Goal: Task Accomplishment & Management: Manage account settings

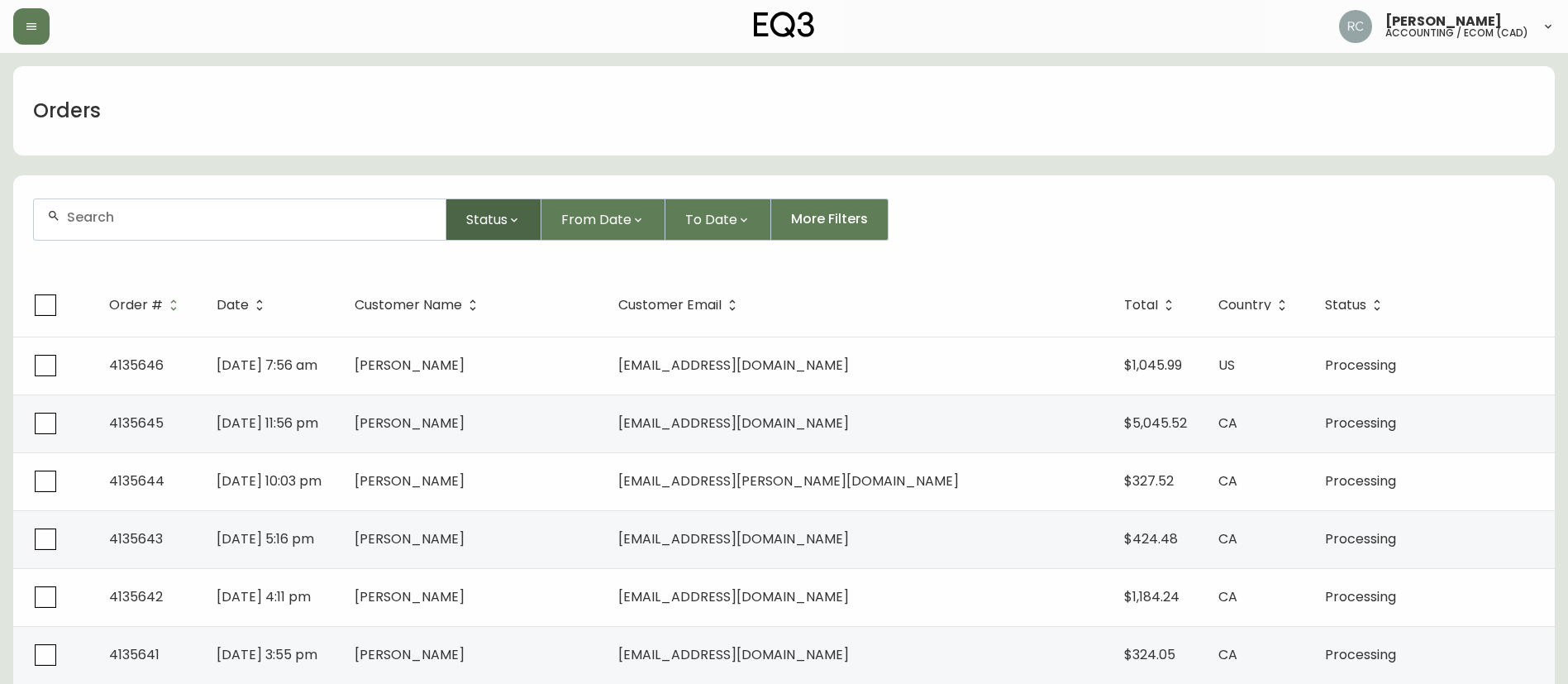
click at [520, 218] on icon "button" at bounding box center [513, 219] width 13 height 13
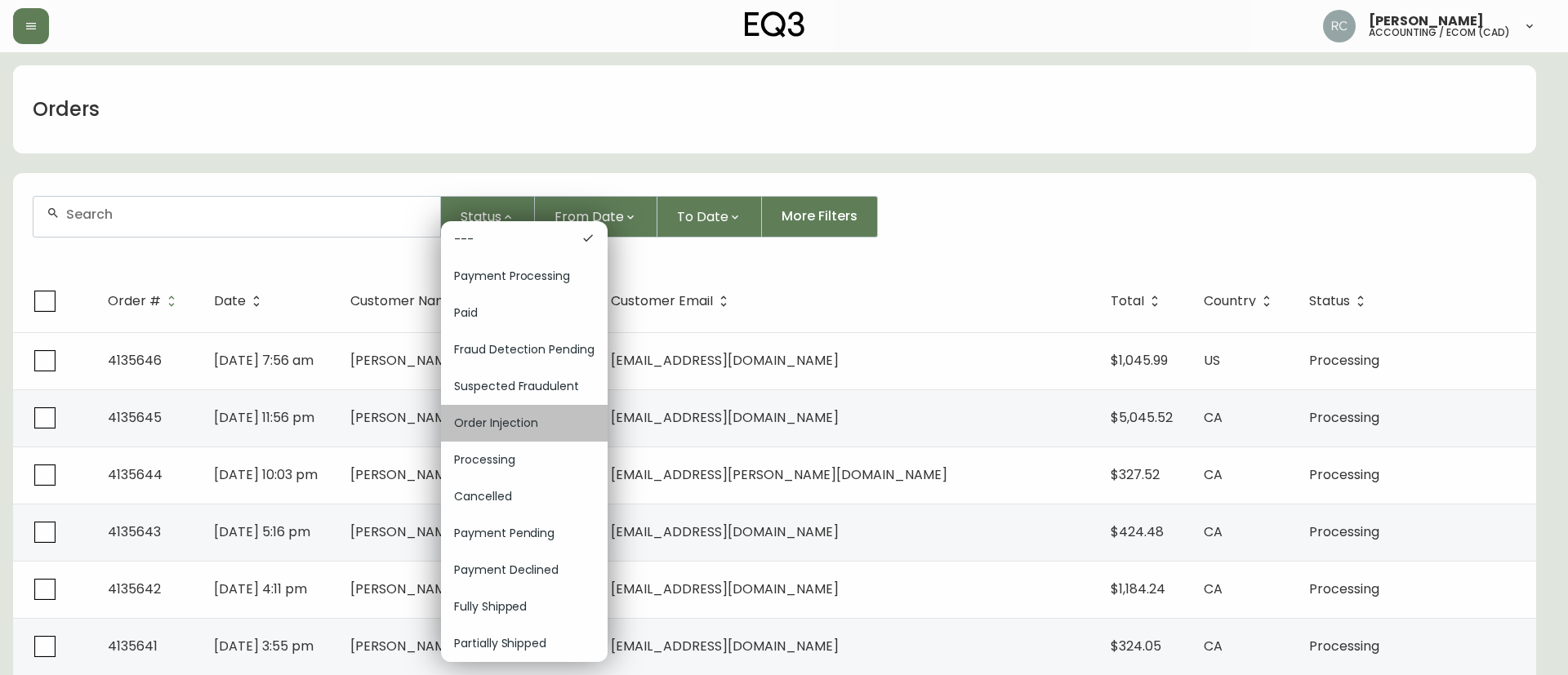
click at [516, 413] on div "Order Injection" at bounding box center [524, 422] width 166 height 36
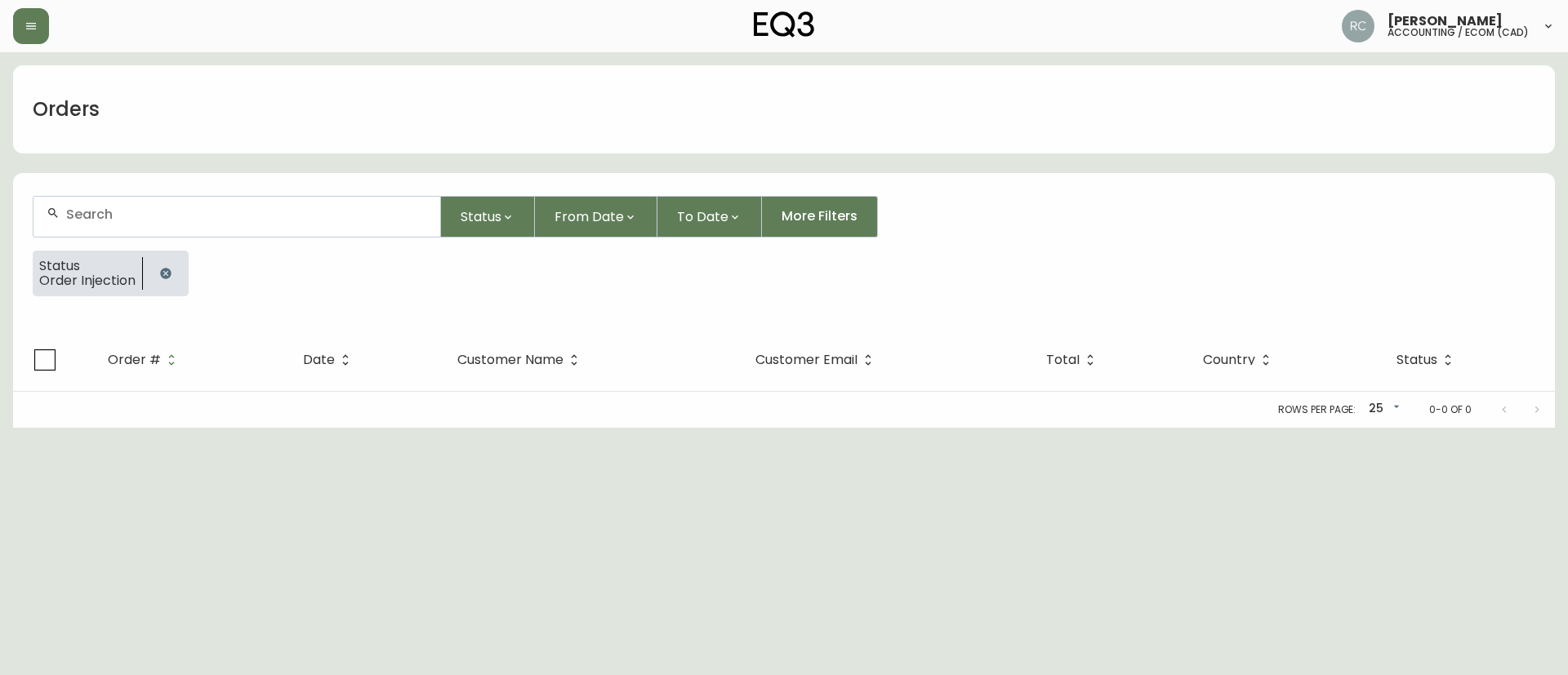
click at [159, 272] on icon "button" at bounding box center [165, 273] width 13 height 13
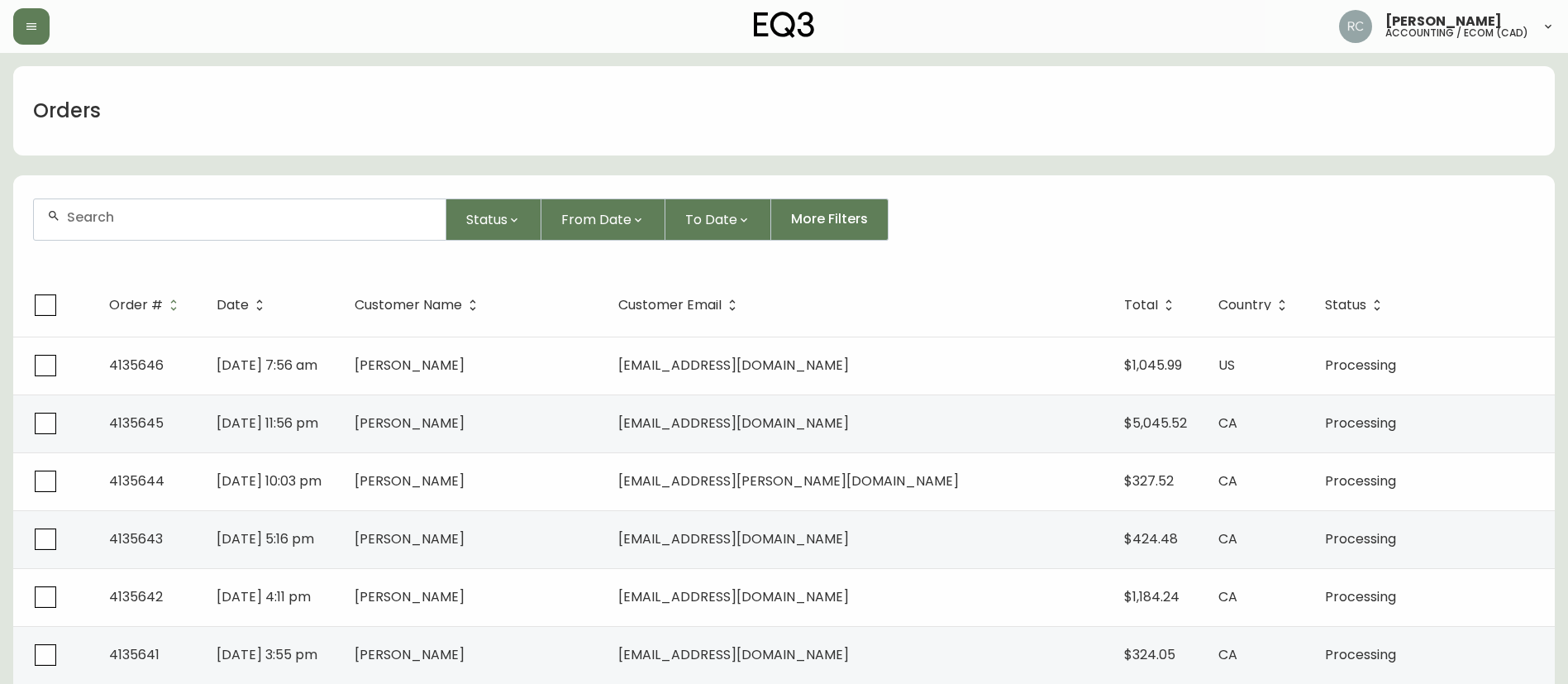
click at [234, 230] on div at bounding box center [240, 219] width 412 height 41
paste input "4135586"
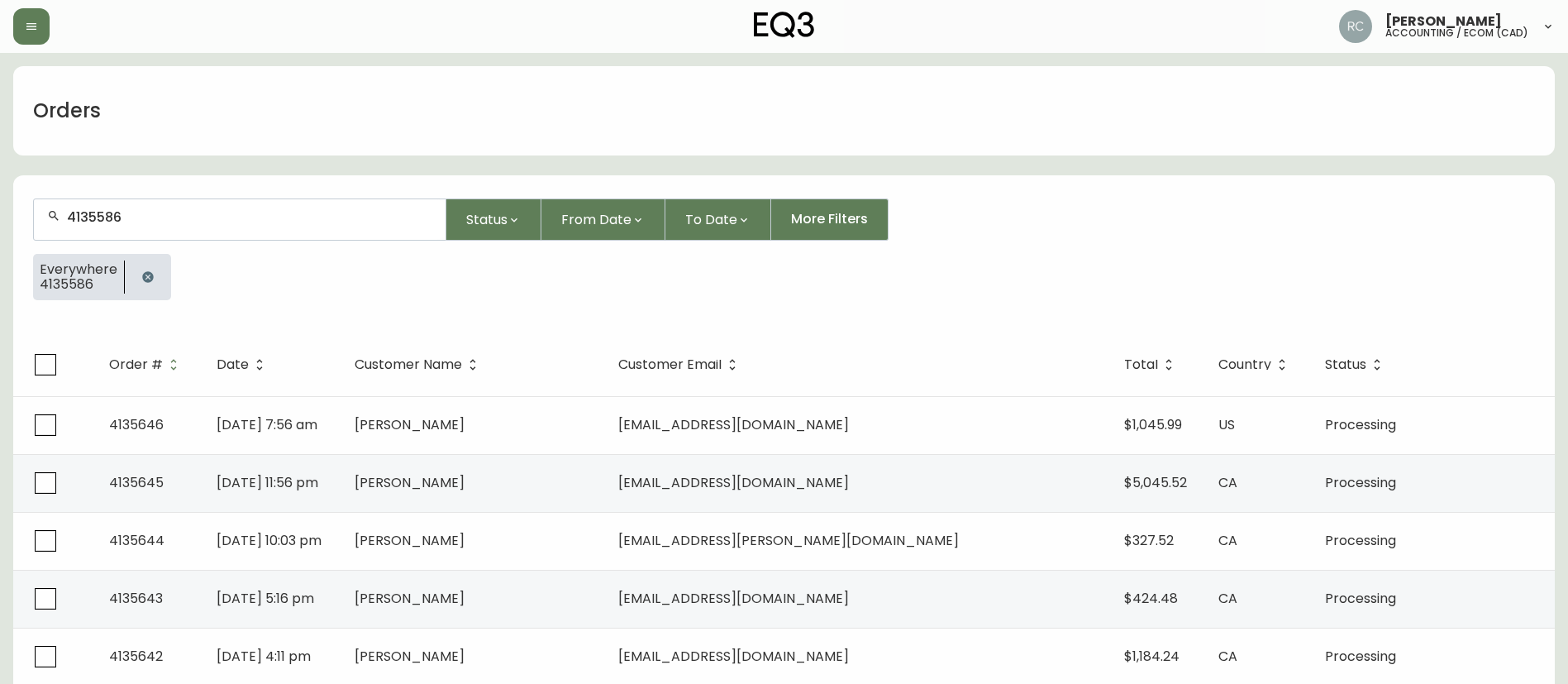
type input "4135586"
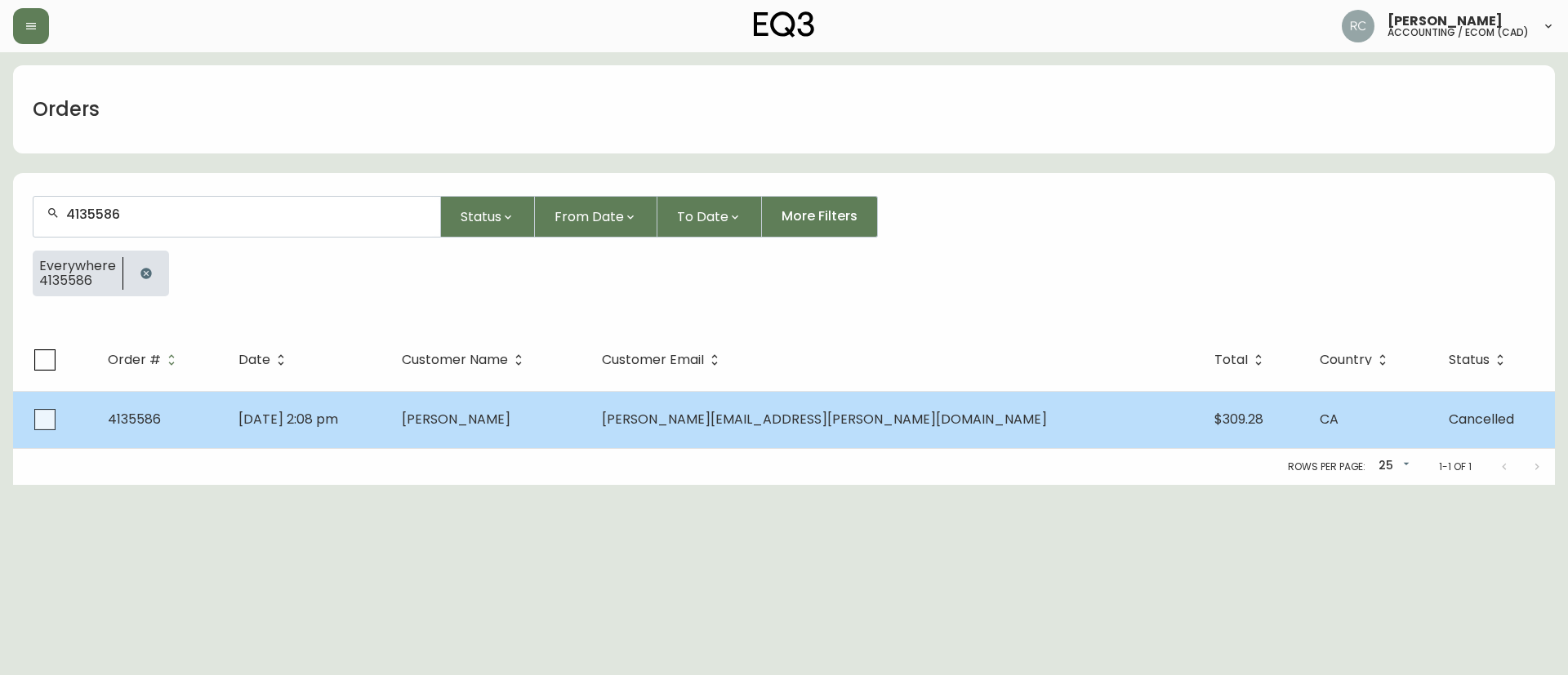
click at [388, 410] on td "Sep 29 2025, 2:08 pm" at bounding box center [307, 420] width 163 height 57
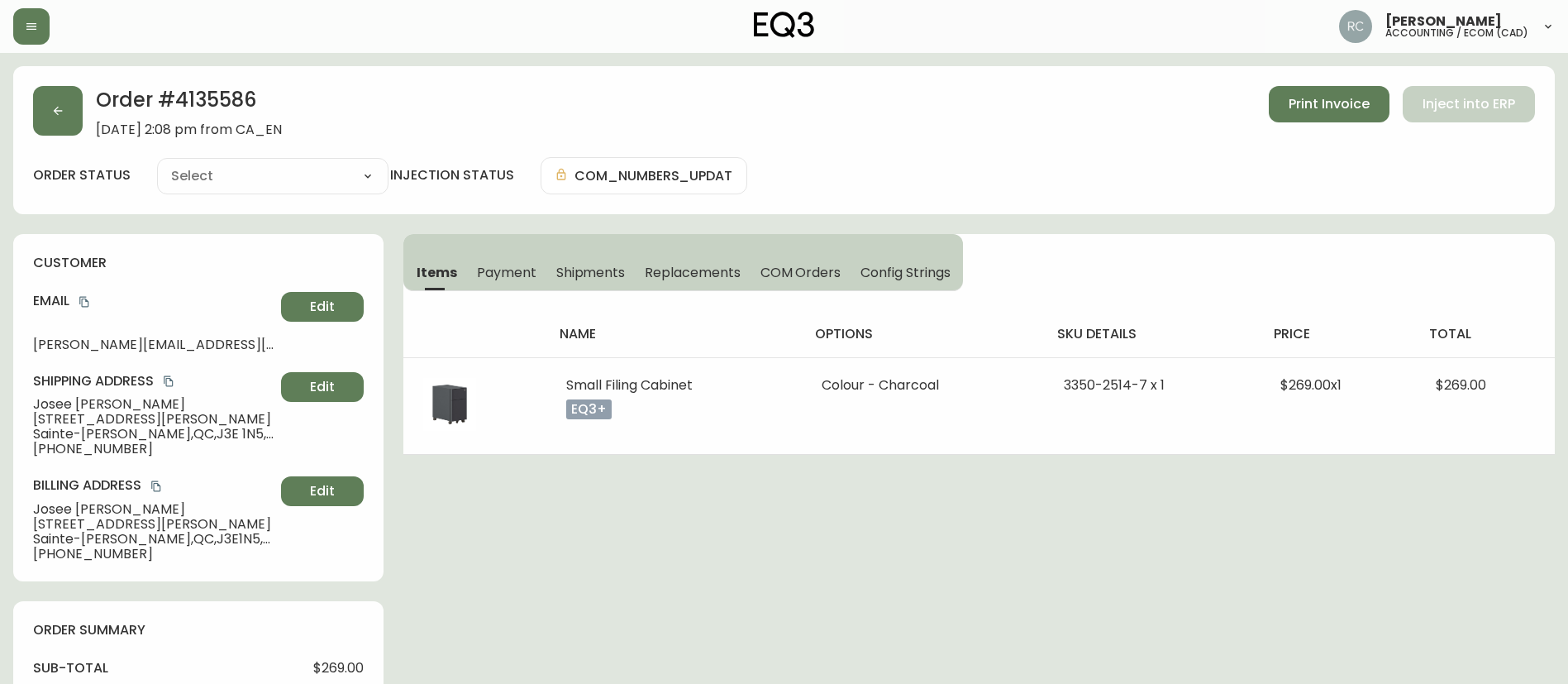
type input "Cancelled"
select select "CANCELLED"
click at [823, 286] on button "COM Orders" at bounding box center [800, 272] width 100 height 37
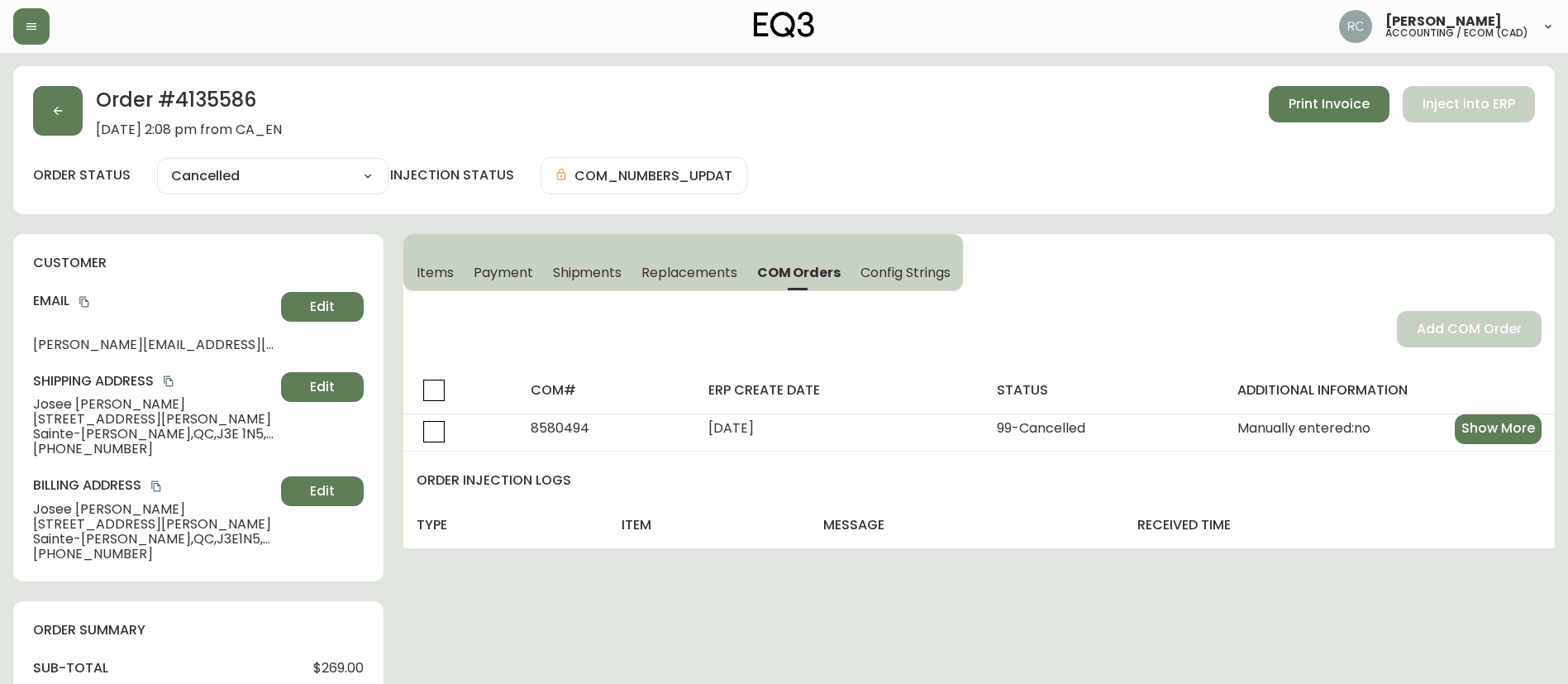
click at [510, 264] on span "Payment" at bounding box center [503, 272] width 60 height 17
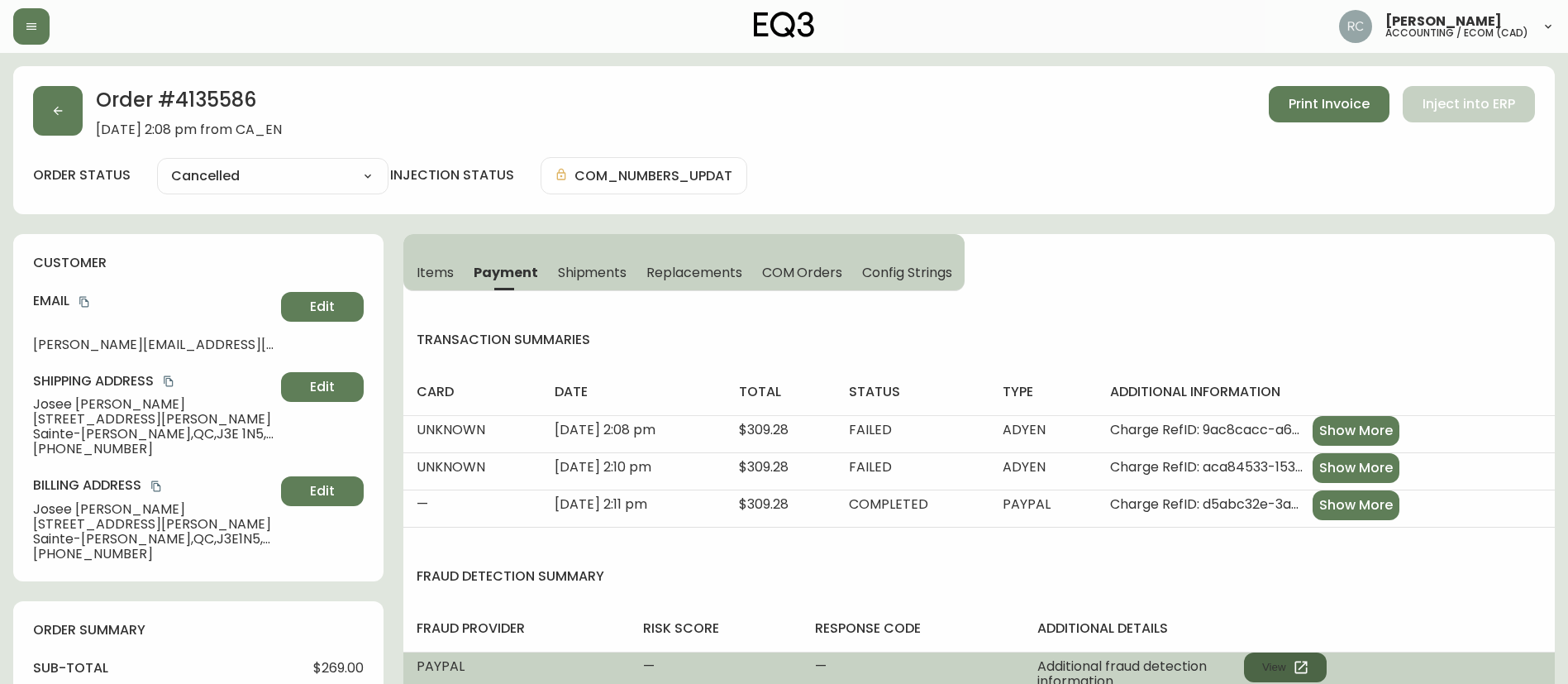
click at [1281, 661] on button "View" at bounding box center [1284, 667] width 83 height 30
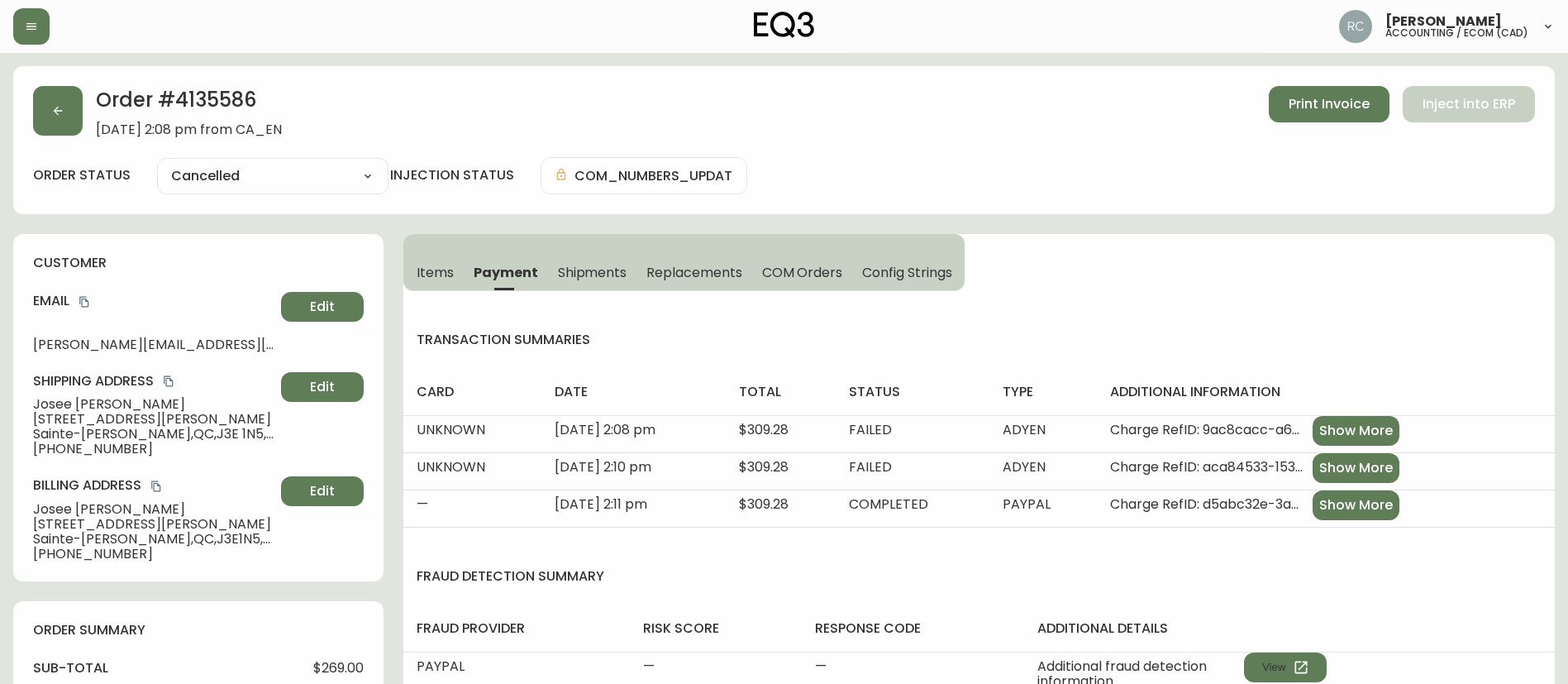
click at [229, 99] on h2 "Order # 4135586" at bounding box center [188, 104] width 186 height 37
copy h2 "4135586"
click at [334, 664] on span "$269.00" at bounding box center [338, 668] width 51 height 15
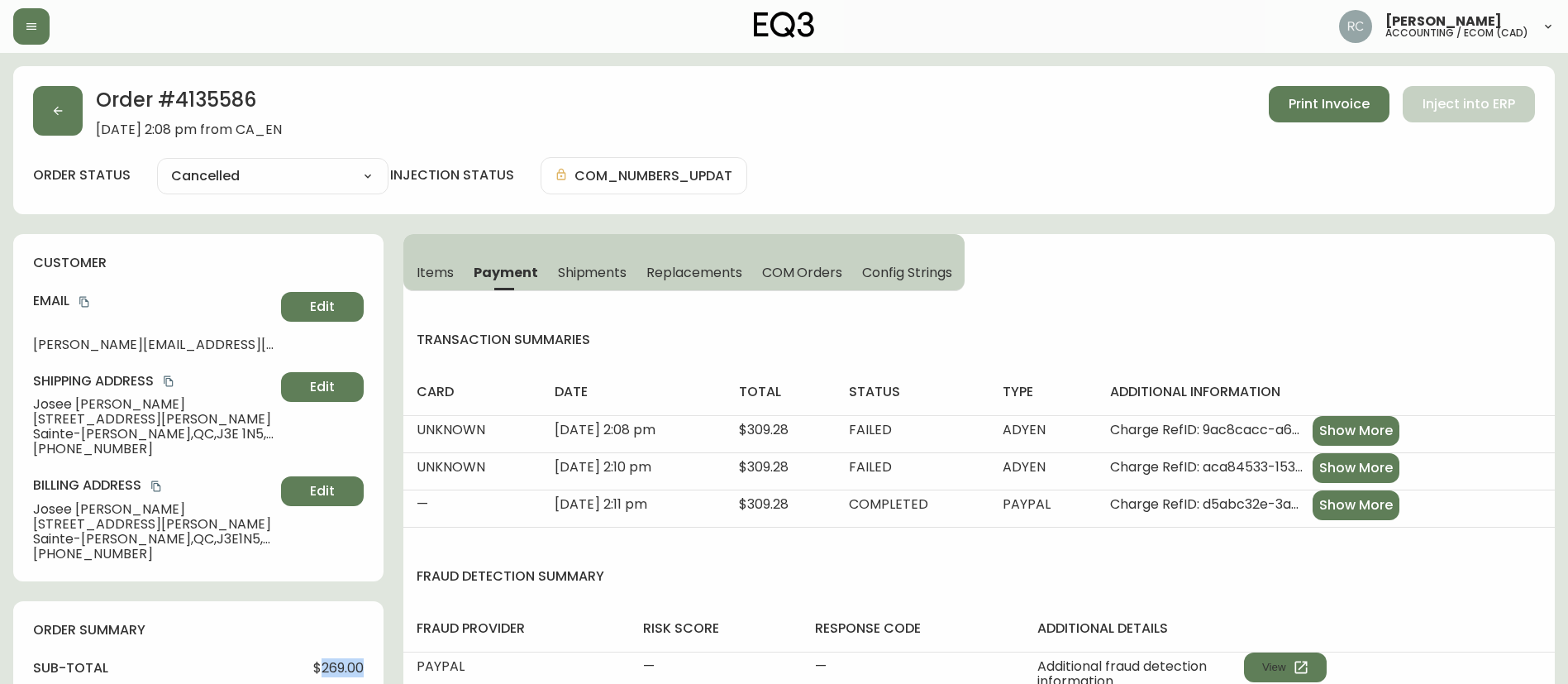
copy span "269.00"
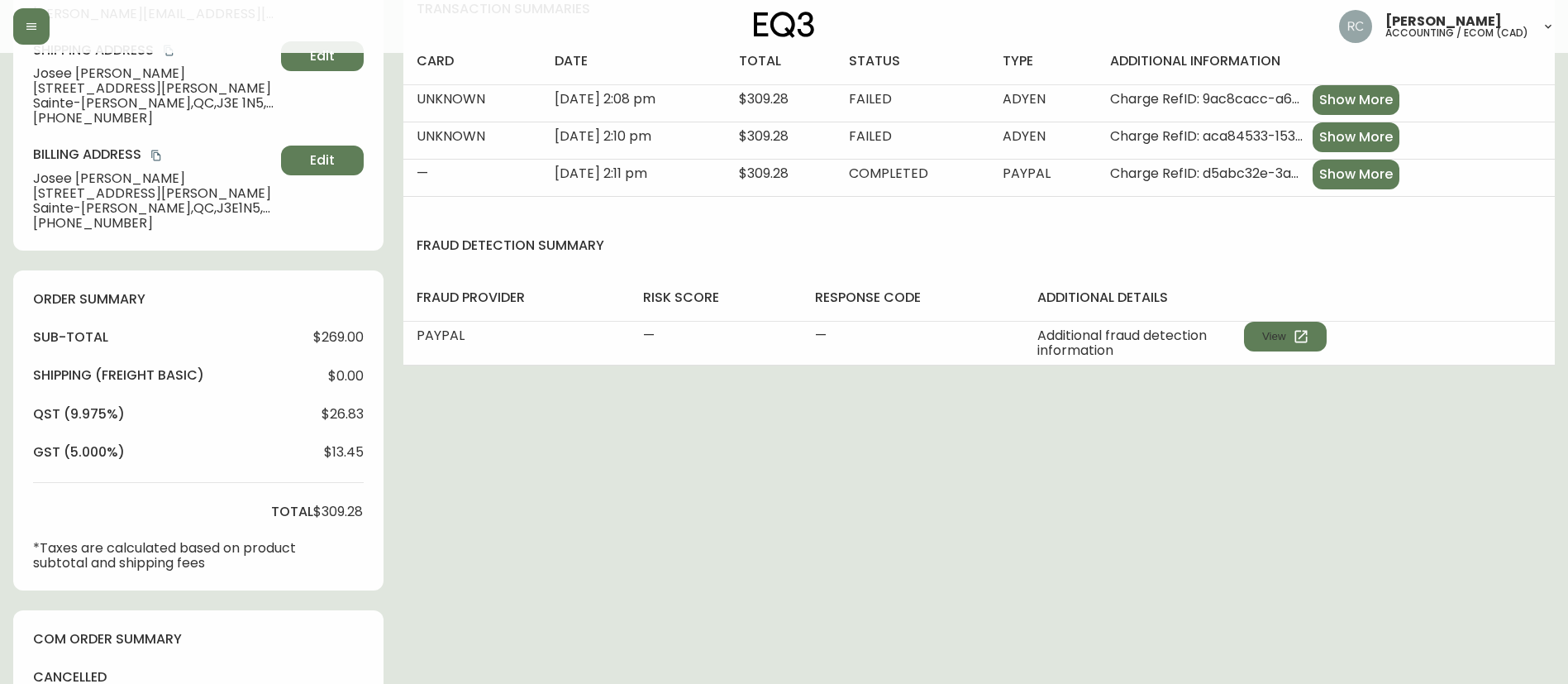
click at [339, 511] on span "$309.28" at bounding box center [338, 512] width 50 height 15
copy span "309.28"
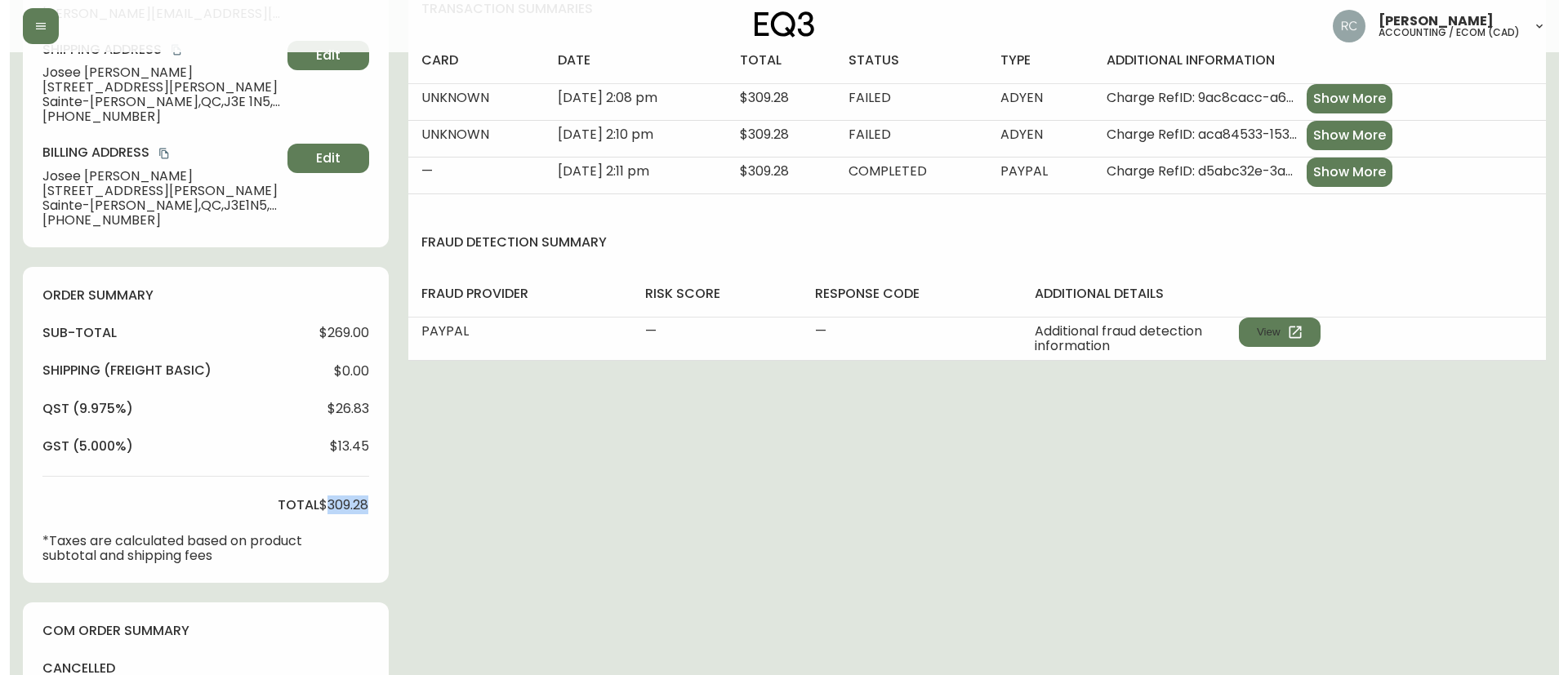
scroll to position [678, 0]
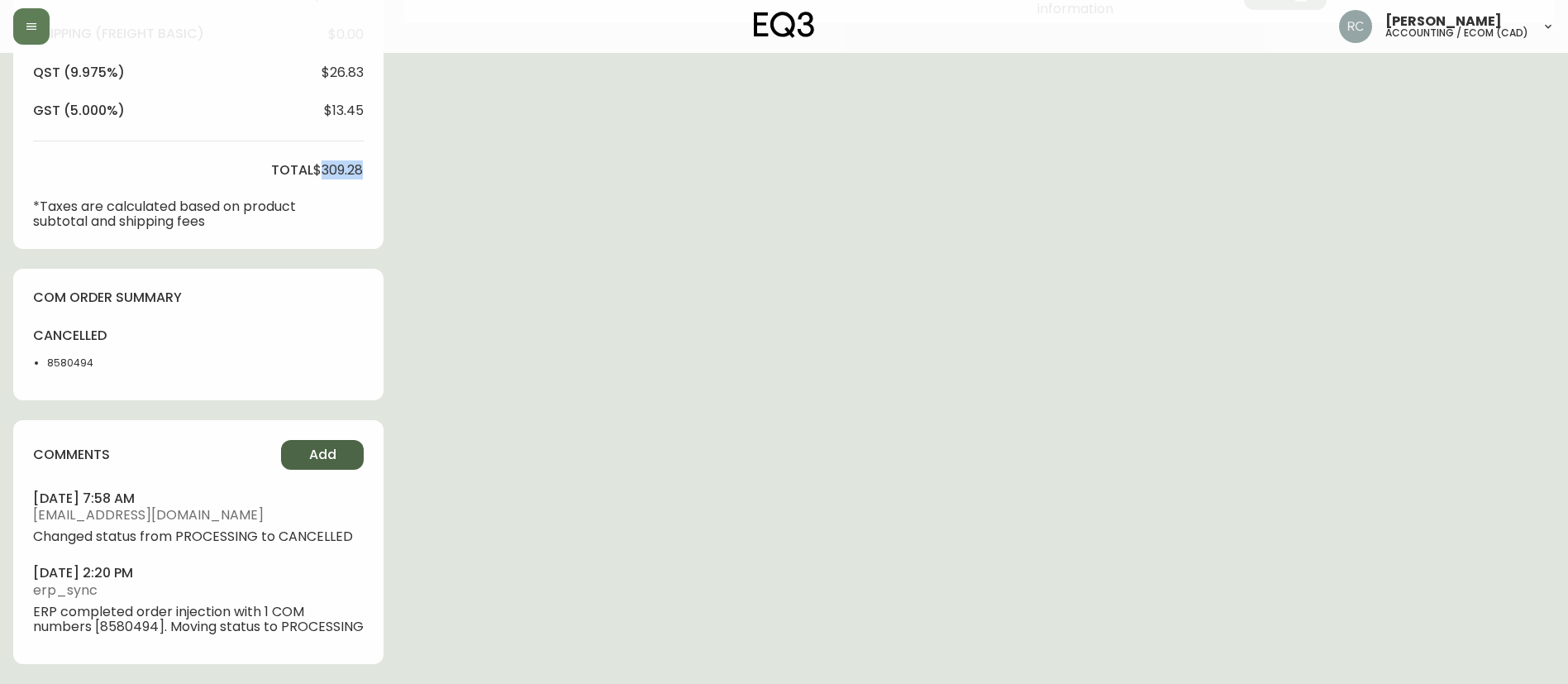
click at [330, 446] on span "Add" at bounding box center [322, 455] width 27 height 18
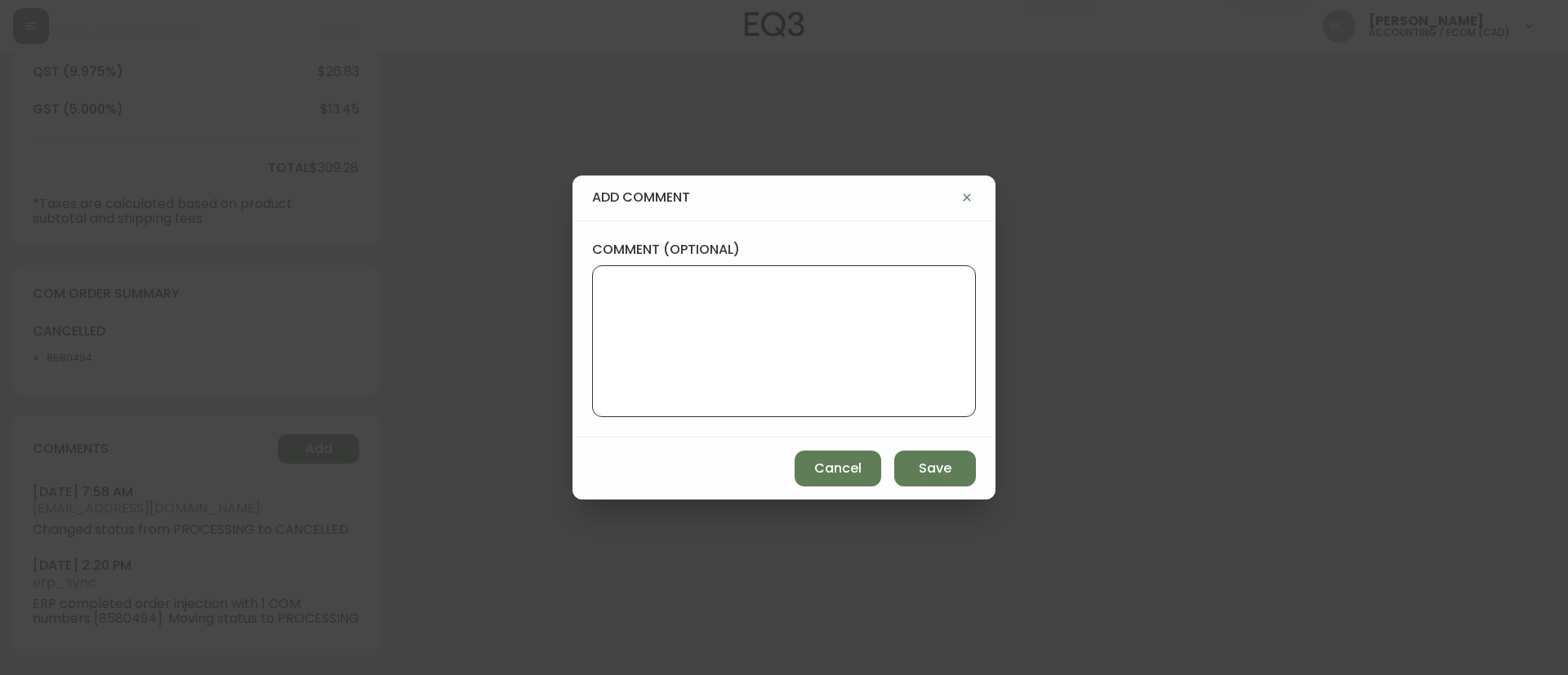
click at [717, 311] on textarea "comment (optional)" at bounding box center [784, 341] width 356 height 131
paste textarea "CANCELLATION - BACKORDER TICKET# 839530 ORD# 4135586 - Sabrina already deleted …"
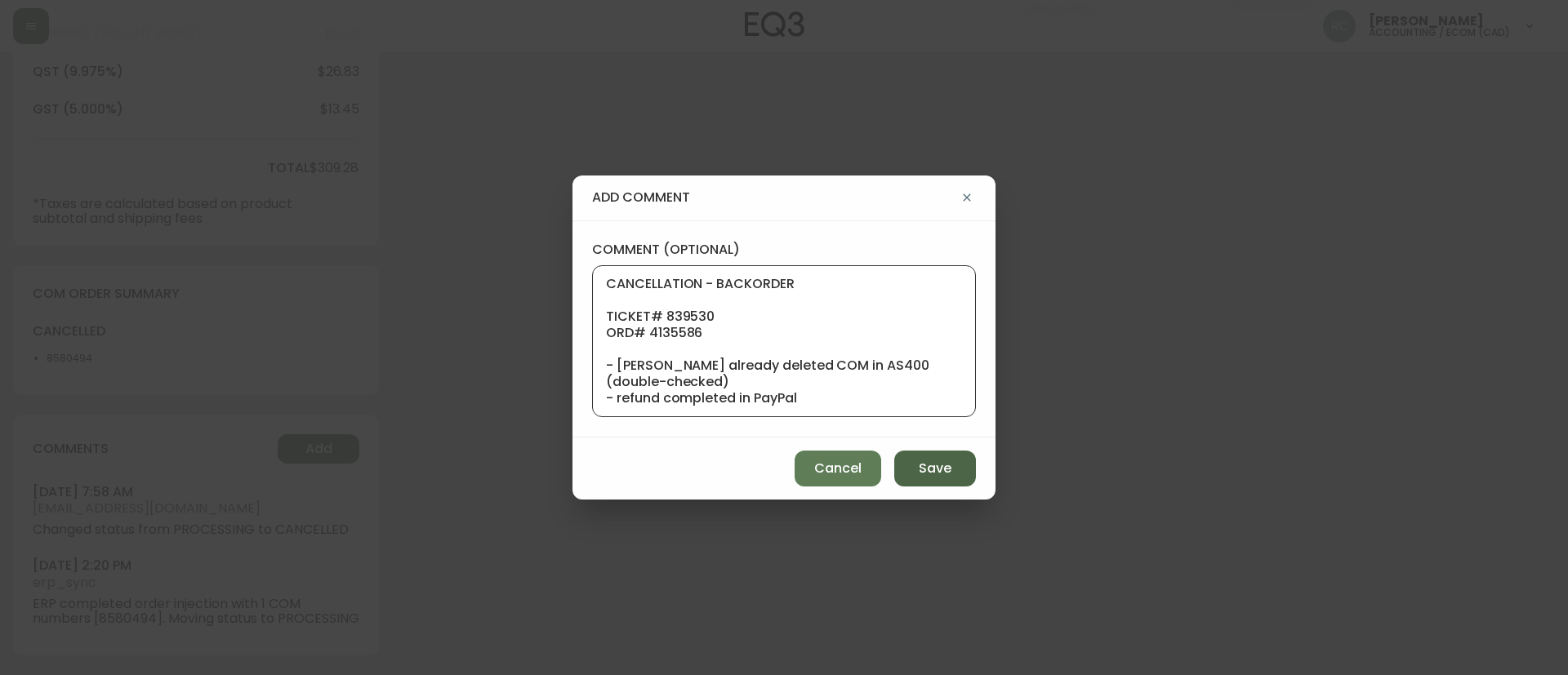
scroll to position [147, 0]
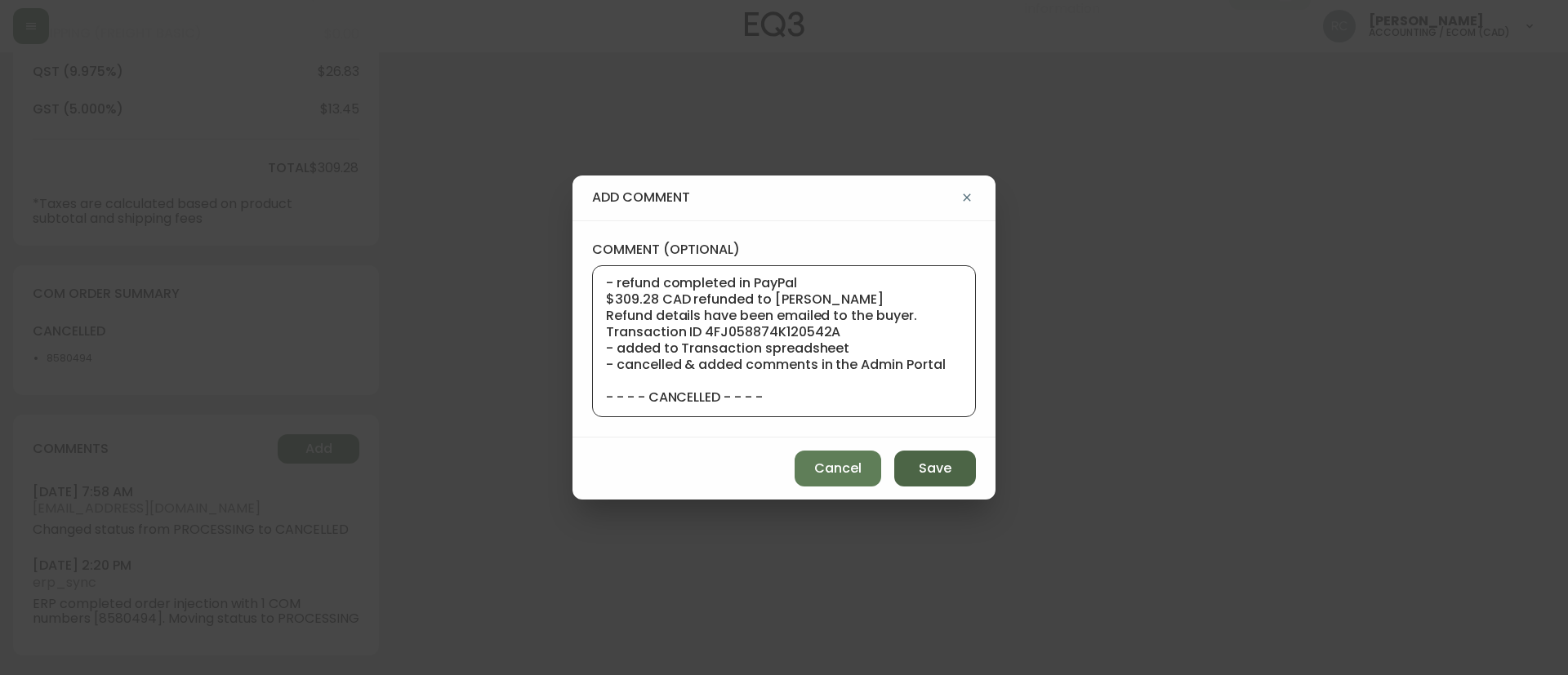
type textarea "CANCELLATION - BACKORDER TICKET# 839530 ORD# 4135586 - Sabrina already deleted …"
drag, startPoint x: 919, startPoint y: 462, endPoint x: 668, endPoint y: 82, distance: 455.4
click at [918, 462] on button "Save" at bounding box center [935, 469] width 82 height 36
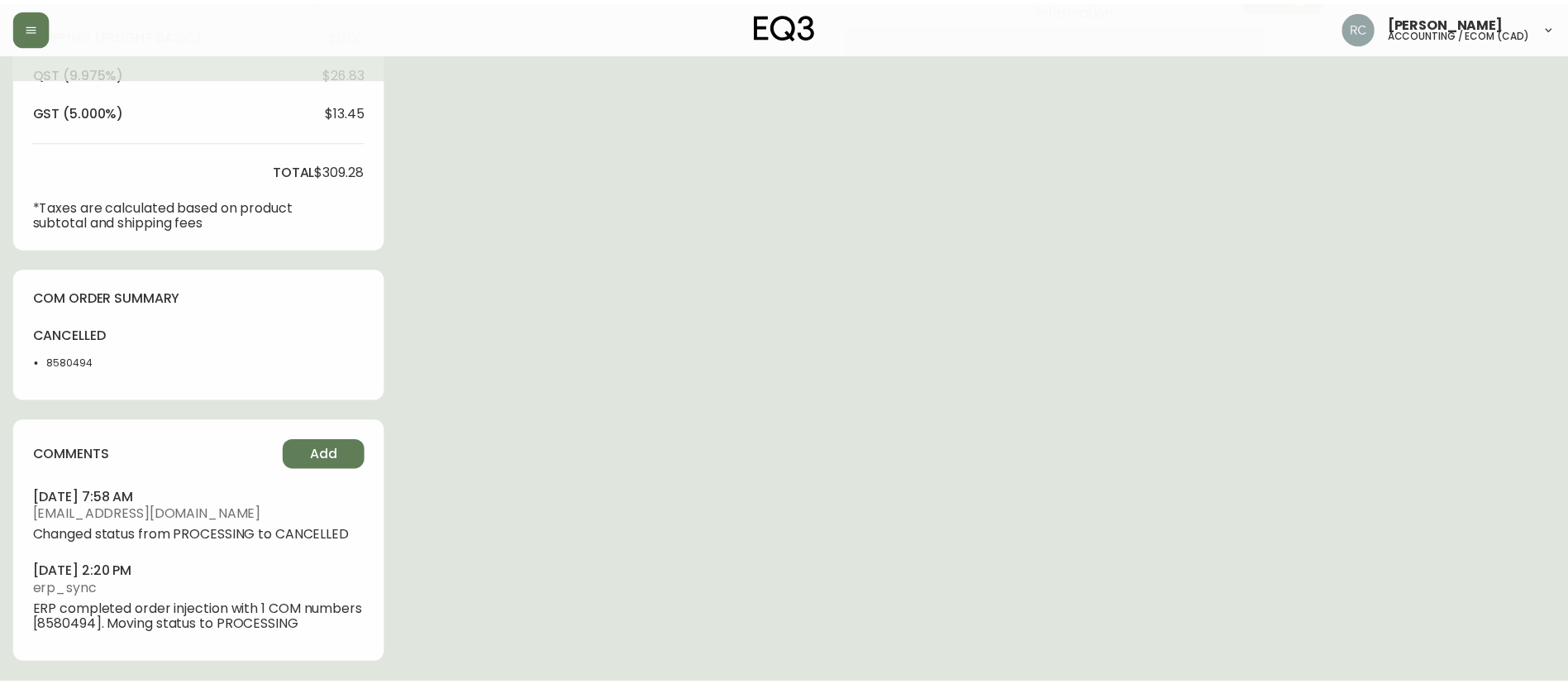
scroll to position [672, 0]
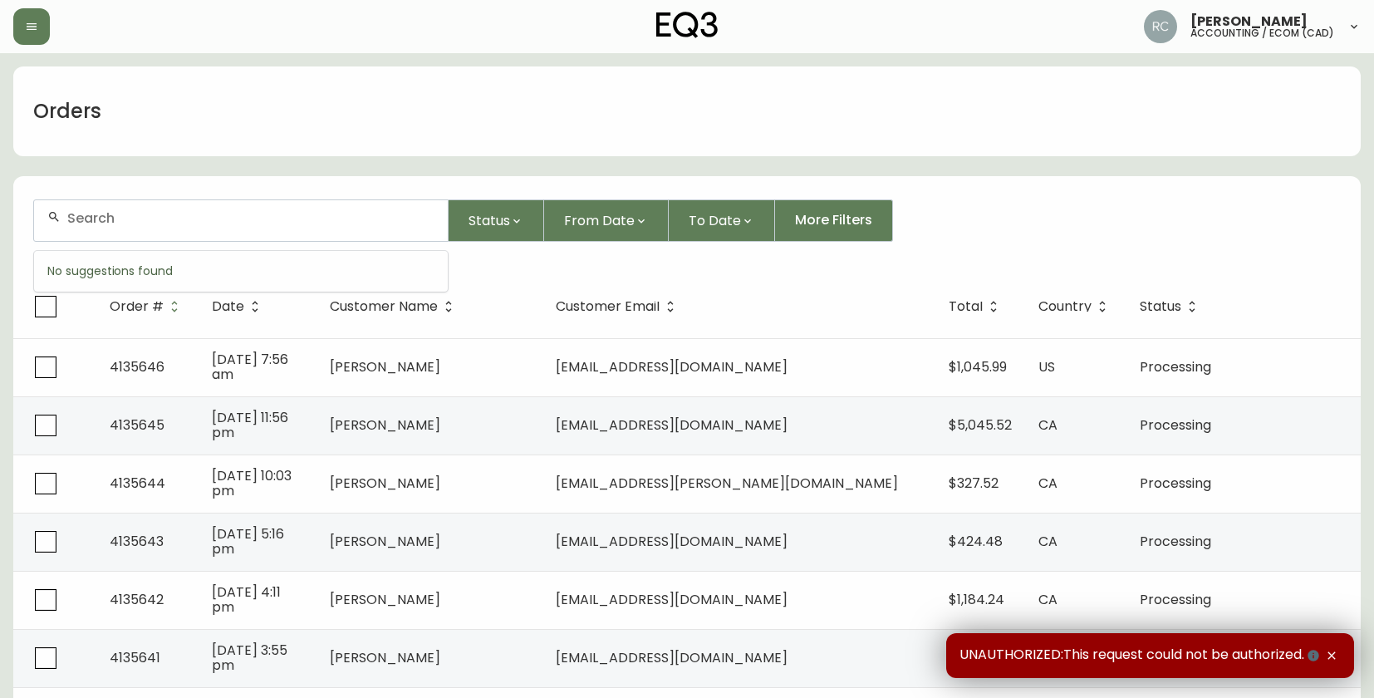
click at [132, 225] on input "text" at bounding box center [250, 218] width 367 height 16
paste input "4135421"
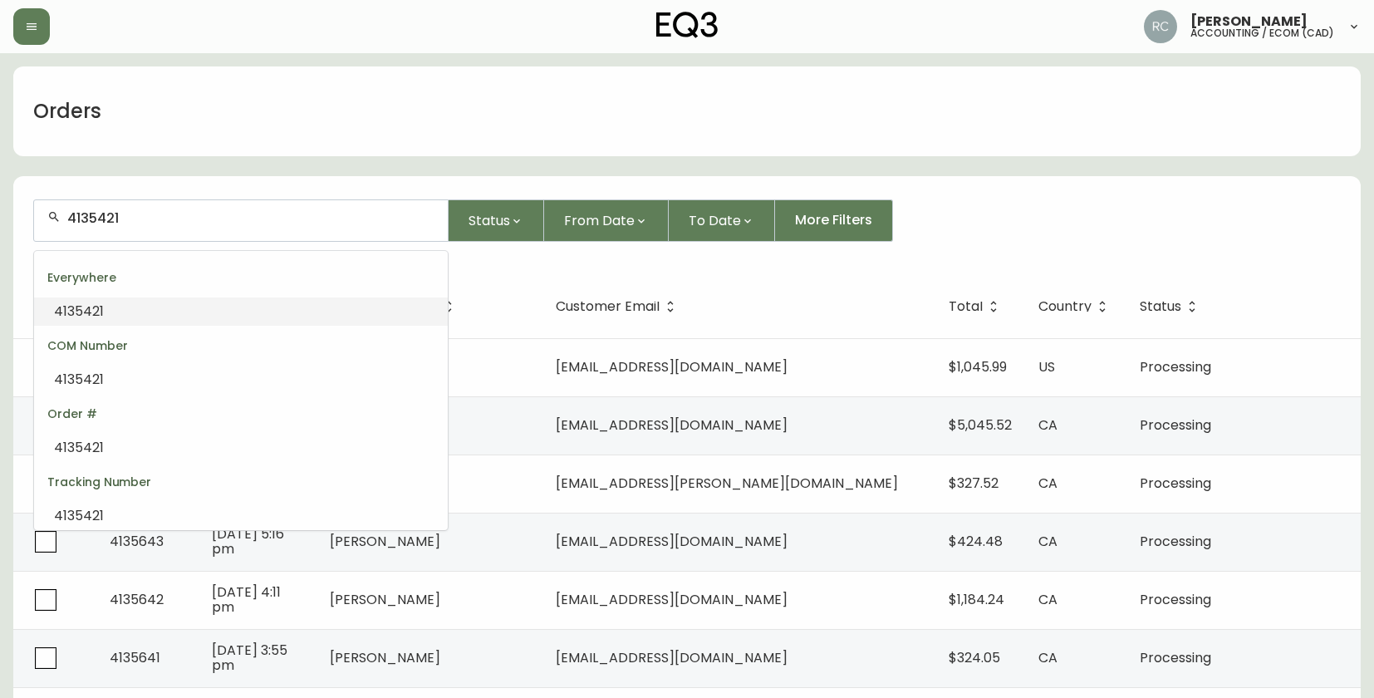
click at [155, 309] on li "4135421" at bounding box center [241, 311] width 414 height 28
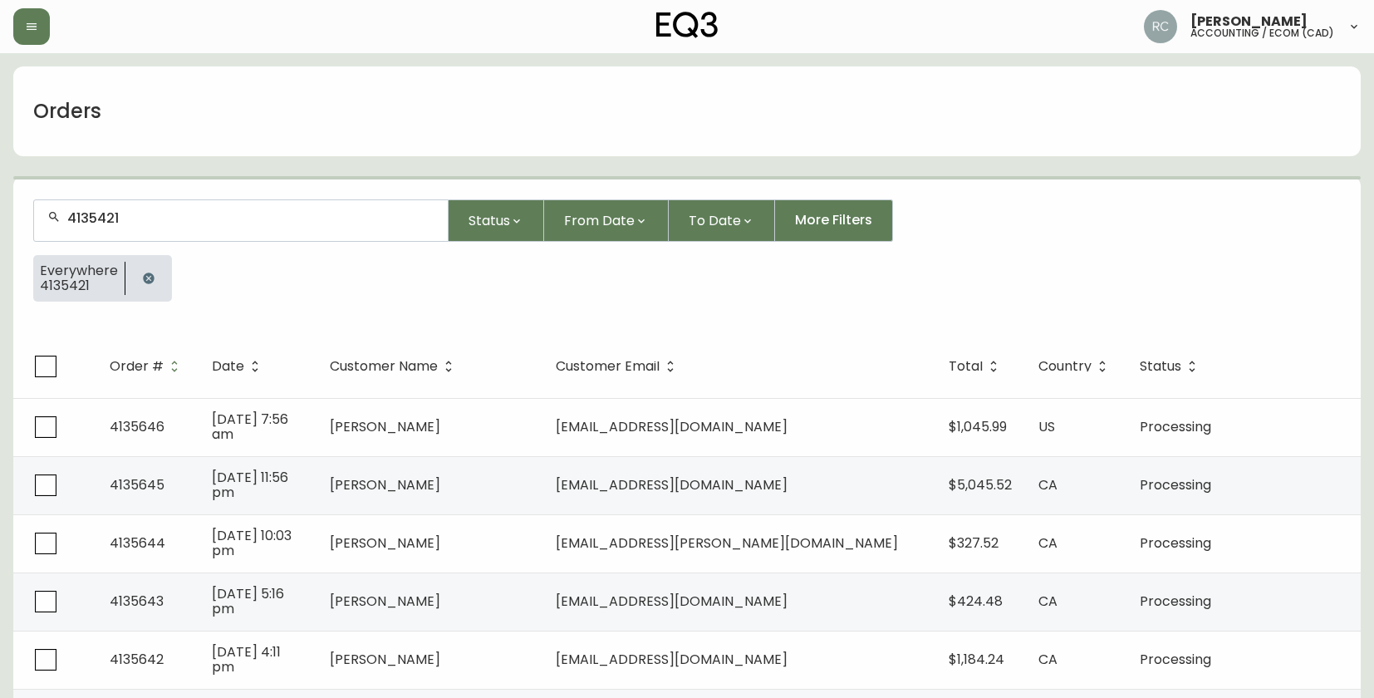
type input "4135421"
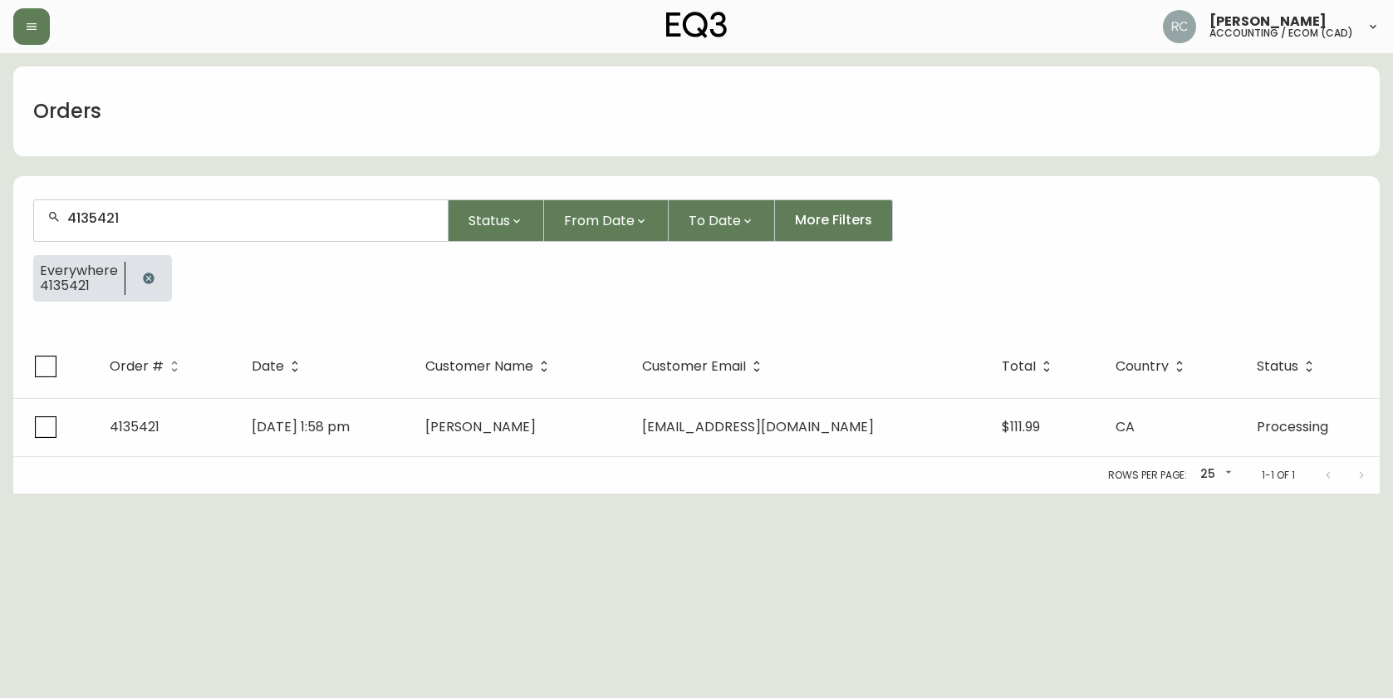
click at [739, 434] on span "sadie_mack@hotmail.com" at bounding box center [758, 426] width 232 height 19
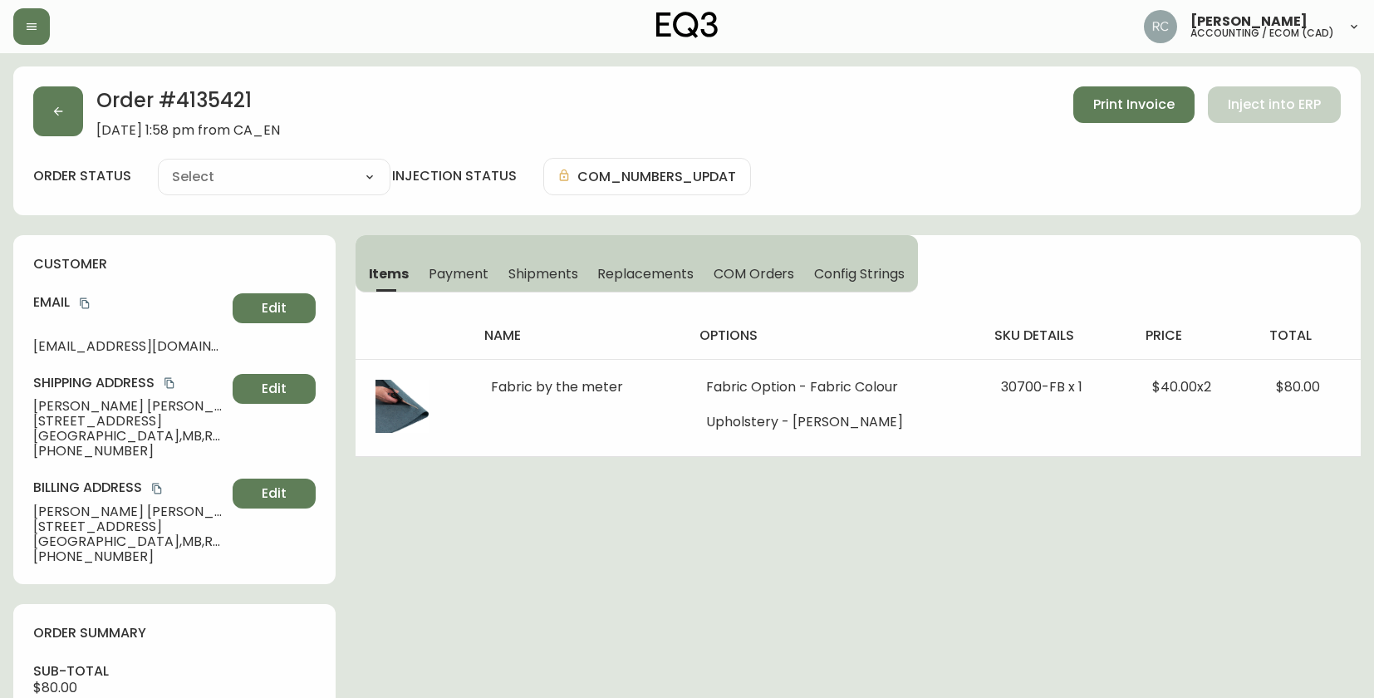
type input "Processing"
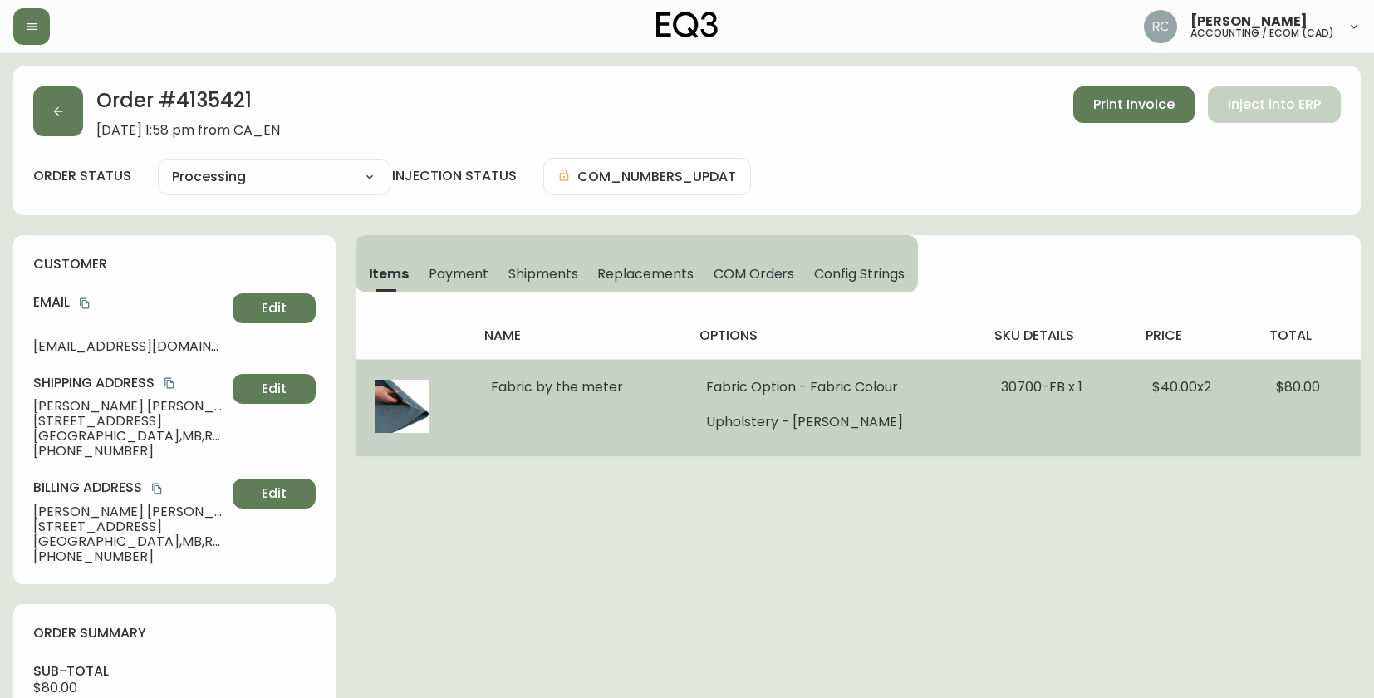
select select "PROCESSING"
click at [533, 385] on span "Fabric by the meter" at bounding box center [557, 386] width 132 height 19
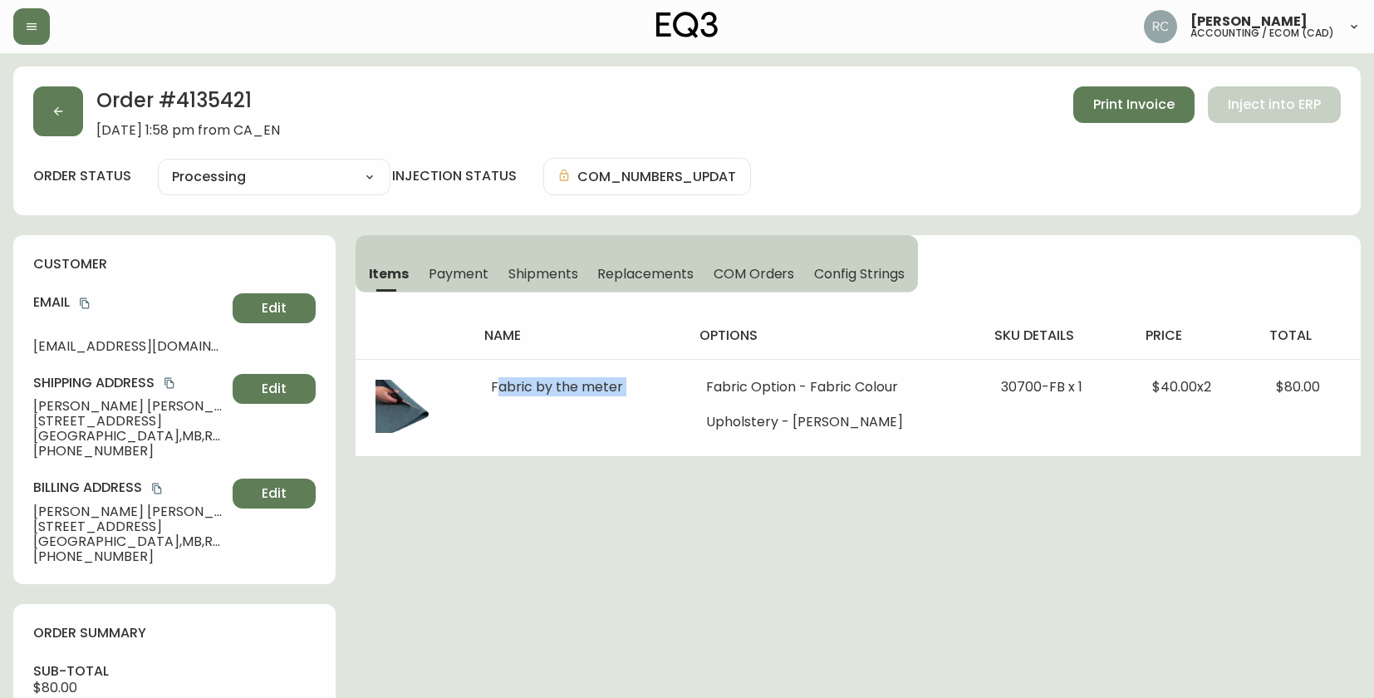
copy span "Fabric by the meter"
click at [65, 400] on span "Sadie MacKinnon" at bounding box center [129, 406] width 193 height 15
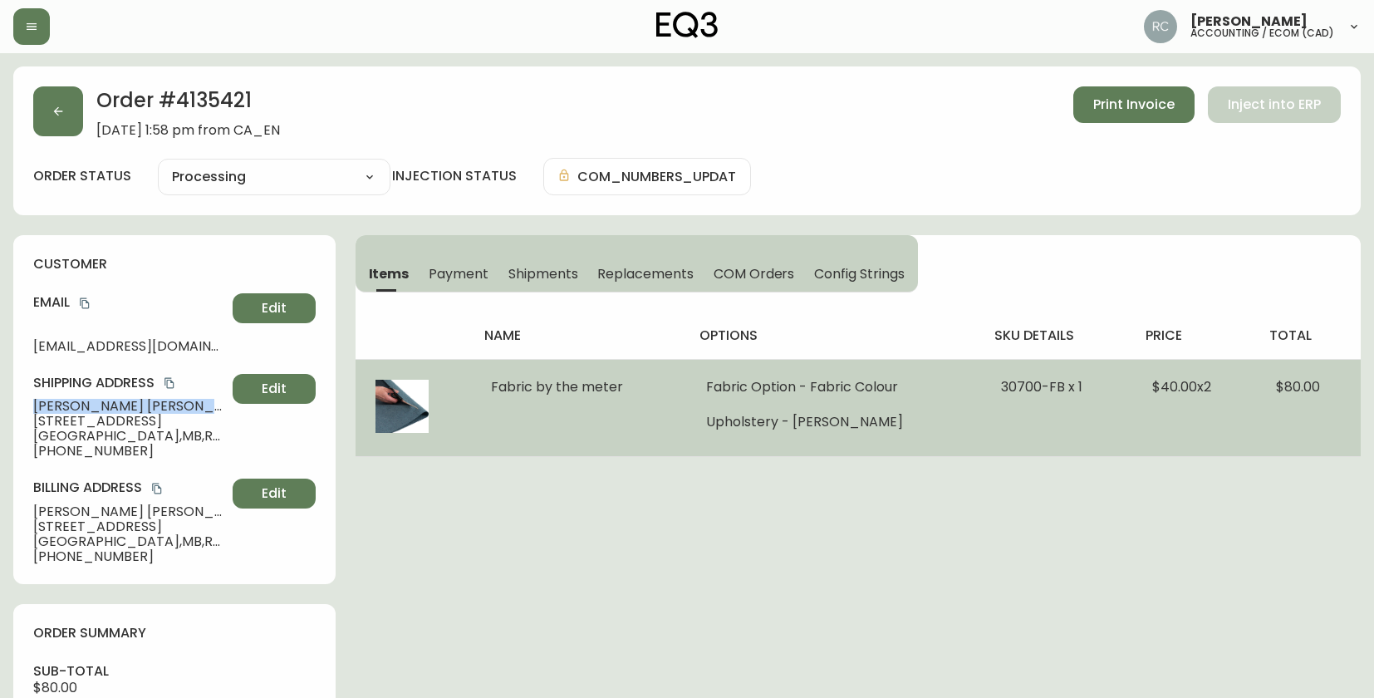
copy span "Sadie MacKinnon"
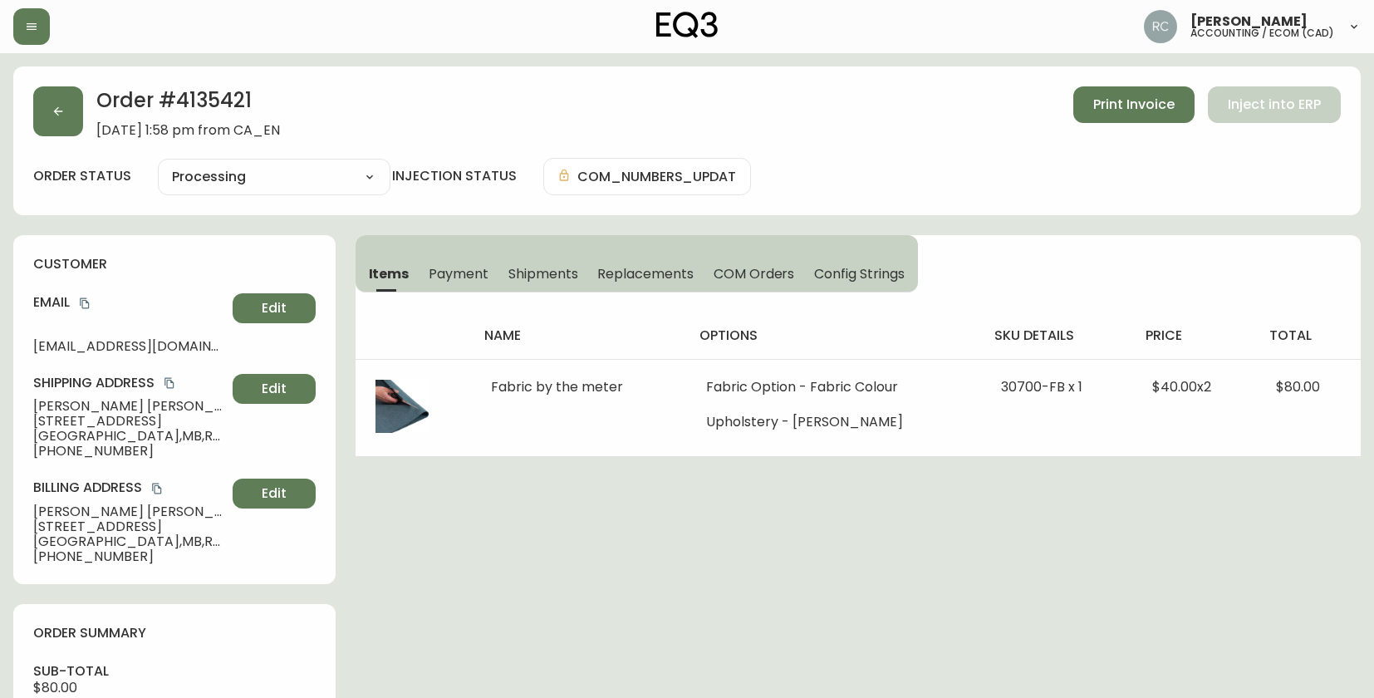
click at [1355, 335] on th "total" at bounding box center [1308, 335] width 105 height 47
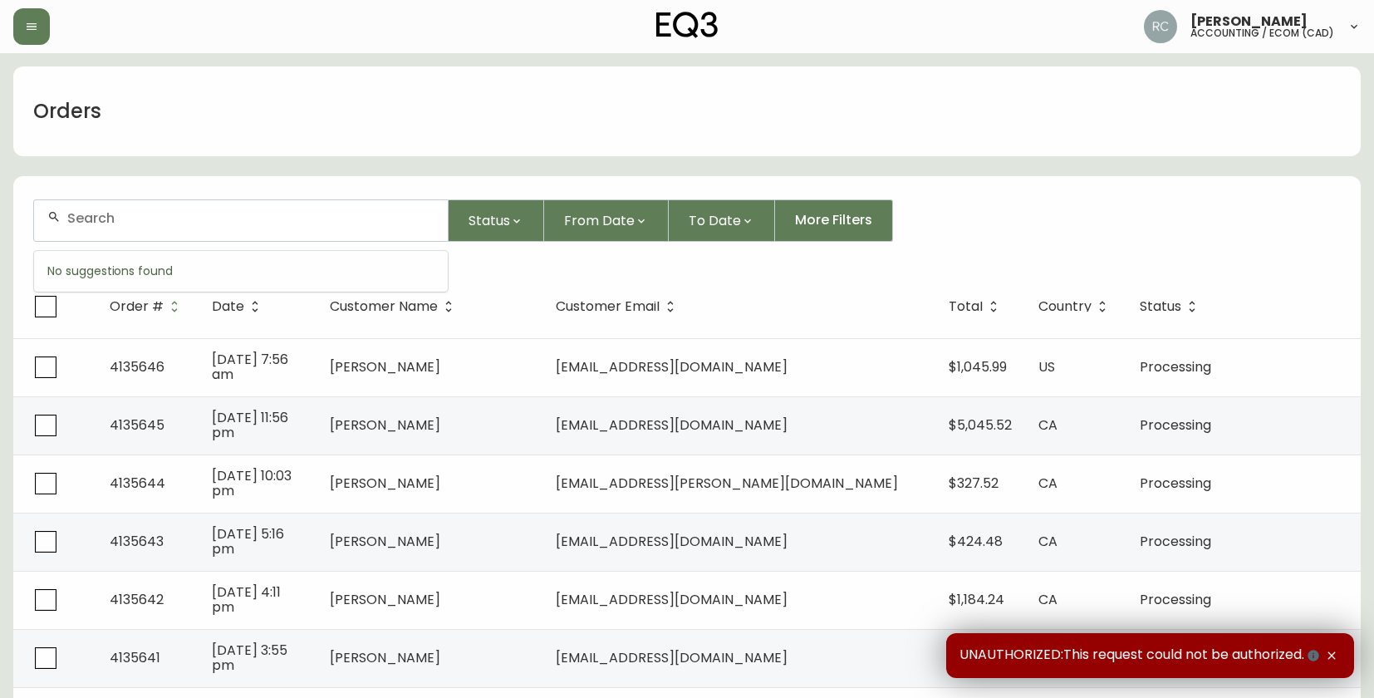
click at [195, 213] on input "text" at bounding box center [250, 218] width 367 height 16
paste input "4135570"
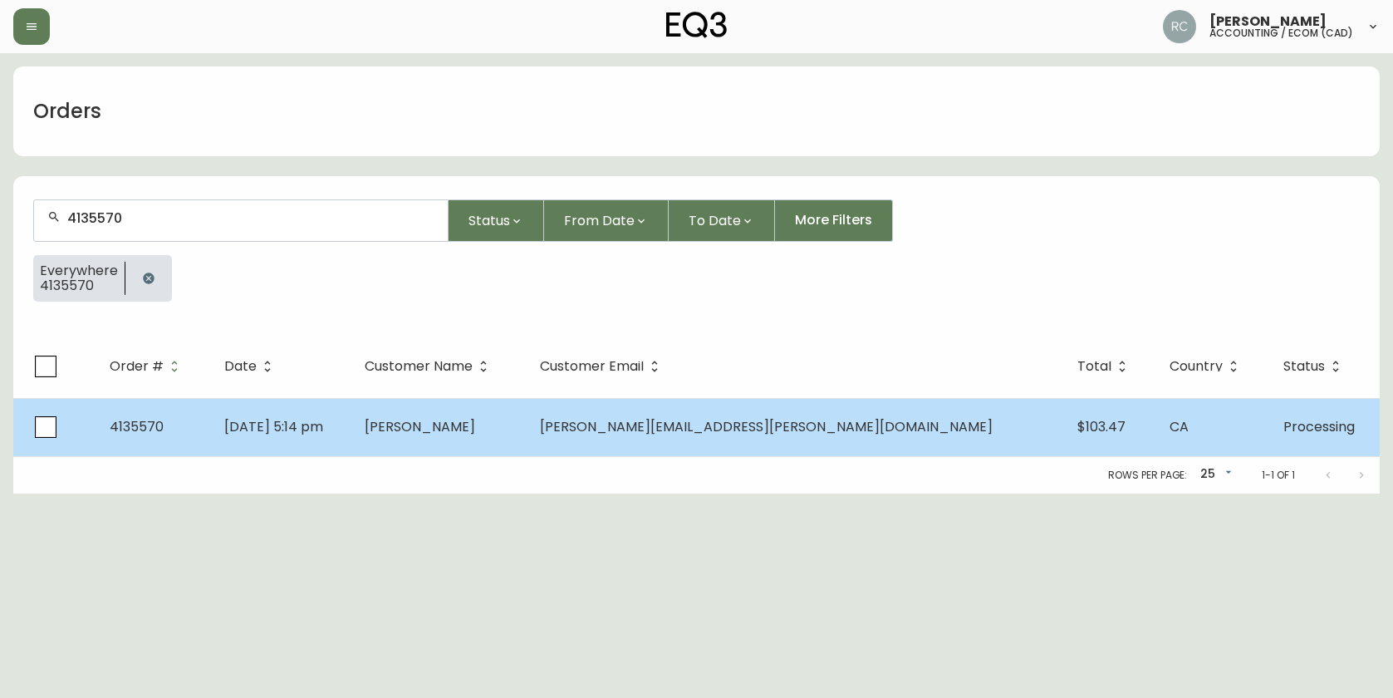
type input "4135570"
click at [527, 437] on td "[PERSON_NAME]" at bounding box center [438, 427] width 175 height 58
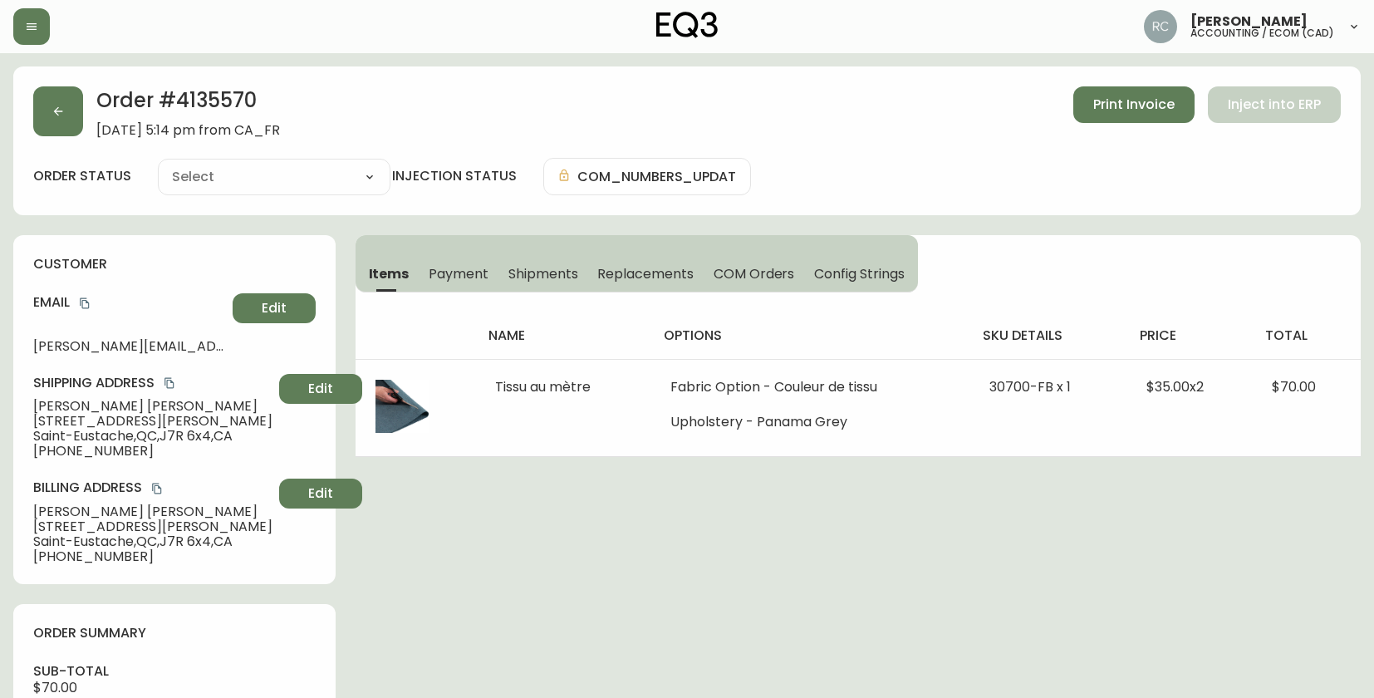
type input "Processing"
select select "PROCESSING"
click at [62, 402] on span "[PERSON_NAME]" at bounding box center [152, 406] width 239 height 15
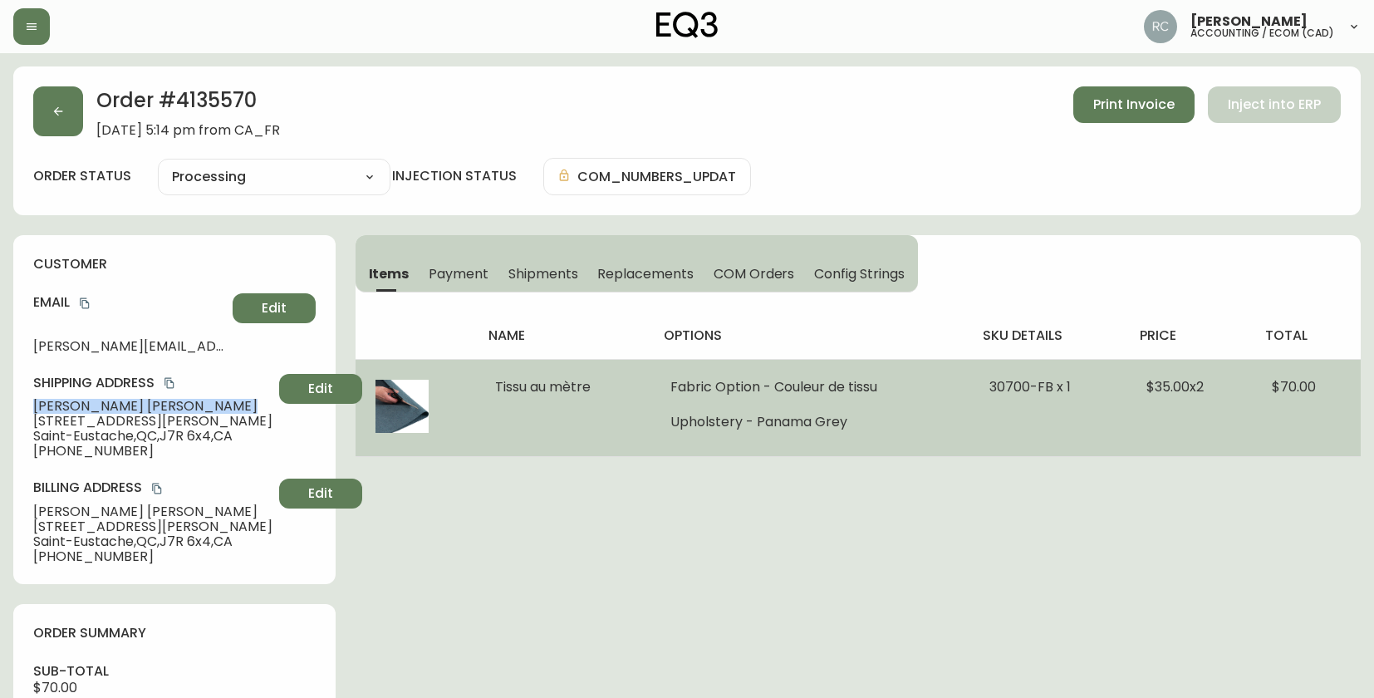
copy span "[PERSON_NAME]"
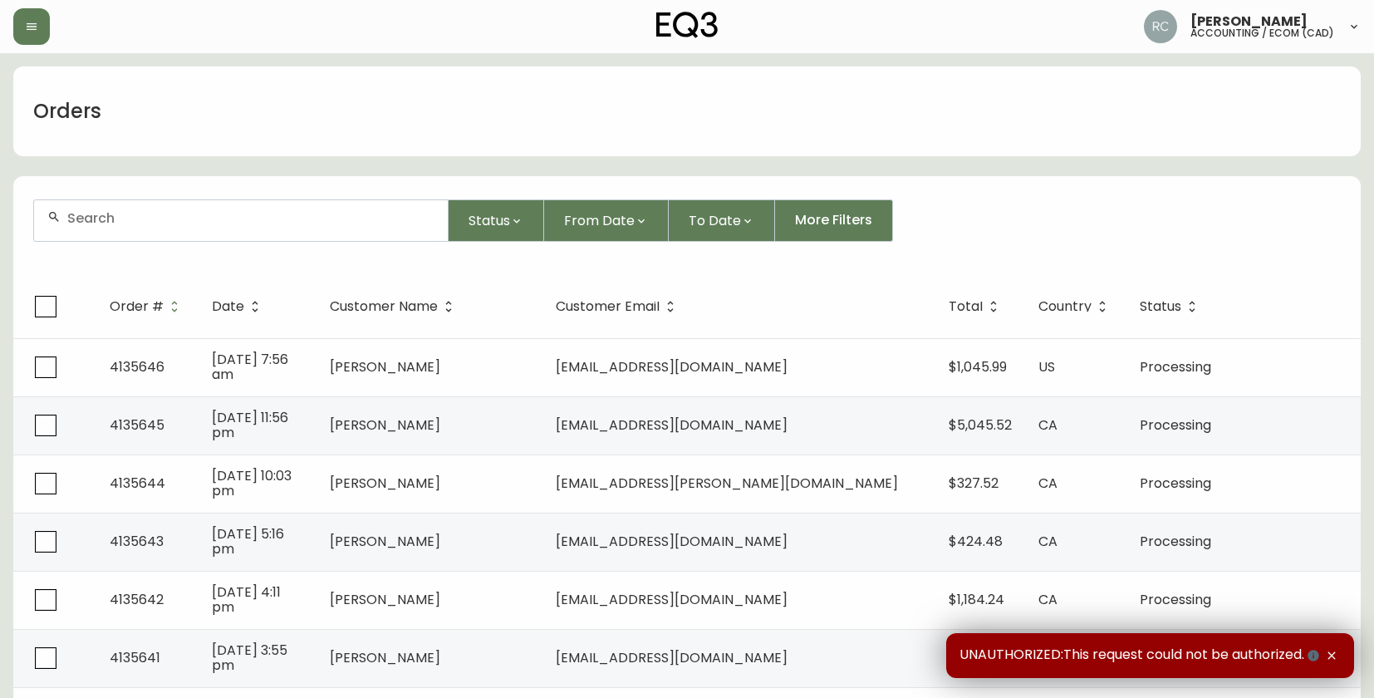
click at [159, 219] on input "text" at bounding box center [250, 218] width 367 height 16
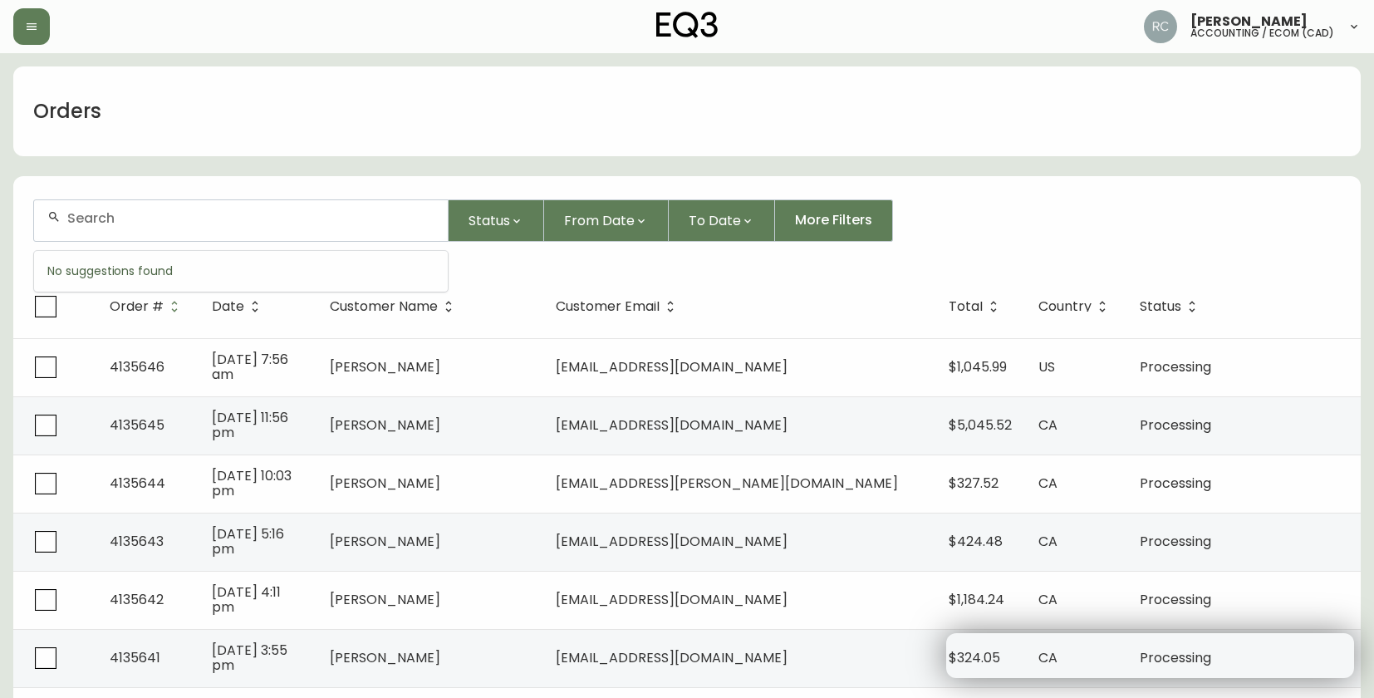
paste input "4135632"
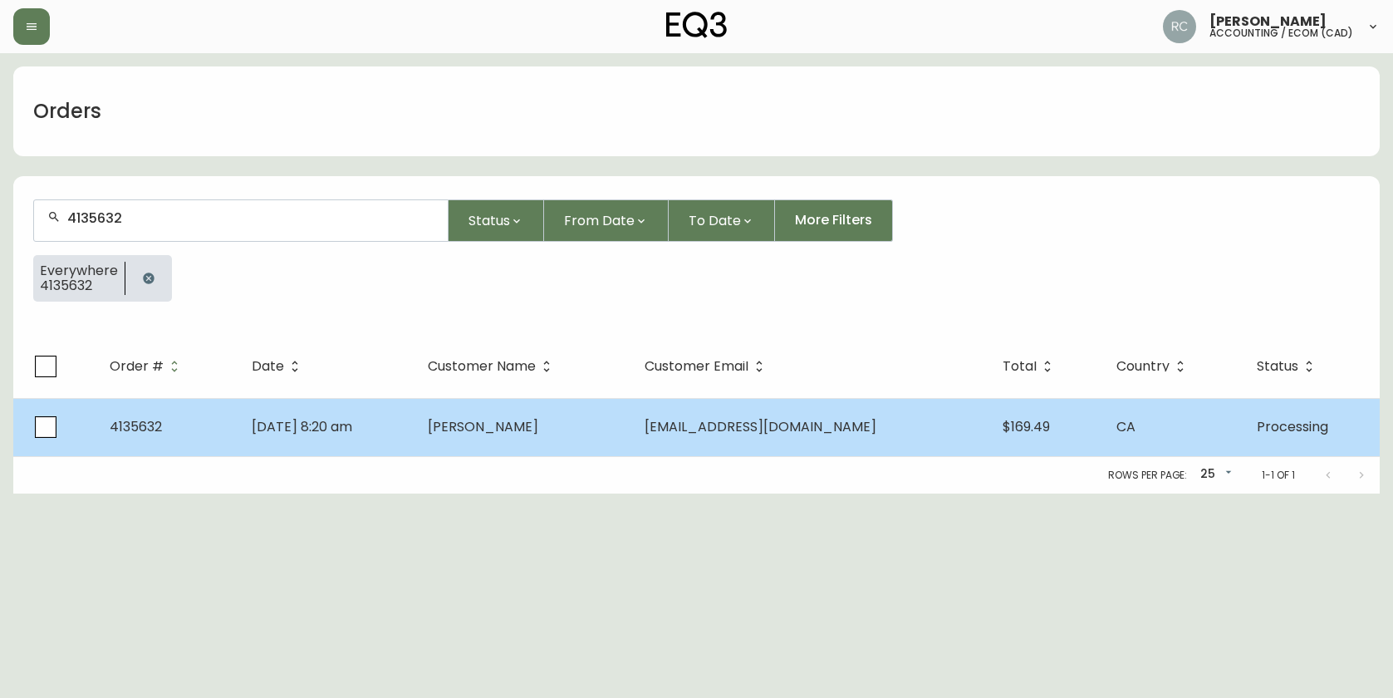
type input "4135632"
click at [415, 405] on td "[DATE] 8:20 am" at bounding box center [326, 427] width 176 height 58
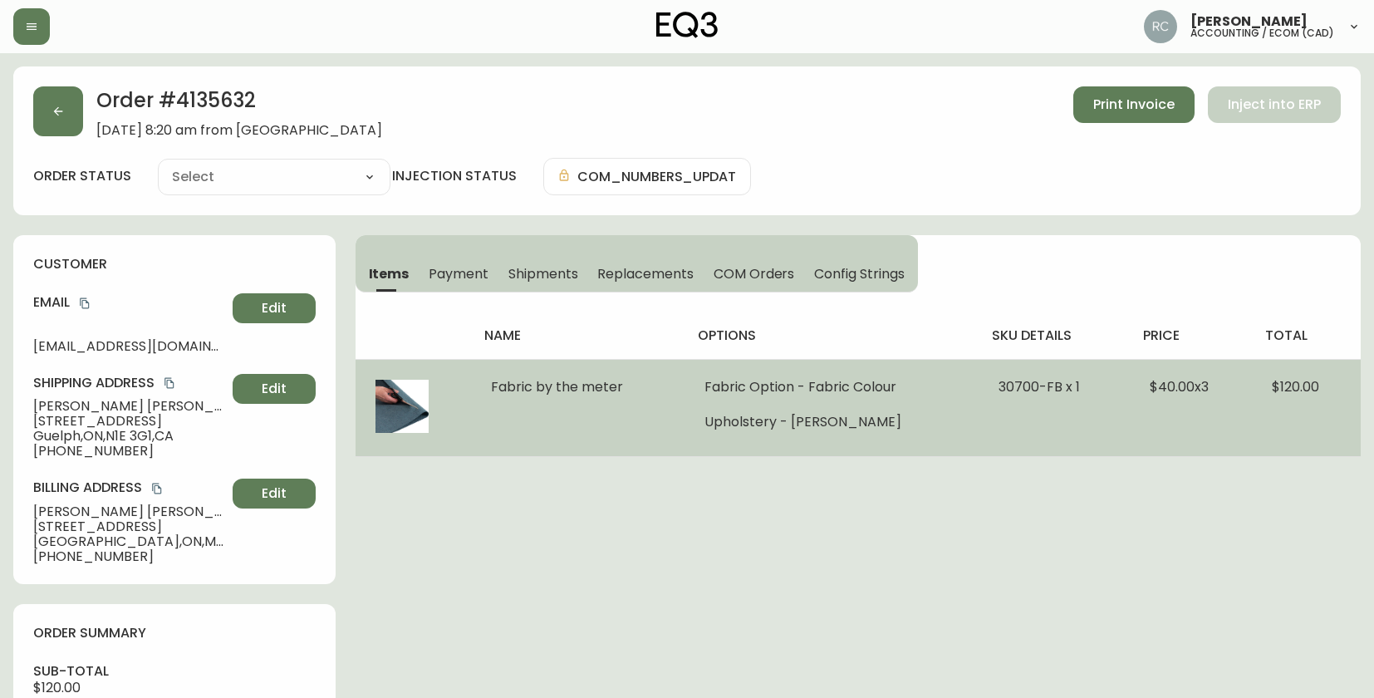
type input "Processing"
select select "PROCESSING"
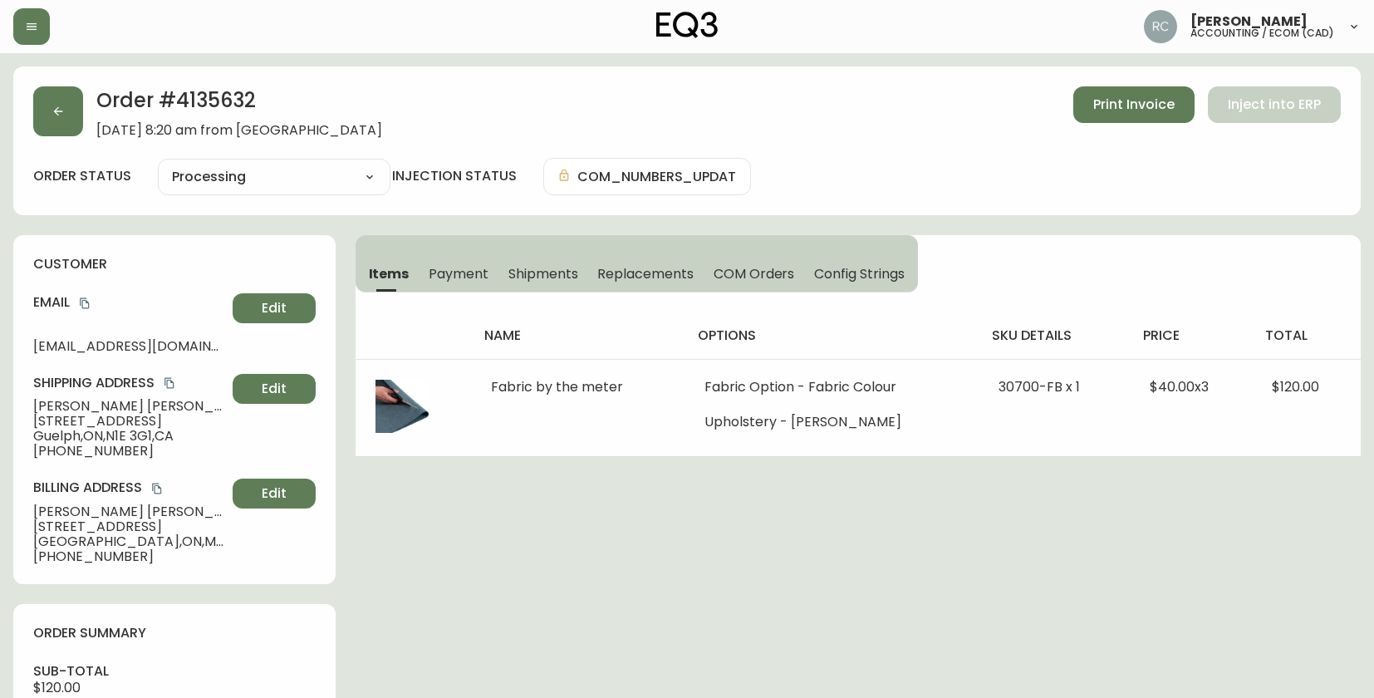
click at [95, 409] on span "Jenna Wilson" at bounding box center [129, 406] width 193 height 15
copy span "Jenna Wilson"
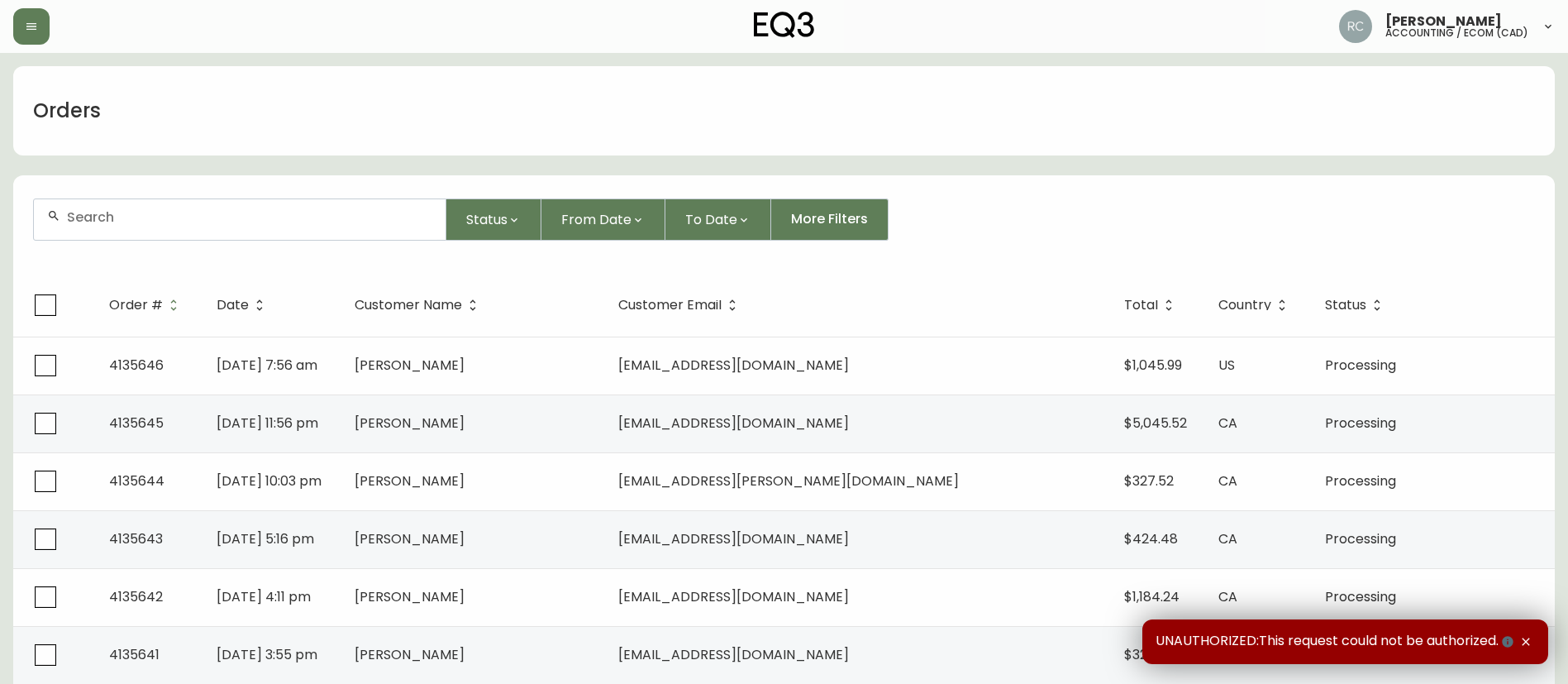
click at [272, 222] on input "text" at bounding box center [249, 217] width 365 height 16
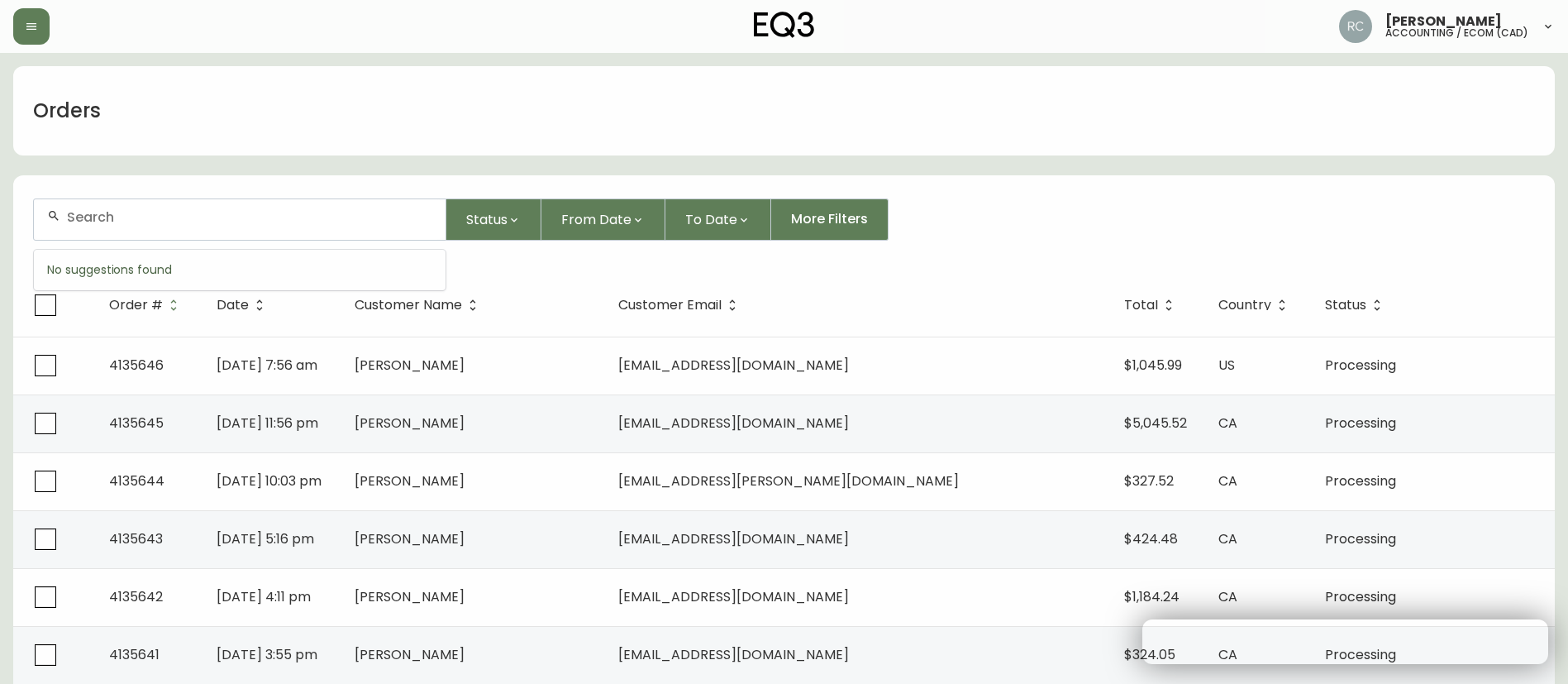
paste input "4135603"
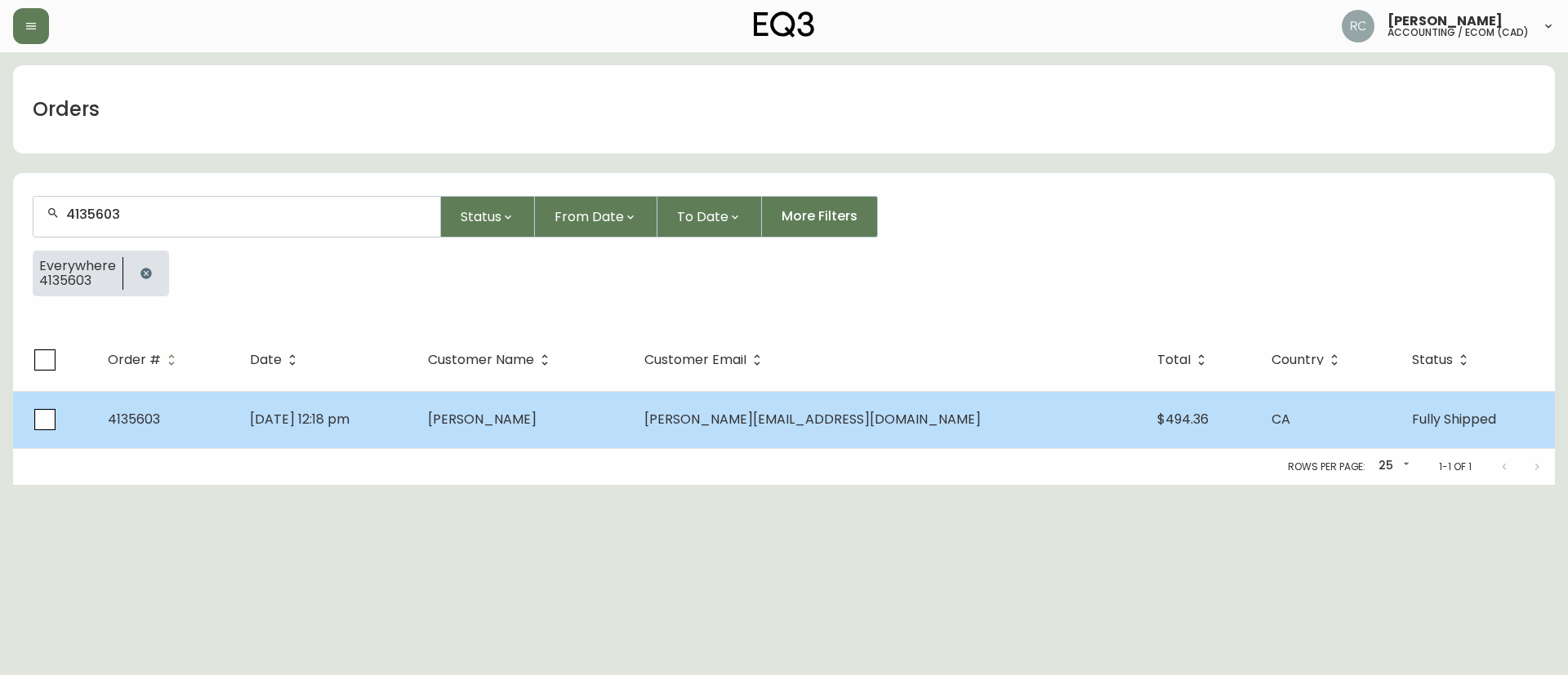
type input "4135603"
click at [415, 417] on td "Sep 30 2025, 12:18 pm" at bounding box center [325, 420] width 178 height 57
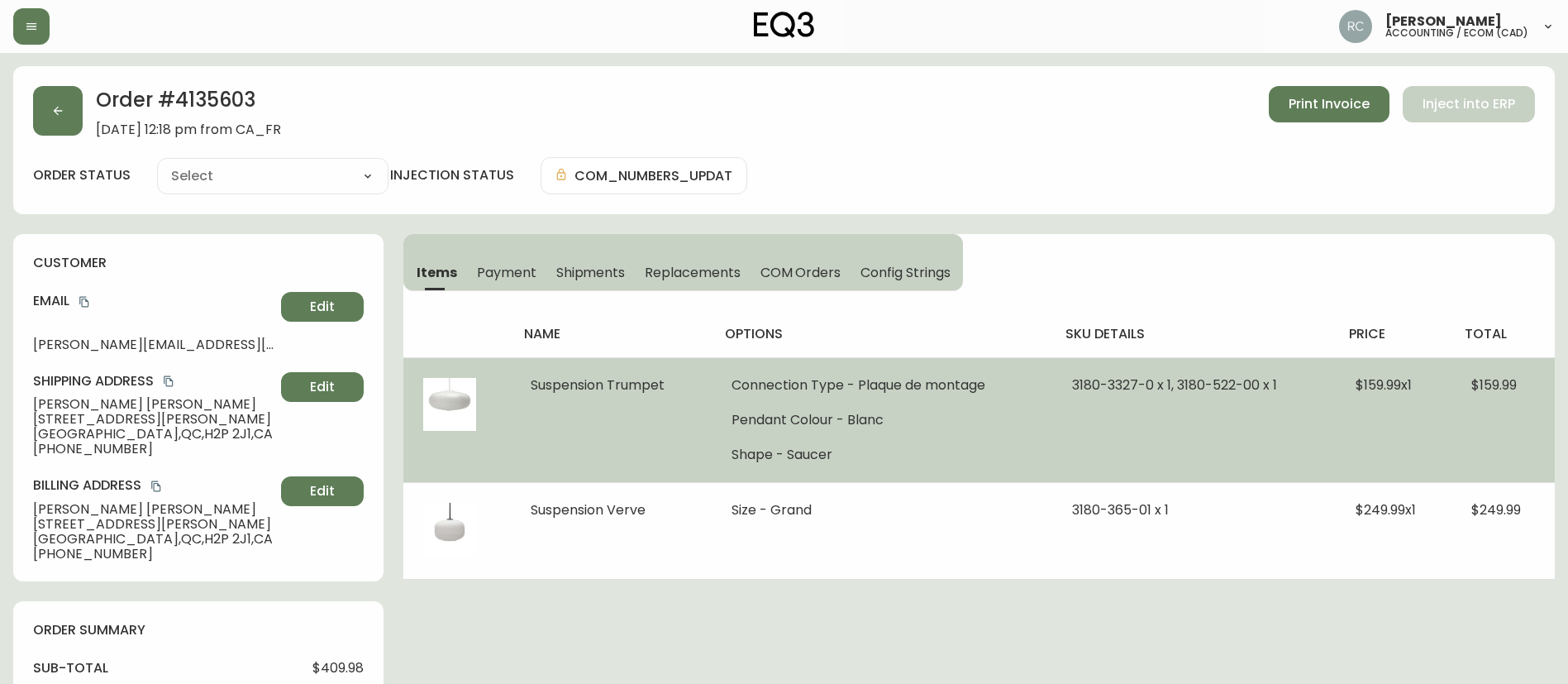
type input "Fully Shipped"
select select "FULLY_SHIPPED"
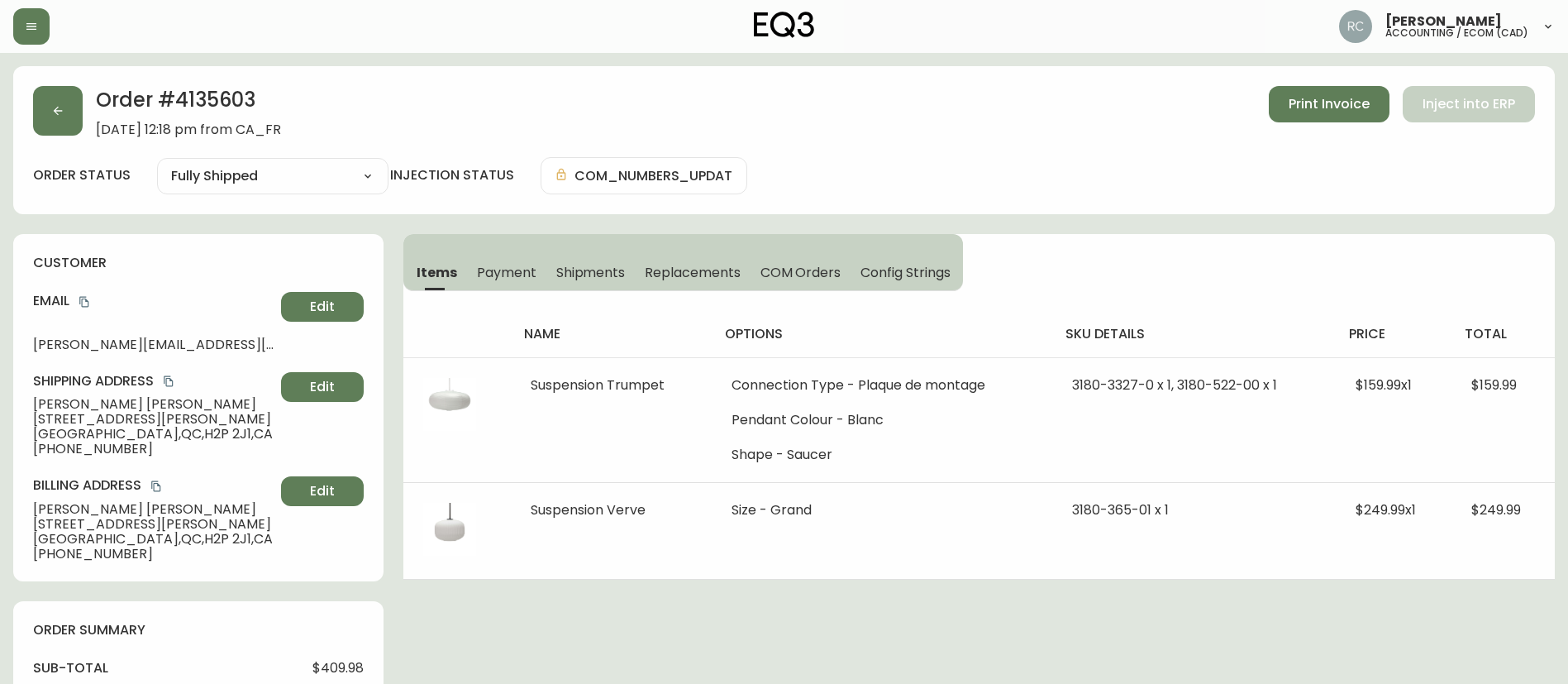
click at [510, 276] on span "Payment" at bounding box center [506, 272] width 60 height 17
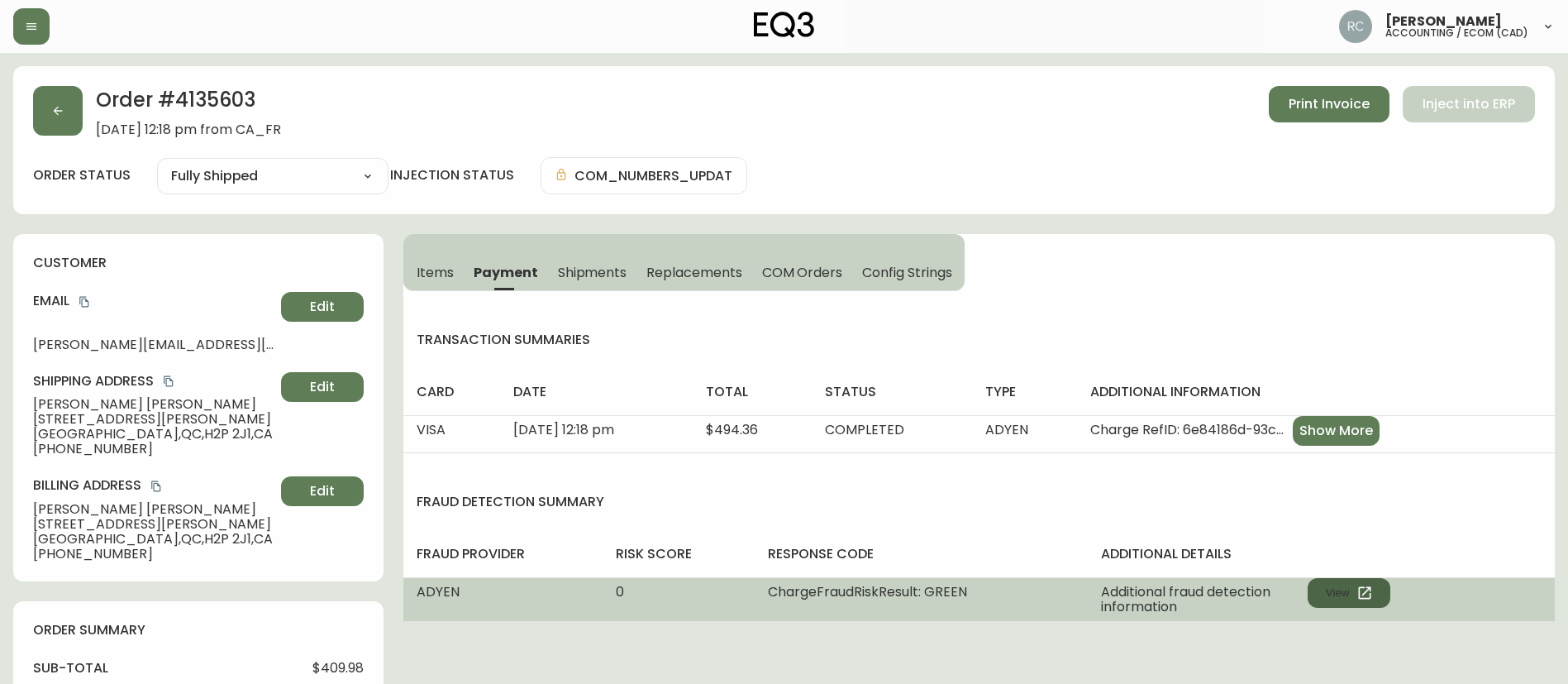
click at [1323, 597] on button "View" at bounding box center [1348, 593] width 83 height 30
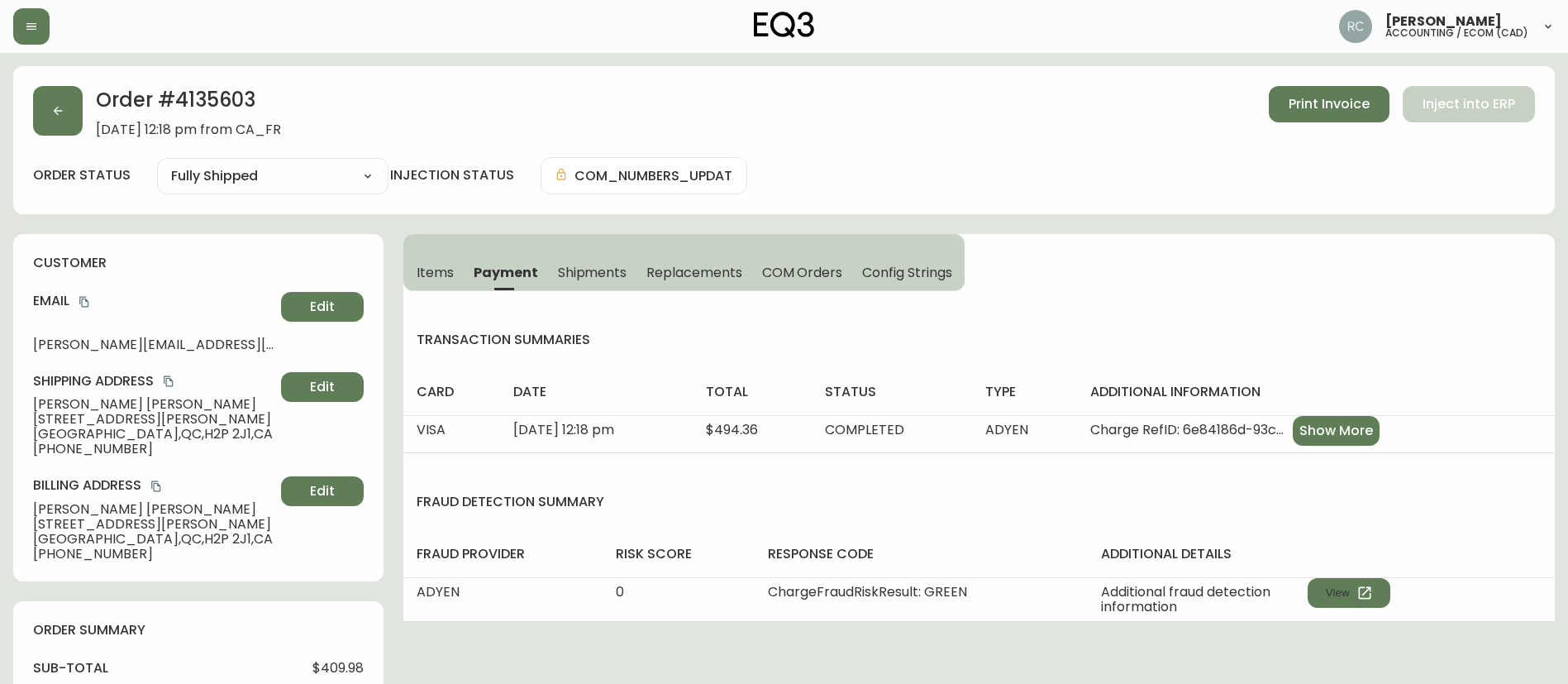
click at [84, 294] on button "copy" at bounding box center [84, 302] width 17 height 17
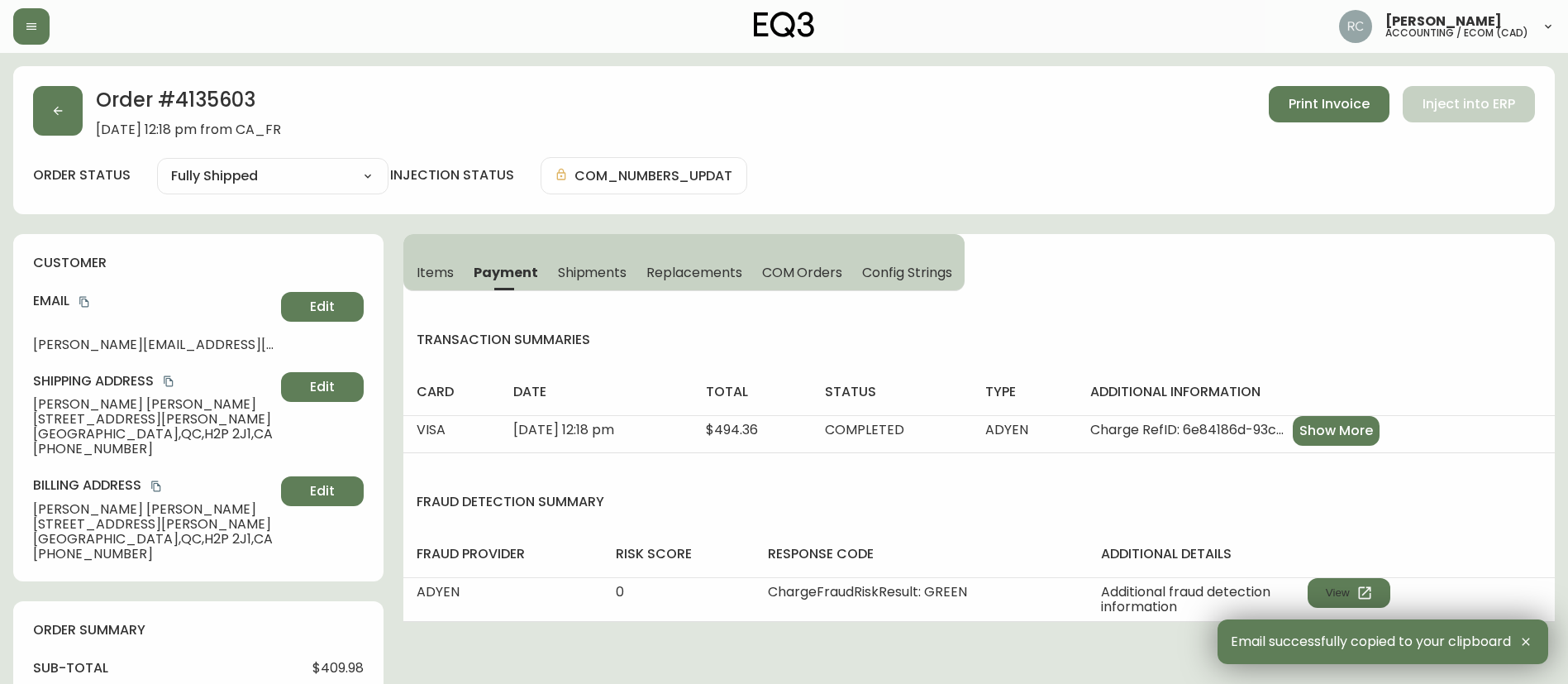
click at [75, 421] on span "8559 Rue Drolet" at bounding box center [153, 419] width 242 height 15
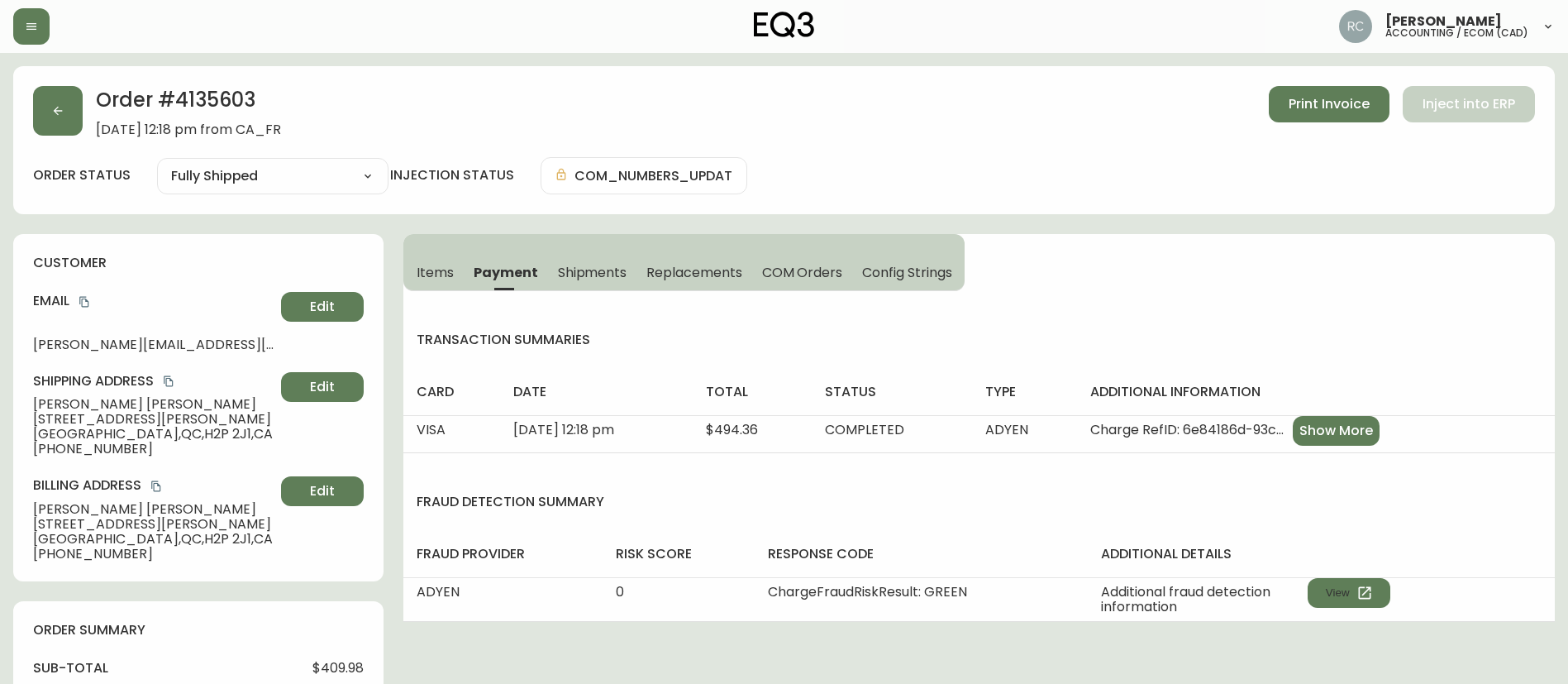
click at [75, 421] on span "8559 Rue Drolet" at bounding box center [153, 419] width 242 height 15
copy span "8559 Rue Drolet"
click at [453, 270] on span "Items" at bounding box center [435, 272] width 37 height 17
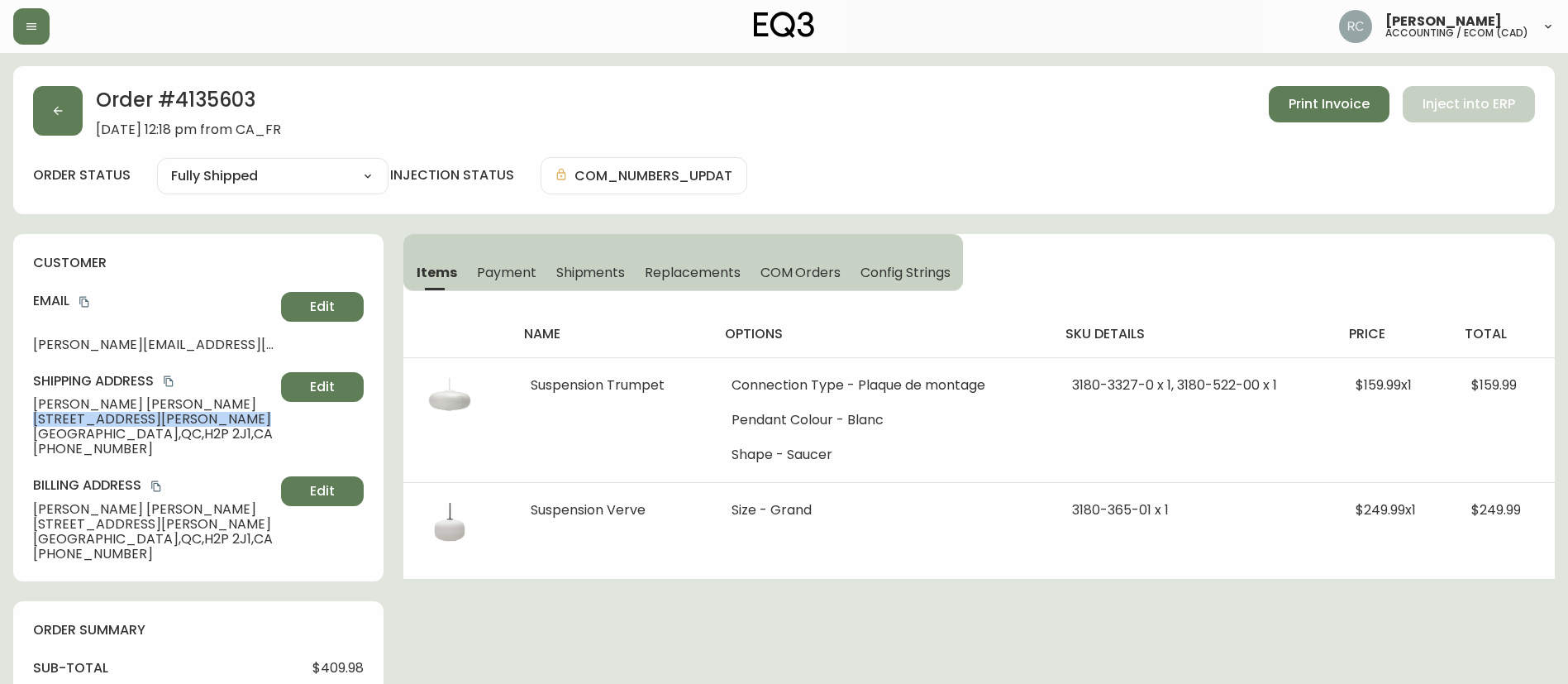
click at [814, 259] on button "COM Orders" at bounding box center [800, 272] width 100 height 37
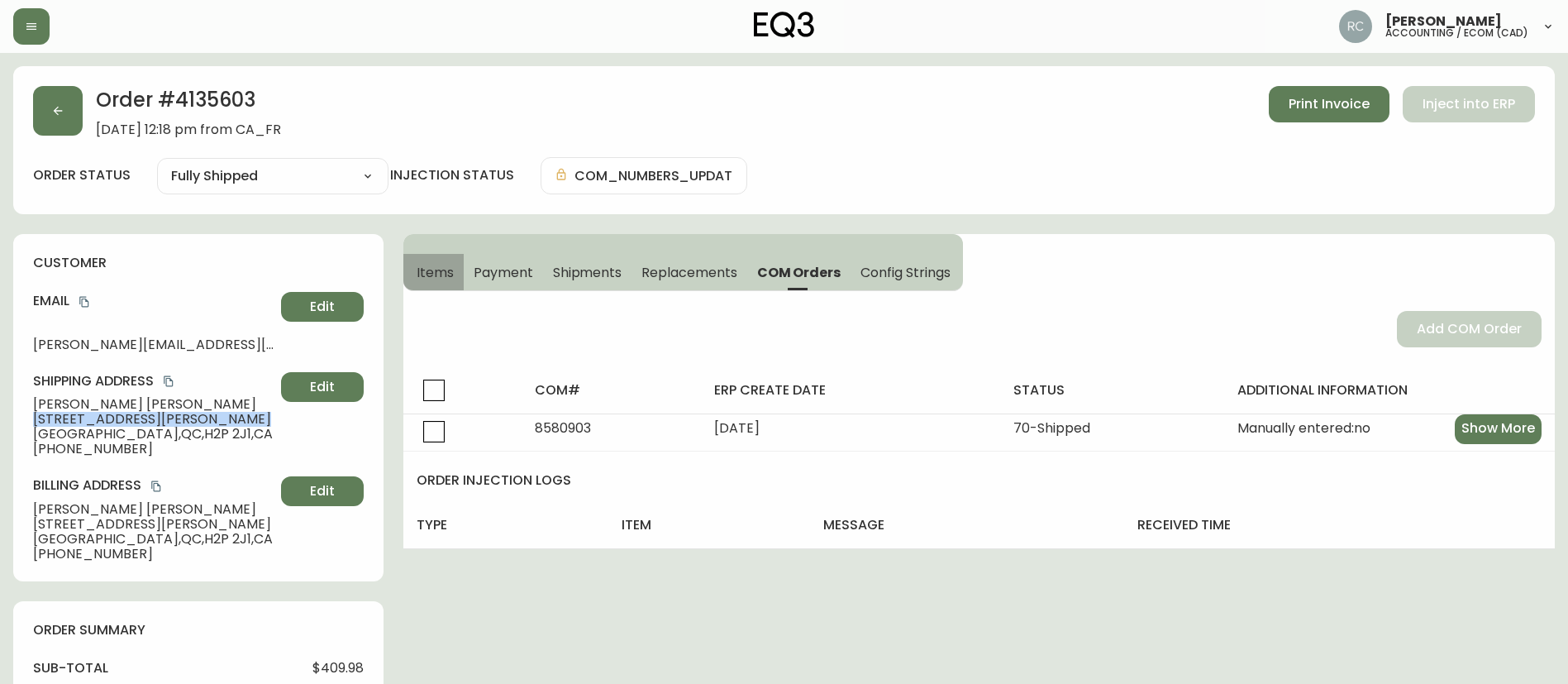
click at [439, 261] on button "Items" at bounding box center [433, 272] width 61 height 37
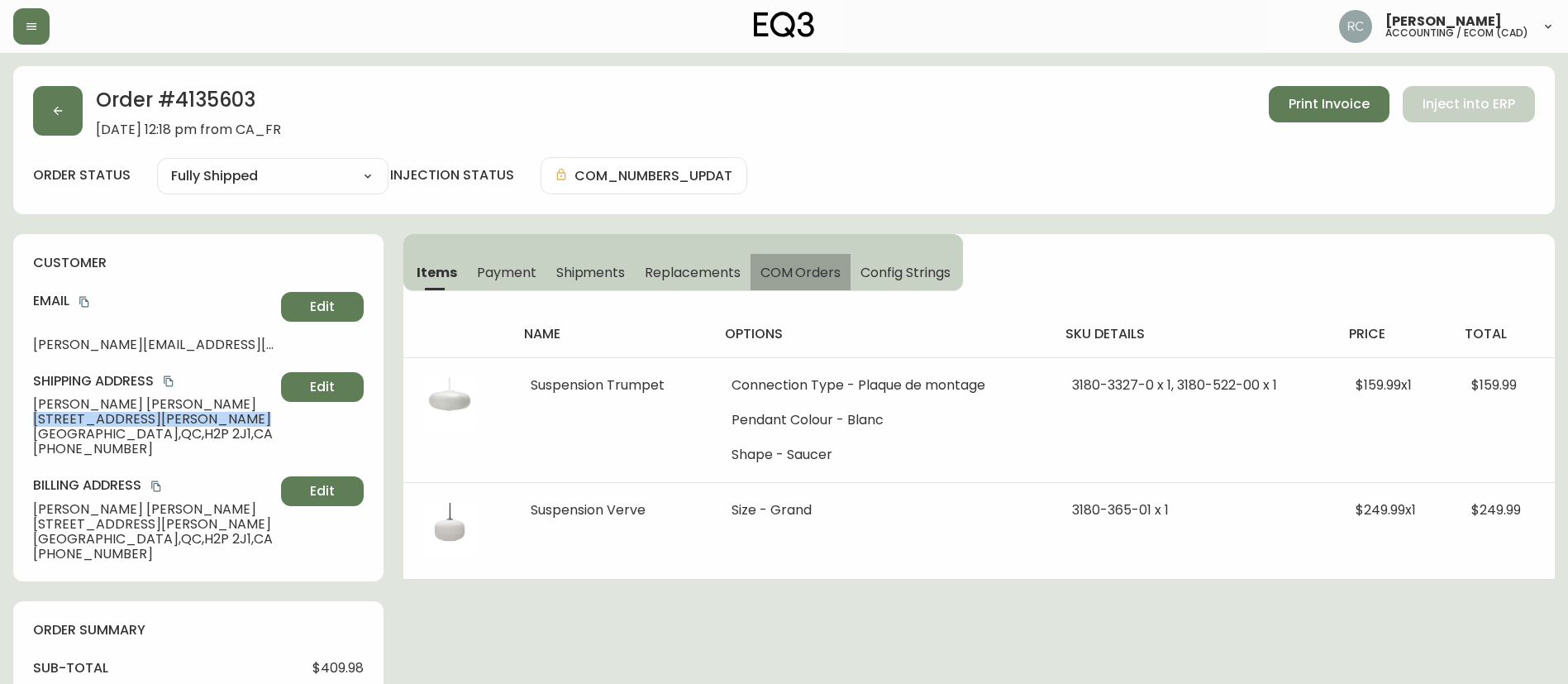
click at [786, 269] on span "COM Orders" at bounding box center [800, 272] width 81 height 17
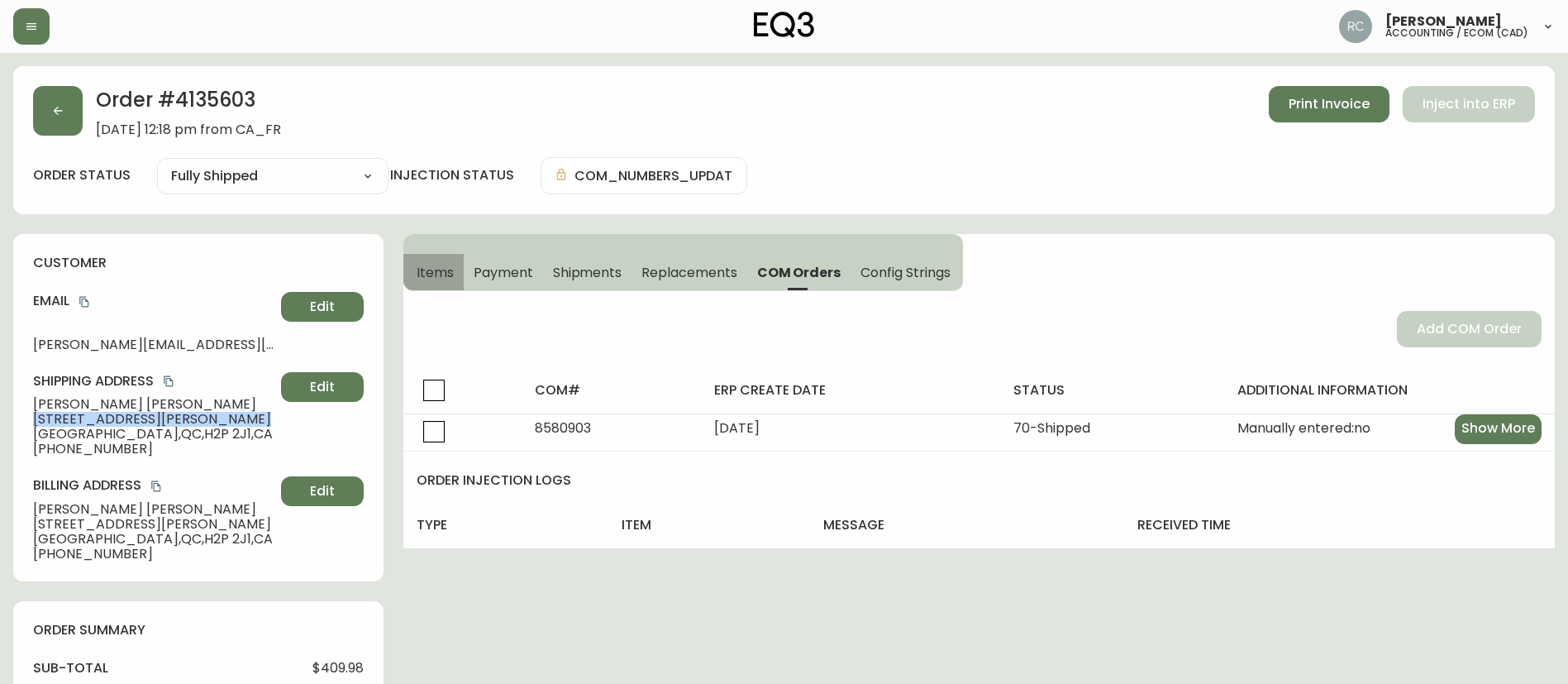
click at [437, 277] on span "Items" at bounding box center [435, 272] width 37 height 17
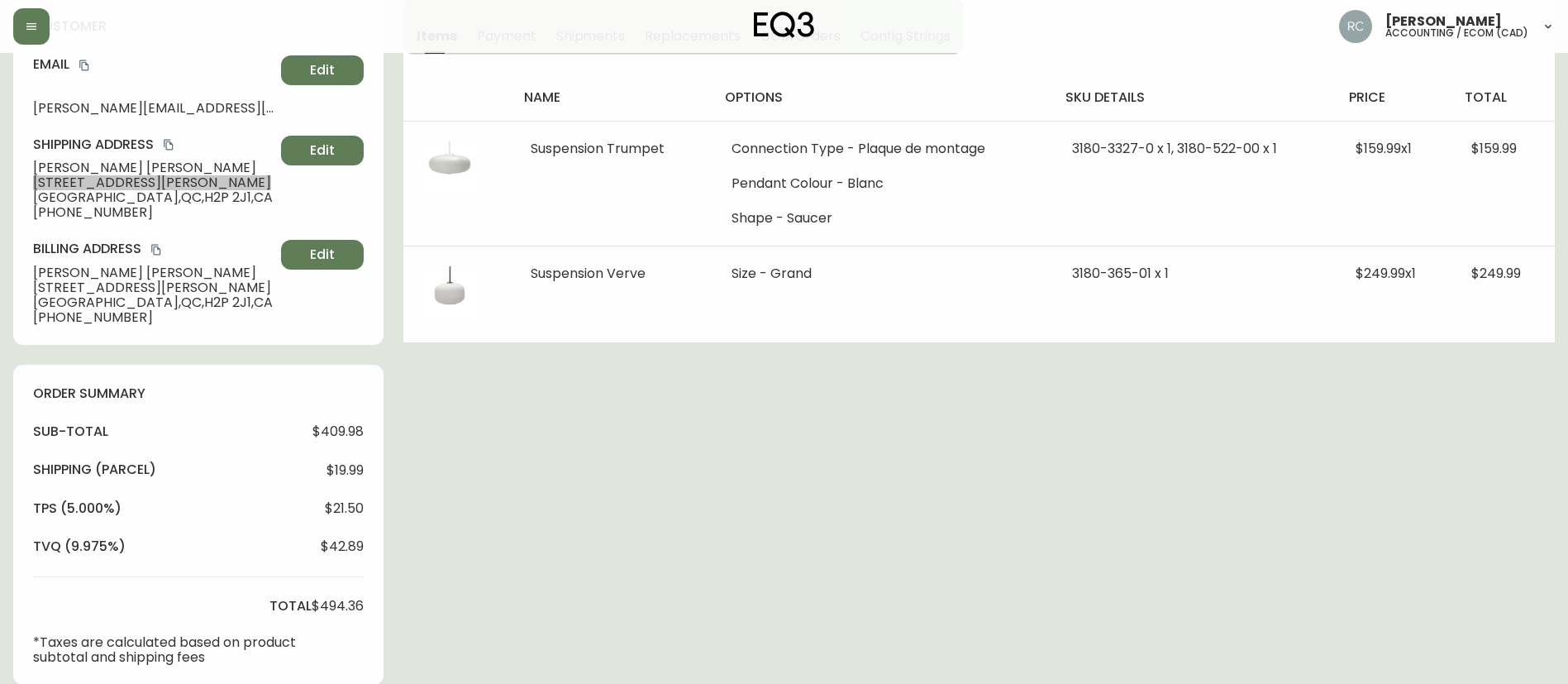
scroll to position [579, 0]
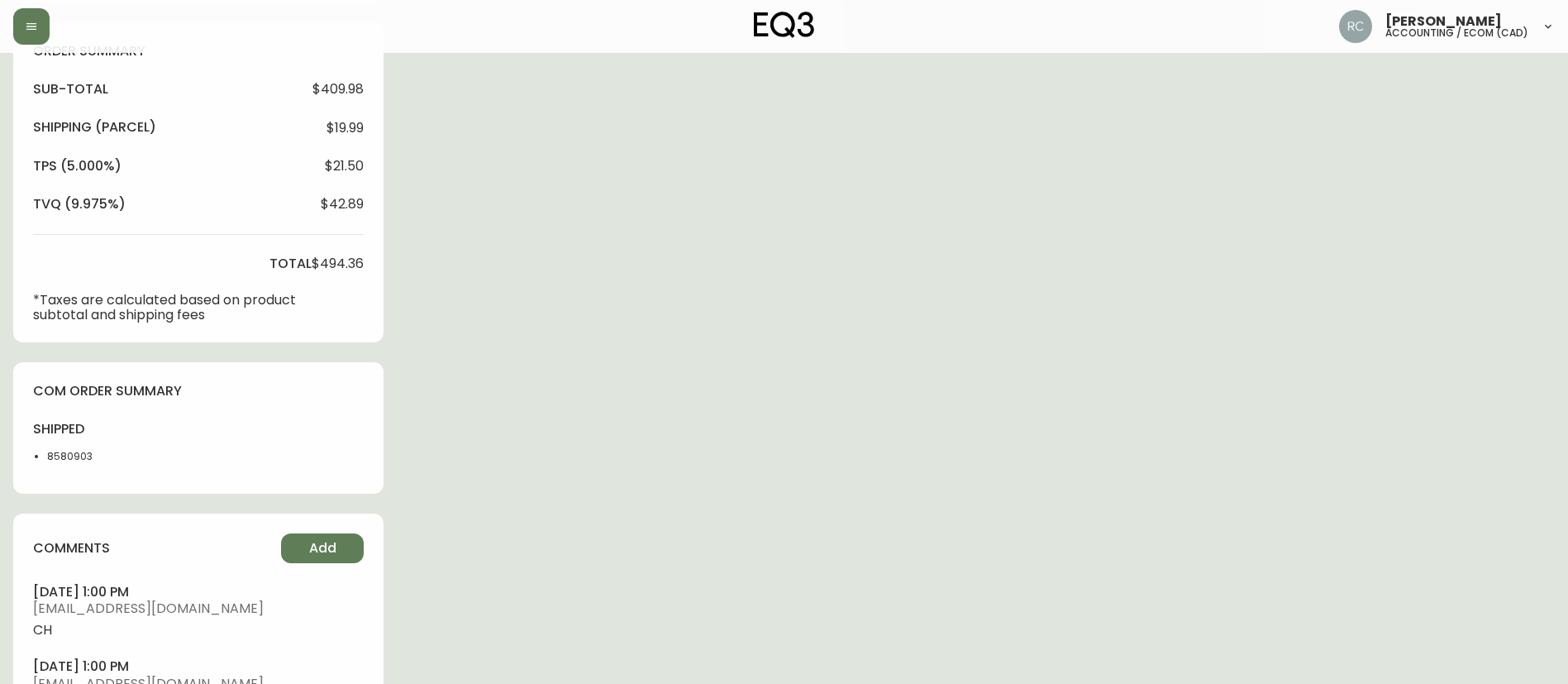
click at [65, 459] on li "8580903" at bounding box center [88, 456] width 83 height 15
copy li "8580903"
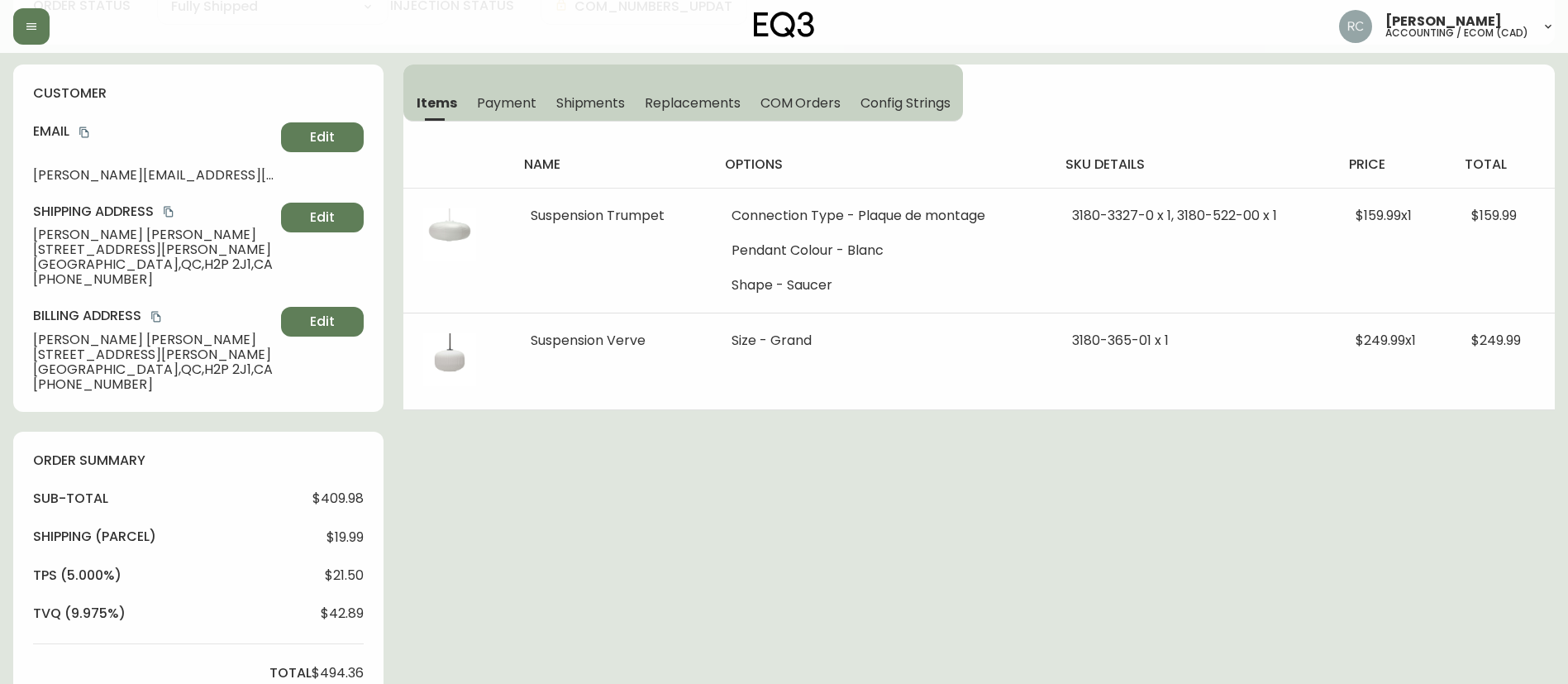
scroll to position [0, 0]
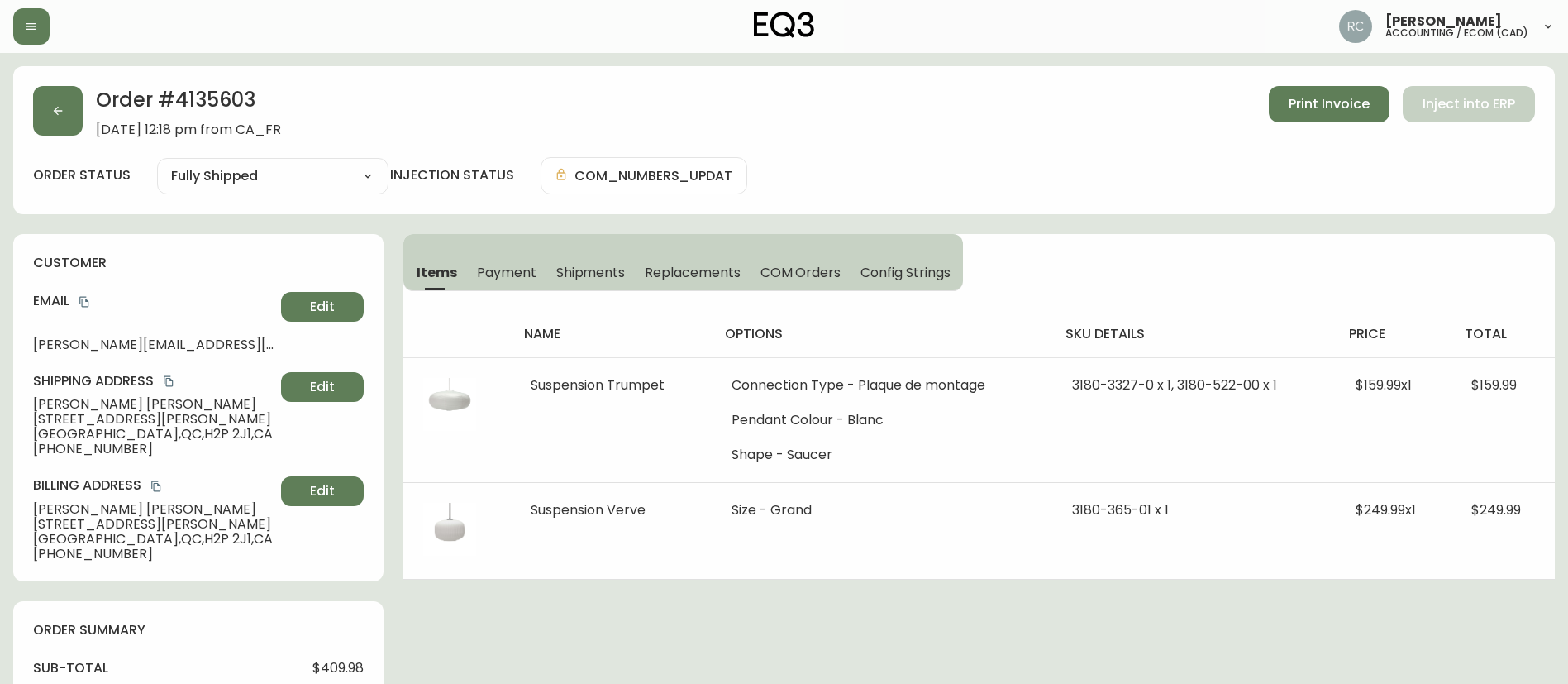
click at [828, 277] on span "COM Orders" at bounding box center [800, 272] width 81 height 17
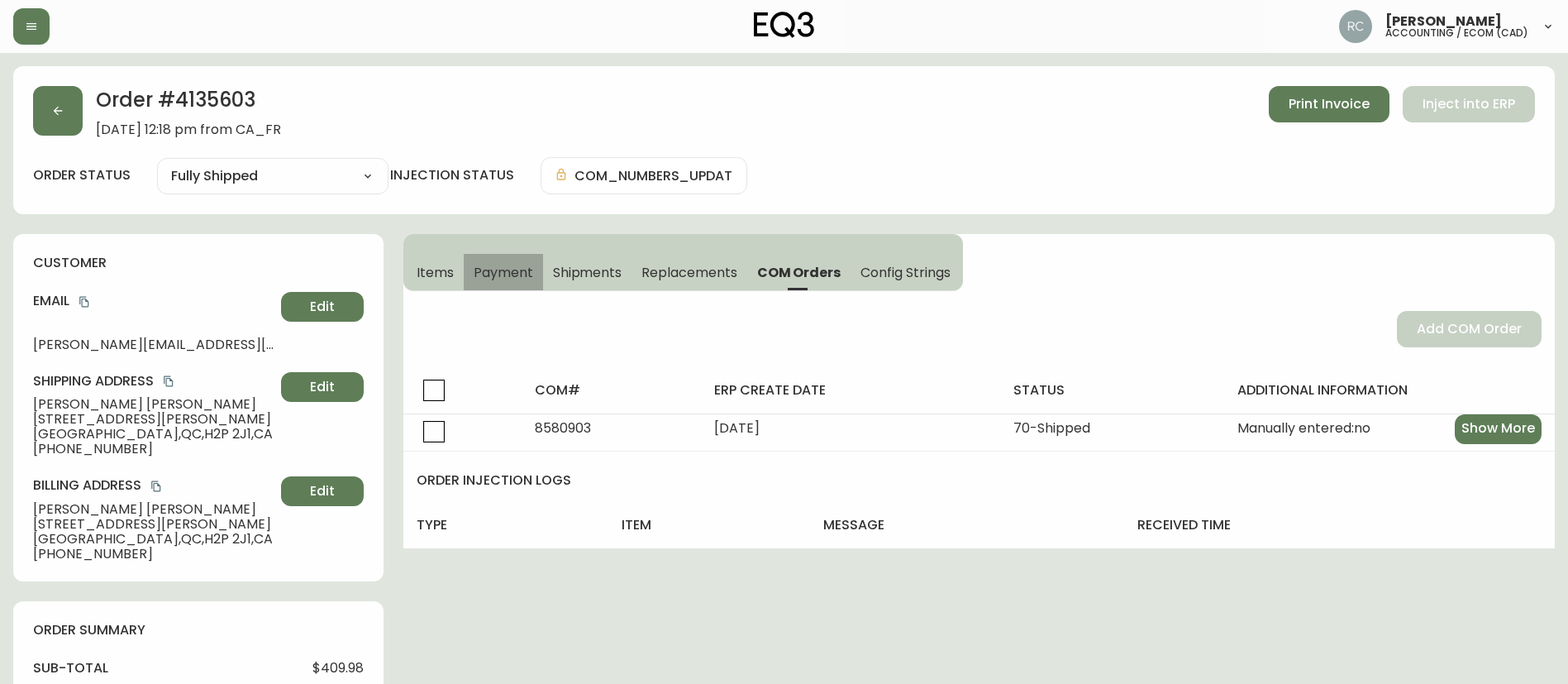
click at [530, 264] on span "Payment" at bounding box center [503, 272] width 60 height 17
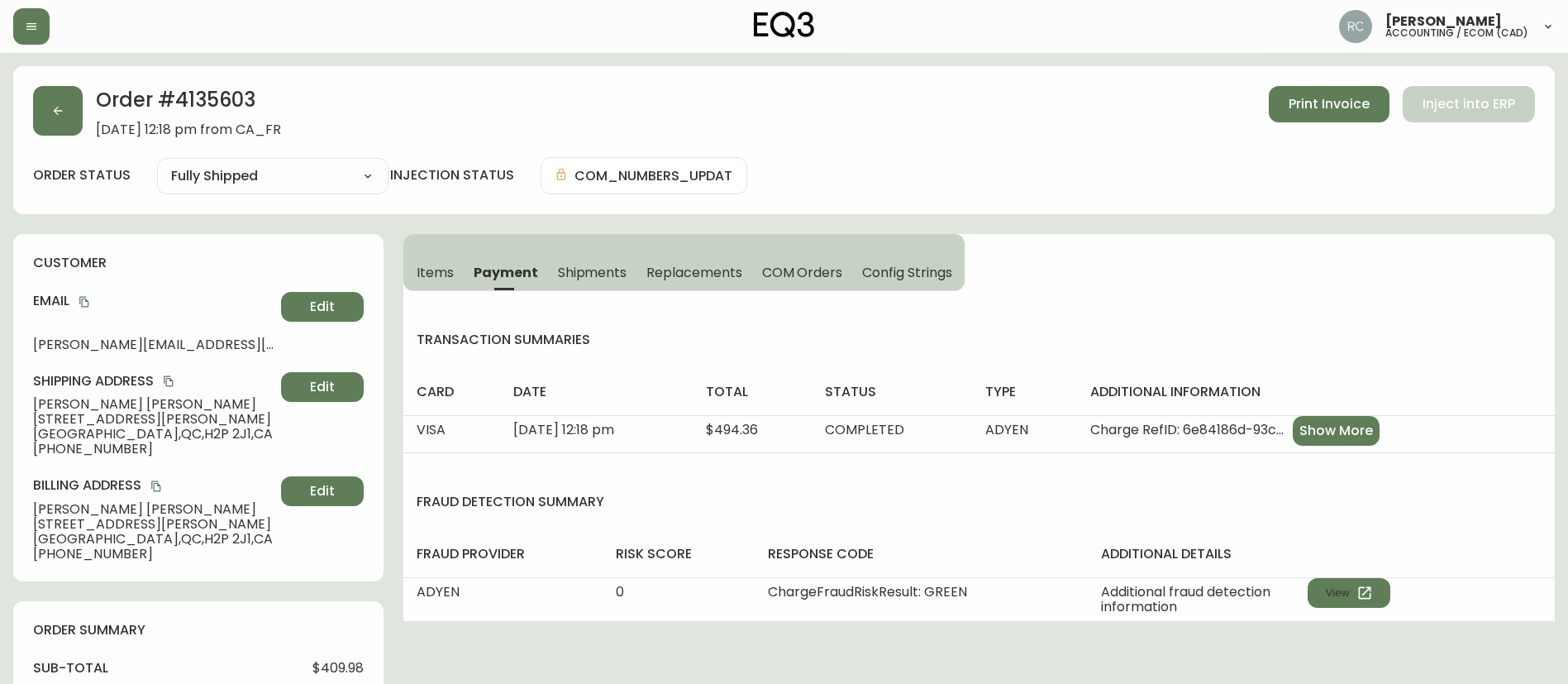
click at [597, 272] on span "Shipments" at bounding box center [593, 272] width 70 height 17
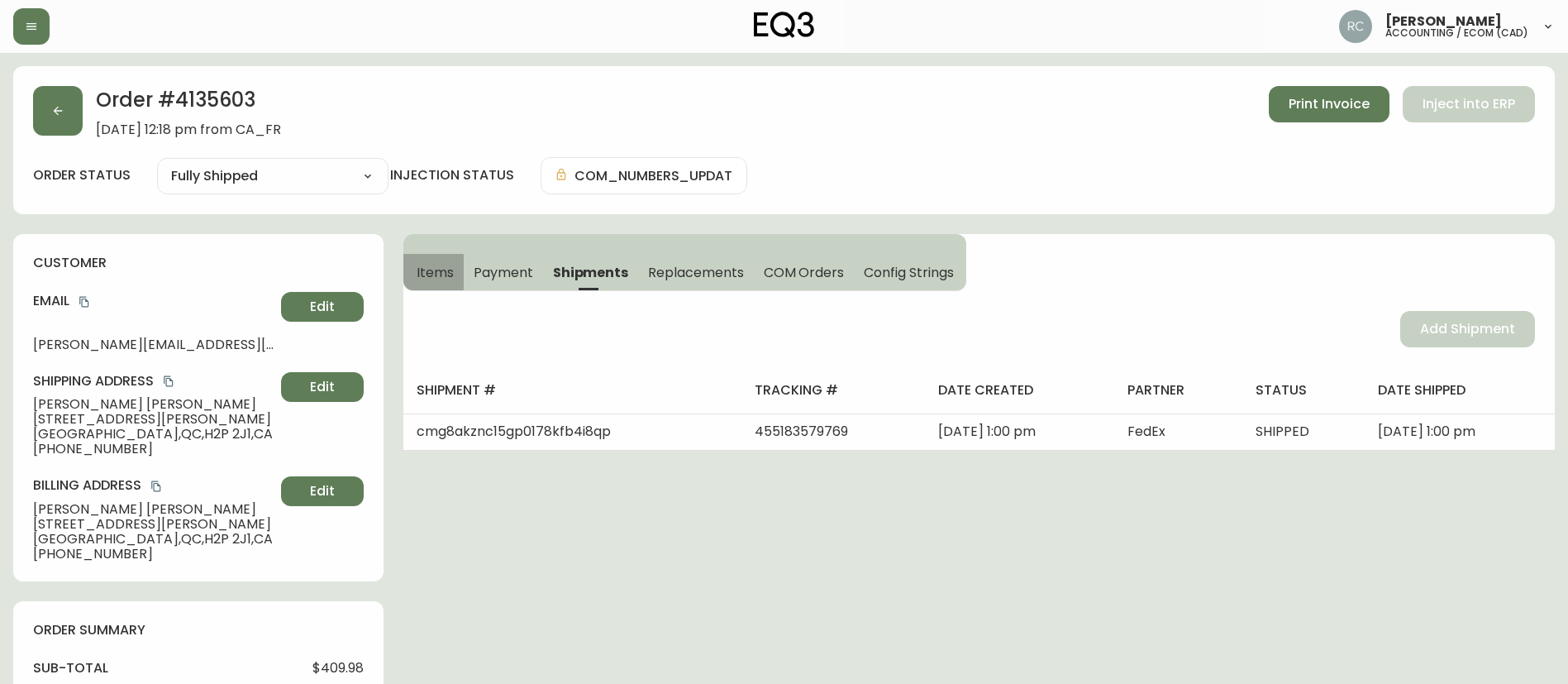
click at [420, 273] on span "Items" at bounding box center [435, 272] width 37 height 17
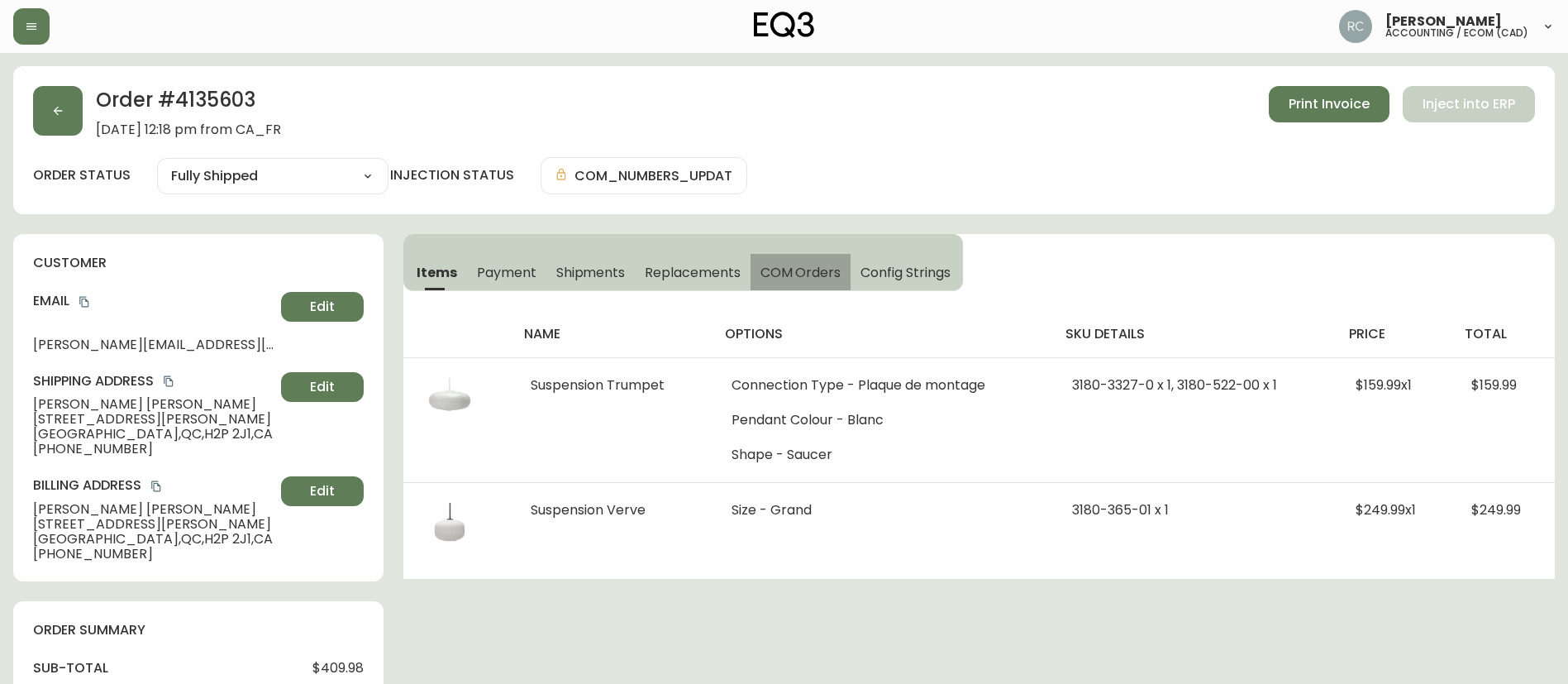
click at [803, 271] on span "COM Orders" at bounding box center [800, 272] width 81 height 17
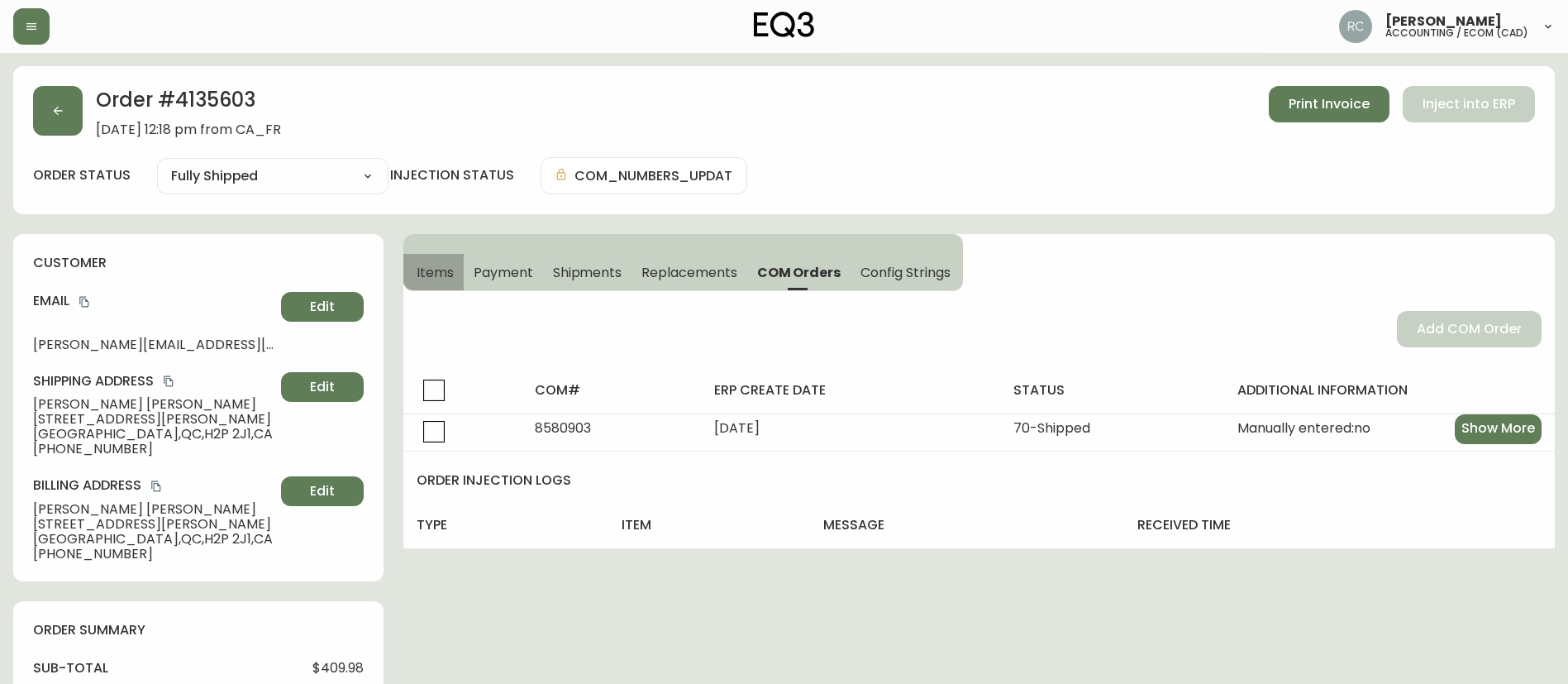
click at [448, 281] on button "Items" at bounding box center [433, 272] width 61 height 37
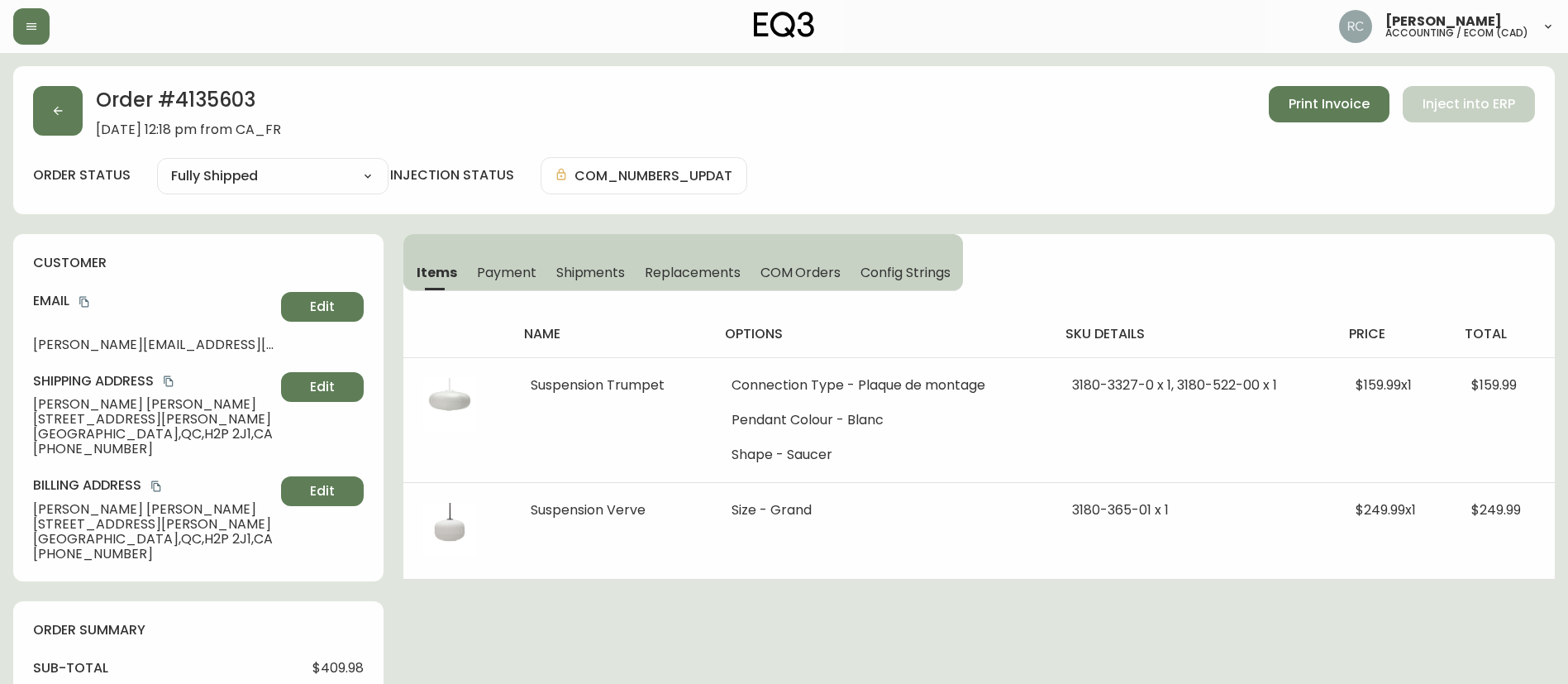
click at [883, 91] on div "Order # 4135603 September 30, 2025 at 12:18 pm from CA_FR Print Invoice Inject …" at bounding box center [784, 112] width 1502 height 52
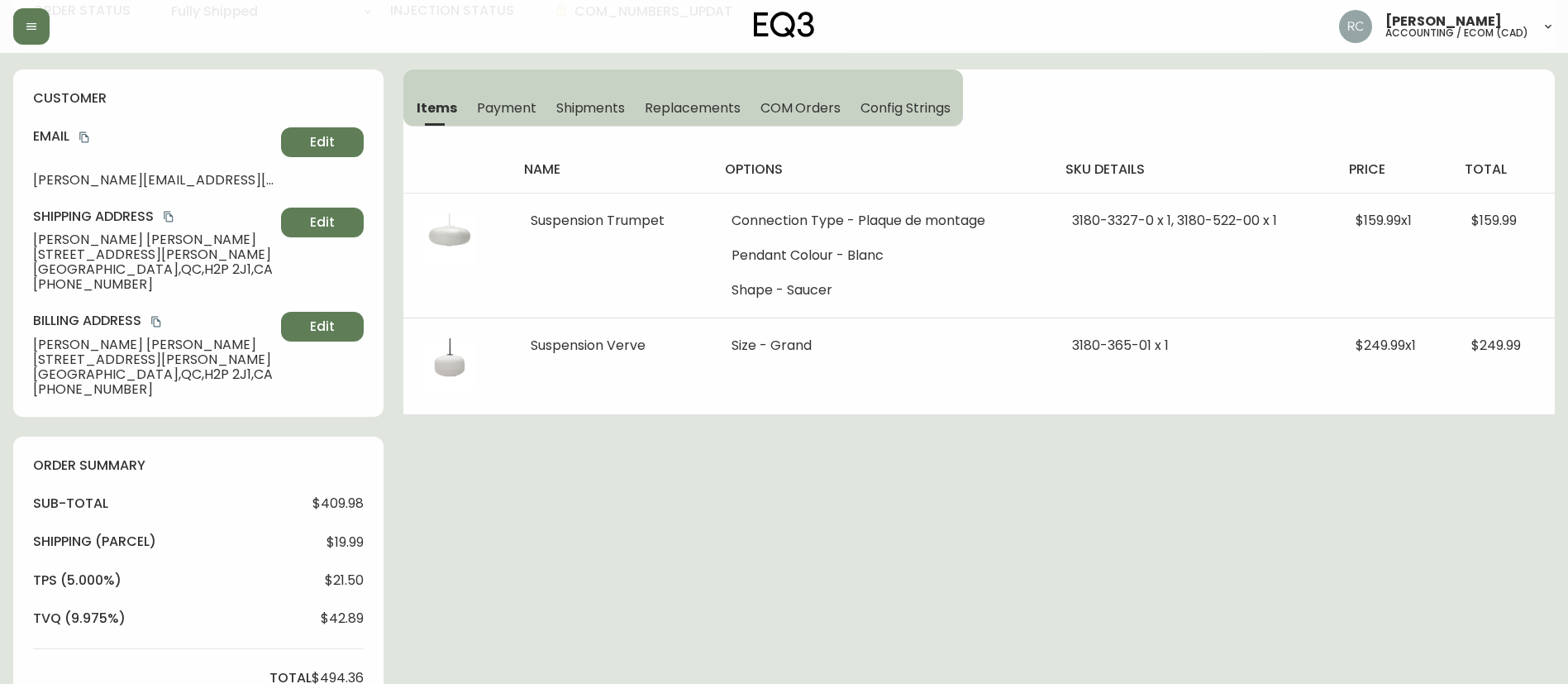
scroll to position [165, 0]
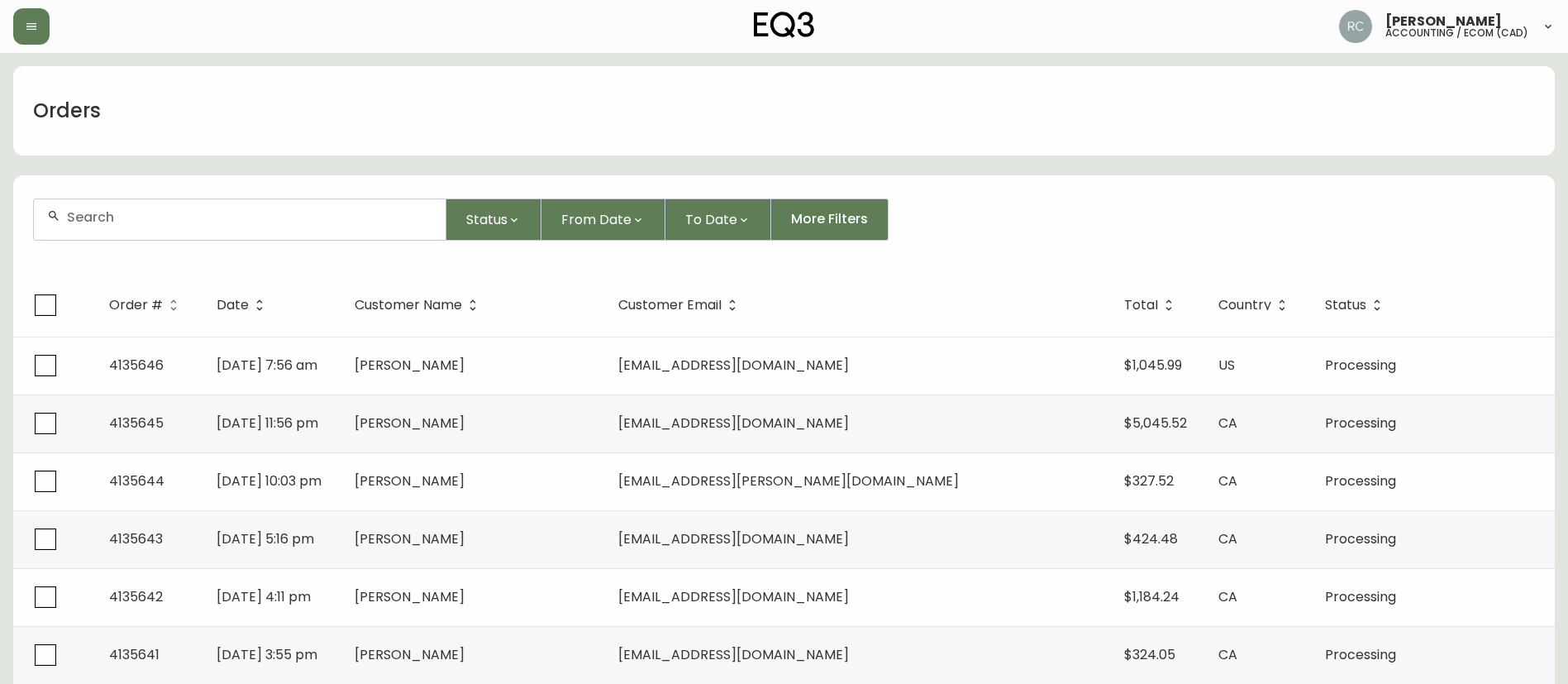
scroll to position [83, 0]
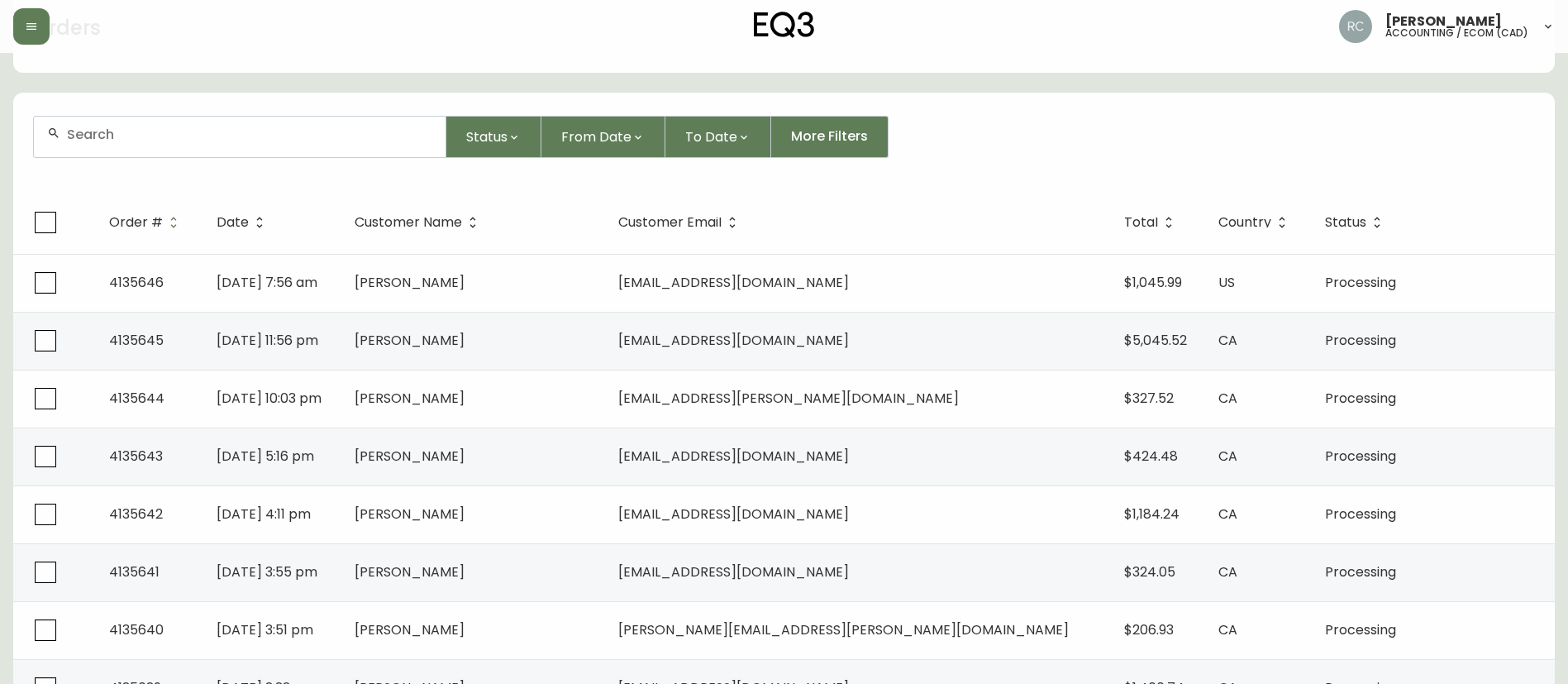
drag, startPoint x: 1170, startPoint y: 119, endPoint x: 1158, endPoint y: 121, distance: 12.2
click at [1170, 119] on div "Status From Date To Date More Filters" at bounding box center [784, 136] width 1502 height 42
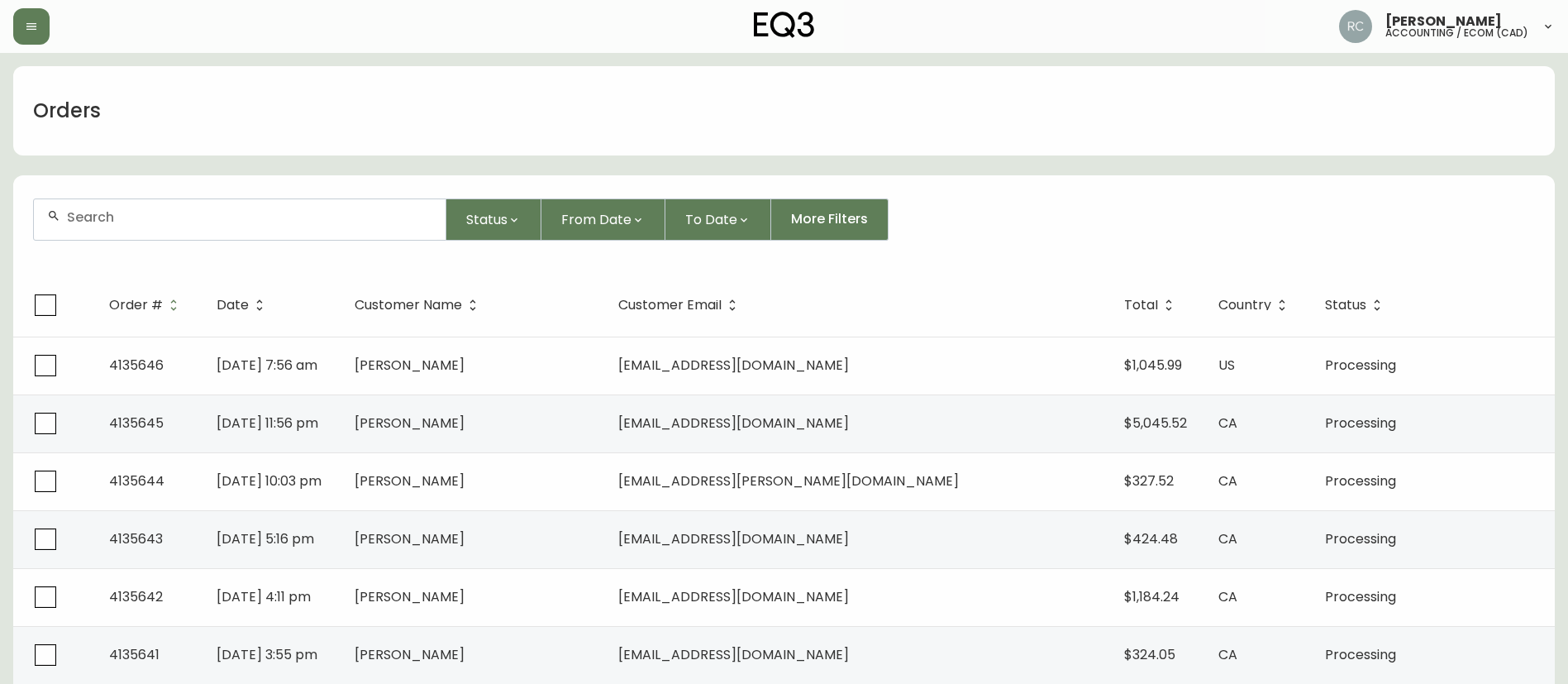
click at [421, 100] on div "Orders" at bounding box center [783, 111] width 1541 height 90
click at [426, 107] on div "Orders" at bounding box center [783, 111] width 1541 height 90
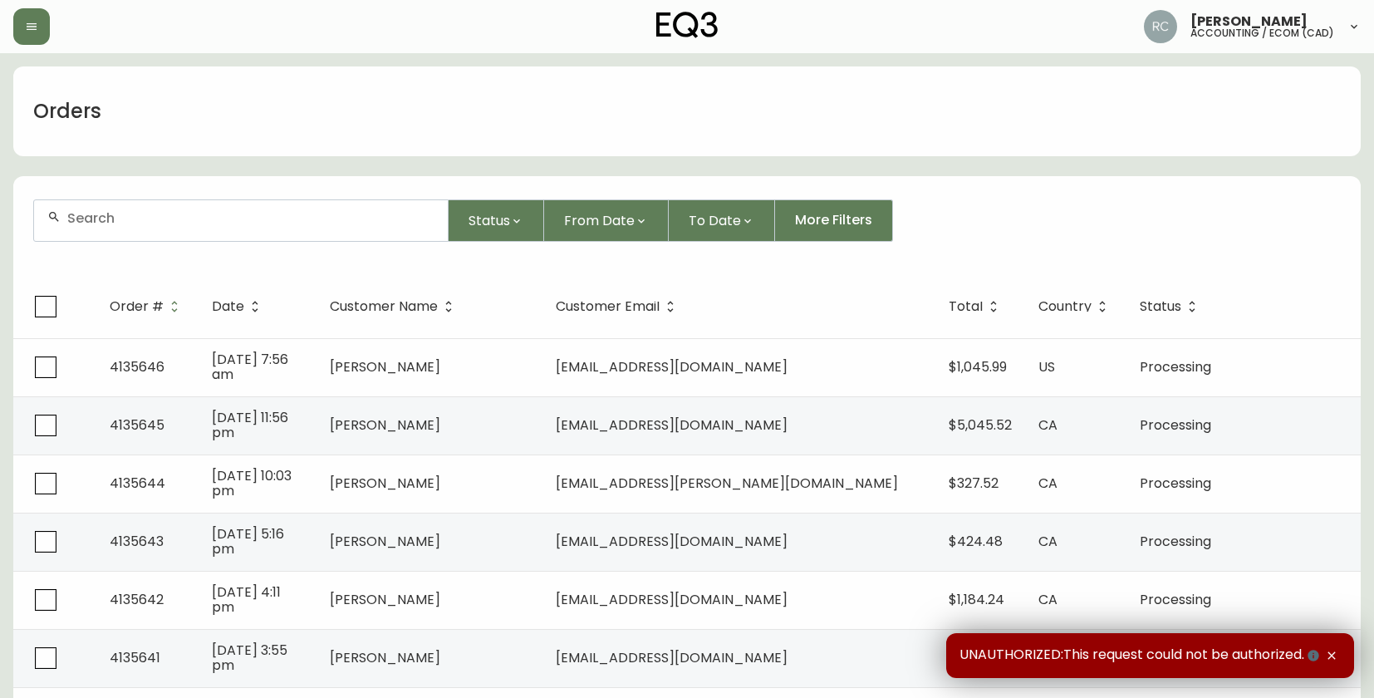
click at [123, 237] on div at bounding box center [241, 220] width 414 height 41
paste input "[EMAIL_ADDRESS][PERSON_NAME][DOMAIN_NAME]"
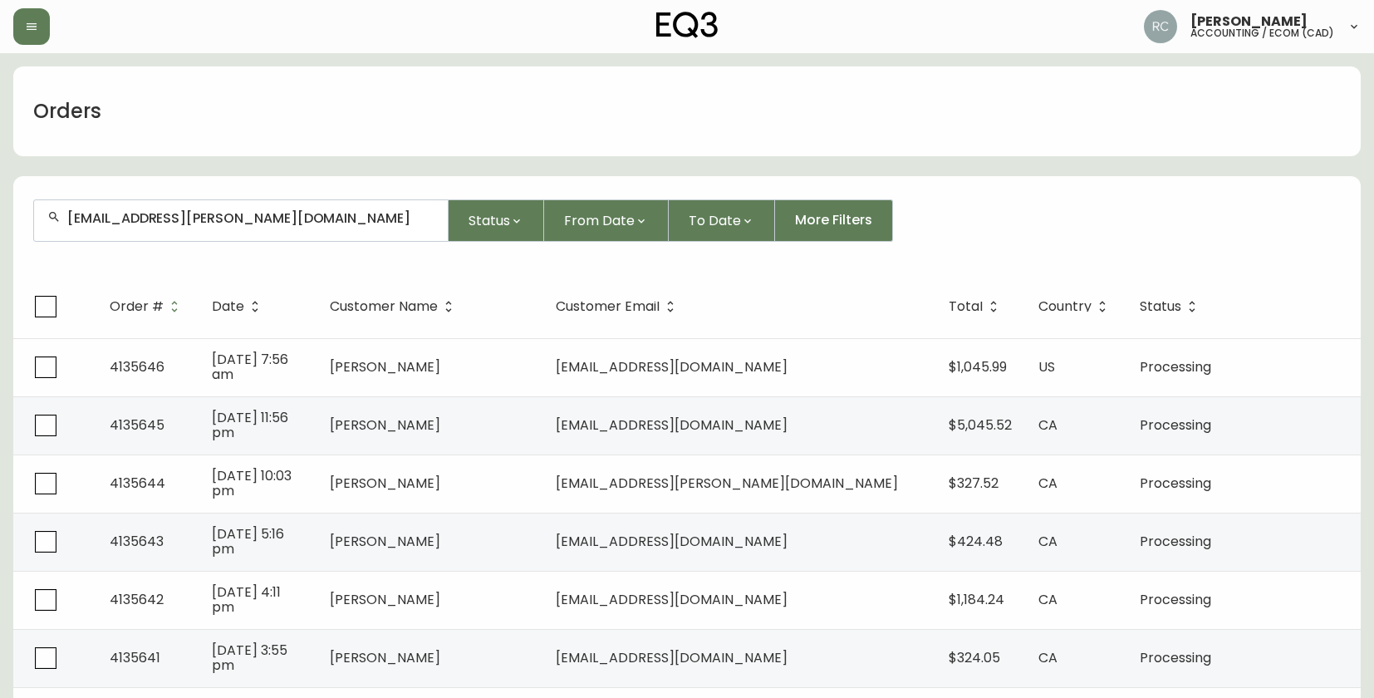
drag, startPoint x: 125, startPoint y: 233, endPoint x: 110, endPoint y: 234, distance: 15.0
click at [125, 235] on div "[EMAIL_ADDRESS][PERSON_NAME][DOMAIN_NAME]" at bounding box center [241, 220] width 414 height 41
paste input "MEAGANCOPELAND11"
click at [287, 194] on form "[EMAIL_ADDRESS][DOMAIN_NAME] Status From Date To Date More Filters" at bounding box center [687, 227] width 1348 height 96
click at [271, 216] on input "[EMAIL_ADDRESS][DOMAIN_NAME]" at bounding box center [250, 218] width 367 height 16
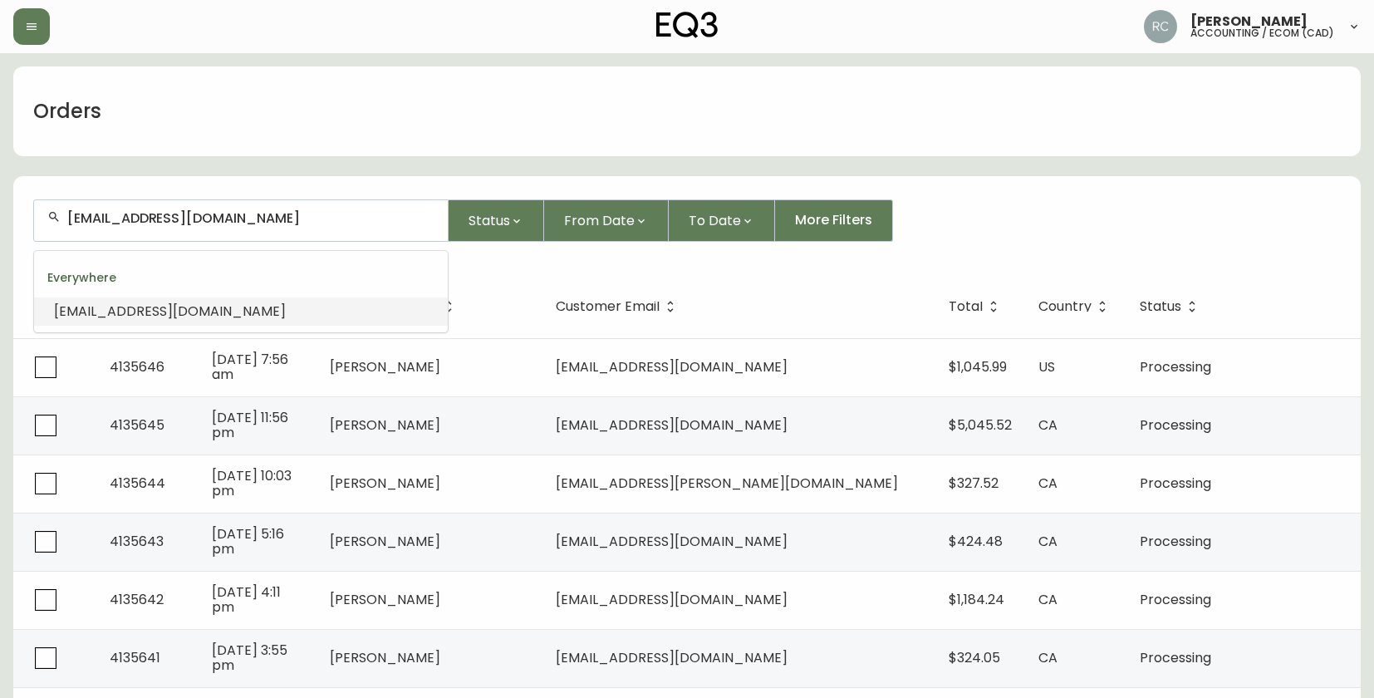
paste input "[PERSON_NAME].[PERSON_NAME].[PERSON_NAME]"
click at [227, 214] on input "[PERSON_NAME][EMAIL_ADDRESS][PERSON_NAME][PERSON_NAME][DOMAIN_NAME]" at bounding box center [250, 218] width 367 height 16
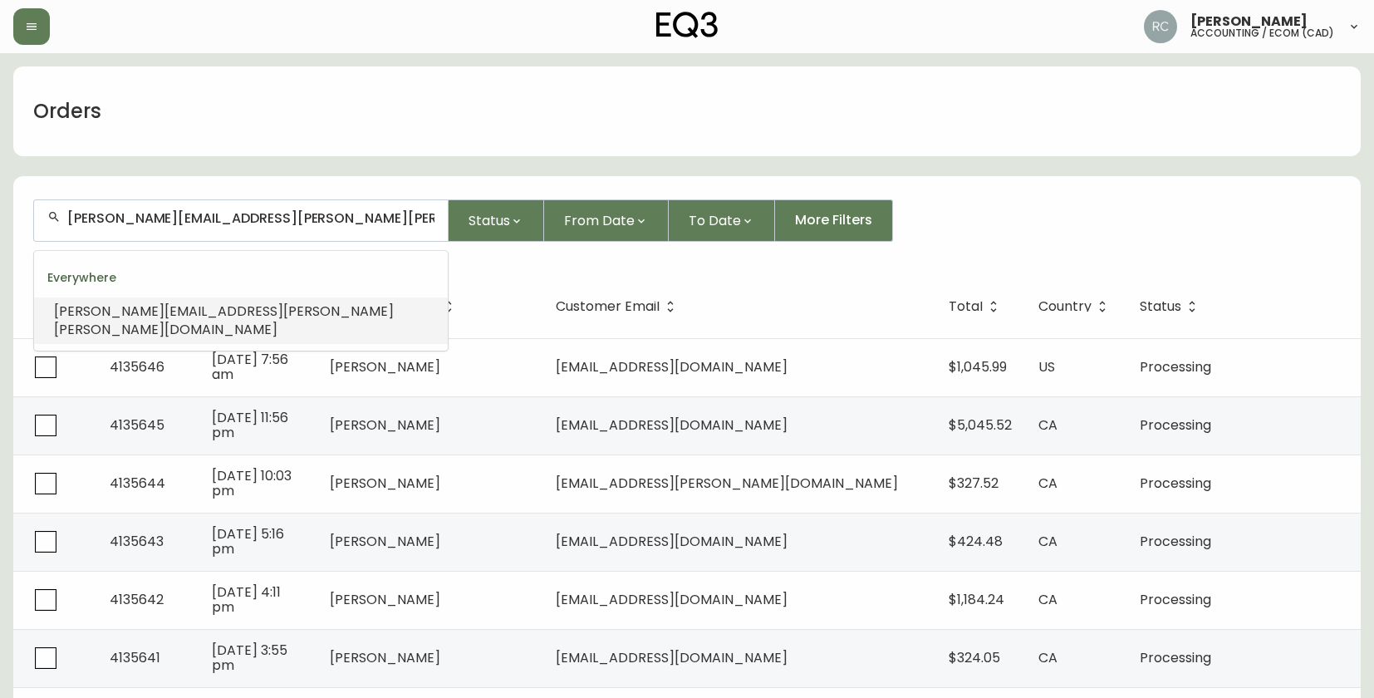
paste input "MATMARQUES2501"
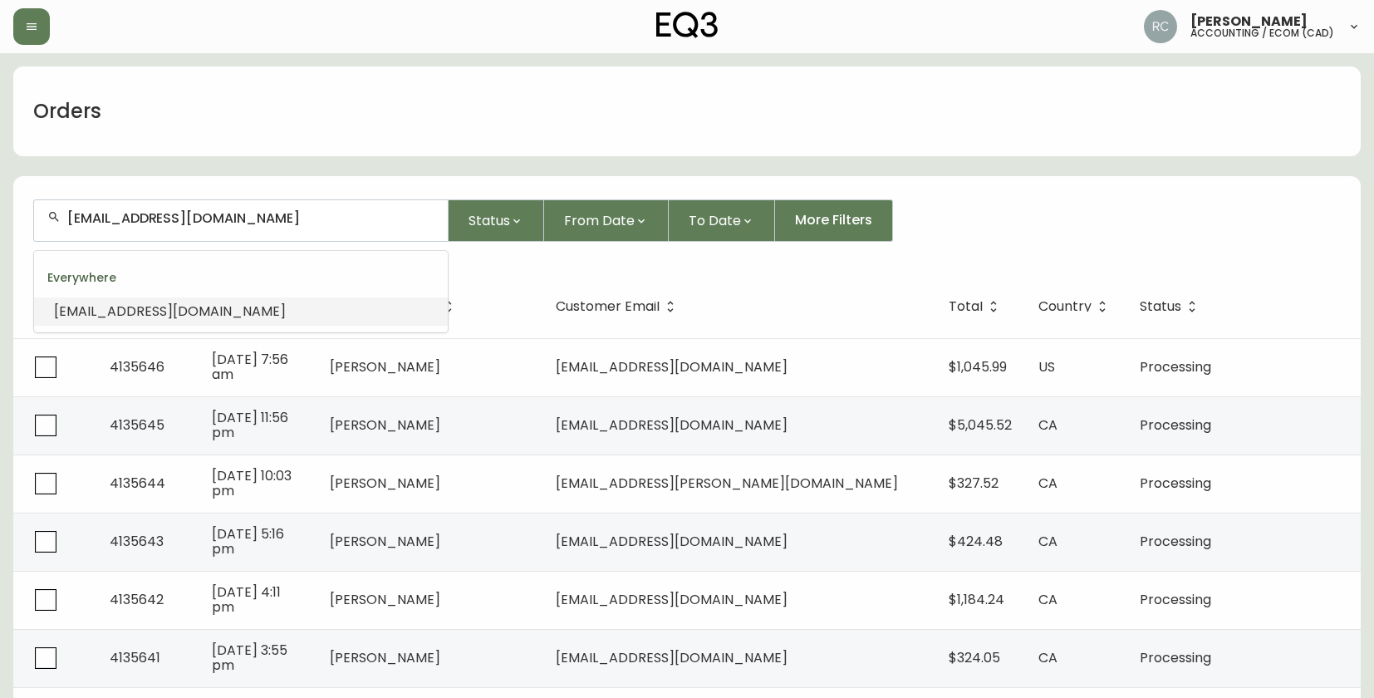
click at [380, 216] on input "MATMARQUES2501@GMAIL.COM" at bounding box center [250, 218] width 367 height 16
paste input "YEWMING1@HOT"
click at [289, 214] on input "YEWMING1@HOTMAIL.COM" at bounding box center [250, 218] width 367 height 16
paste input "BONNIESHII@LIVE.CA"
click at [152, 214] on input "BONNIESHII@LIVE.CA" at bounding box center [250, 218] width 367 height 16
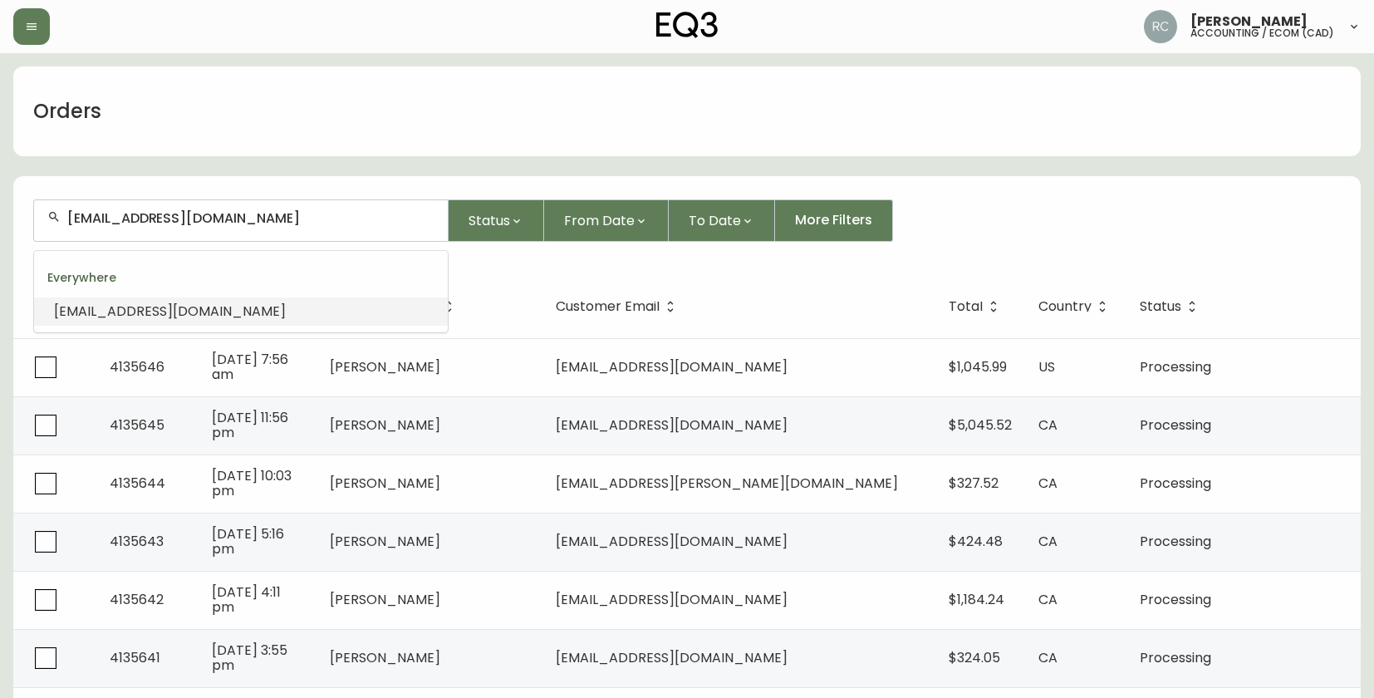
paste input "TAMMI.CAMPBELL@ME.COM"
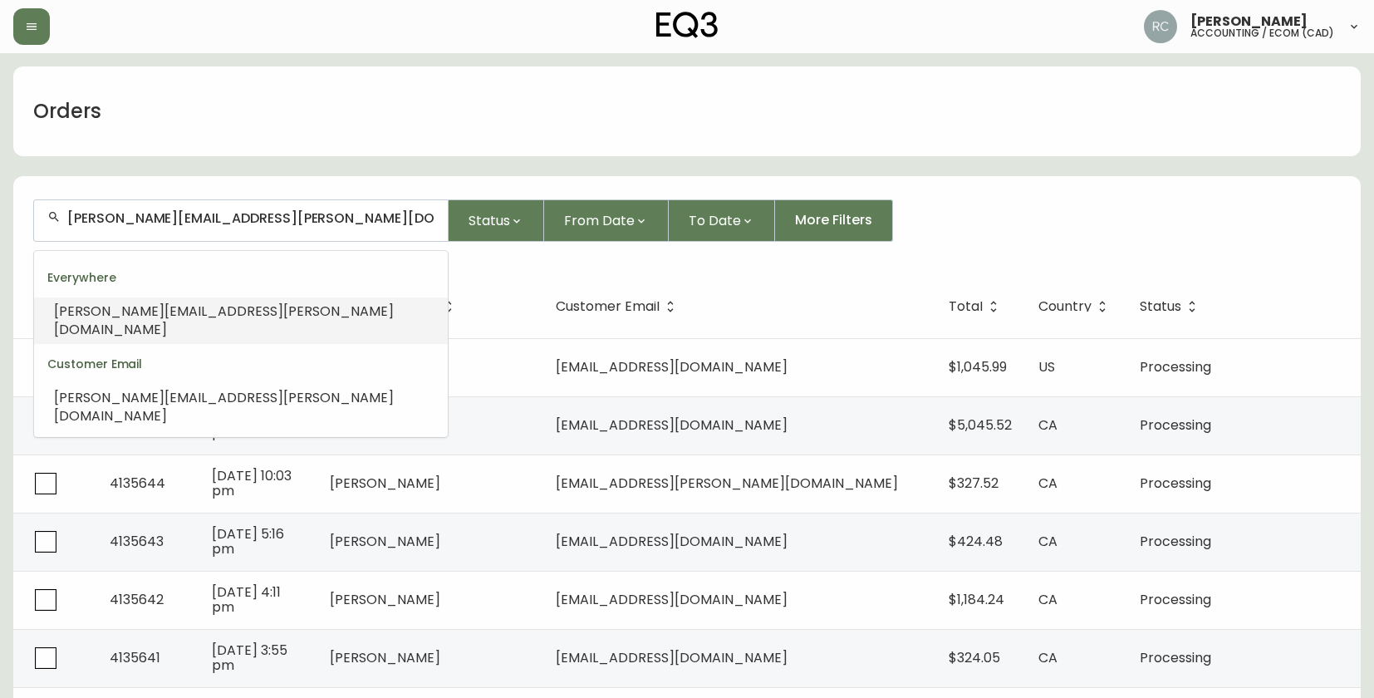
drag, startPoint x: 100, startPoint y: 310, endPoint x: 55, endPoint y: 318, distance: 45.6
click at [98, 311] on span "TAMMI.CAMPBELL@ME.COM" at bounding box center [224, 320] width 340 height 37
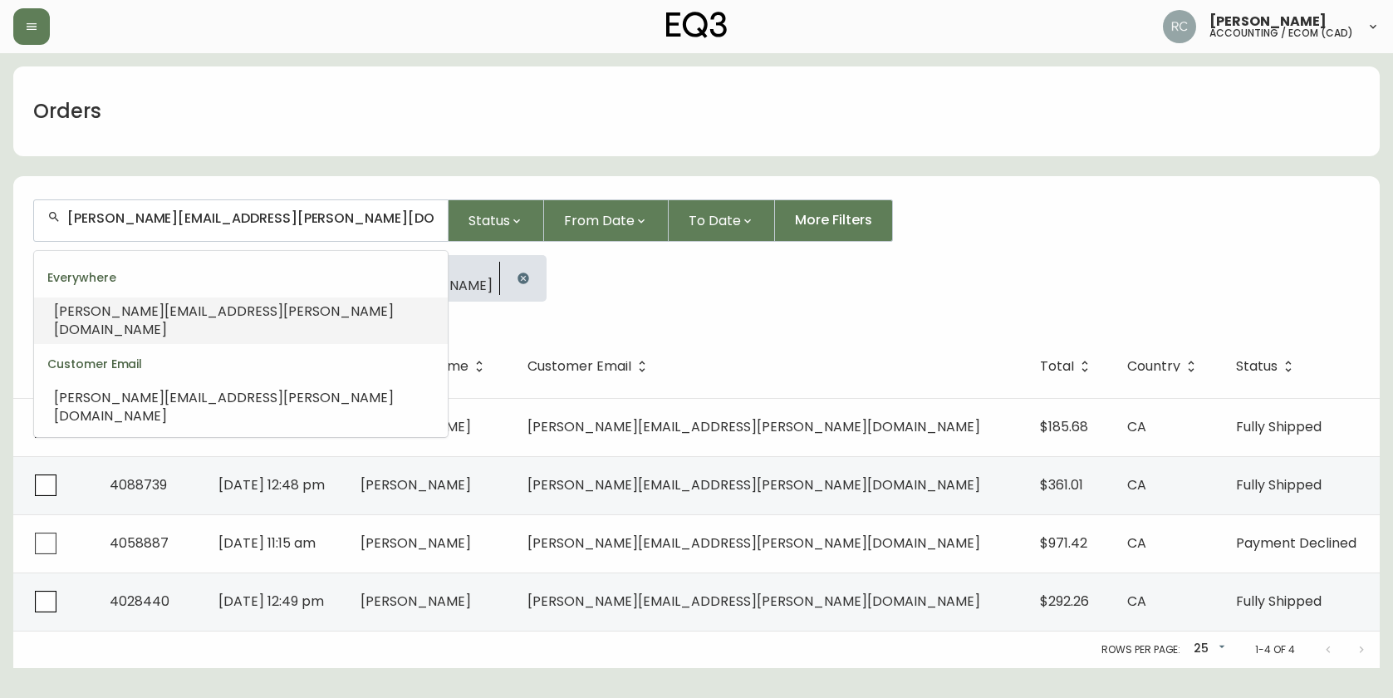
click at [312, 214] on input "TAMMI.CAMPBELL@ME.COM" at bounding box center [250, 218] width 367 height 16
paste input "CHOUEIRIMARWAN@GMAIL"
type input "CHOUEIRIMARWAN@GMAIL.COM"
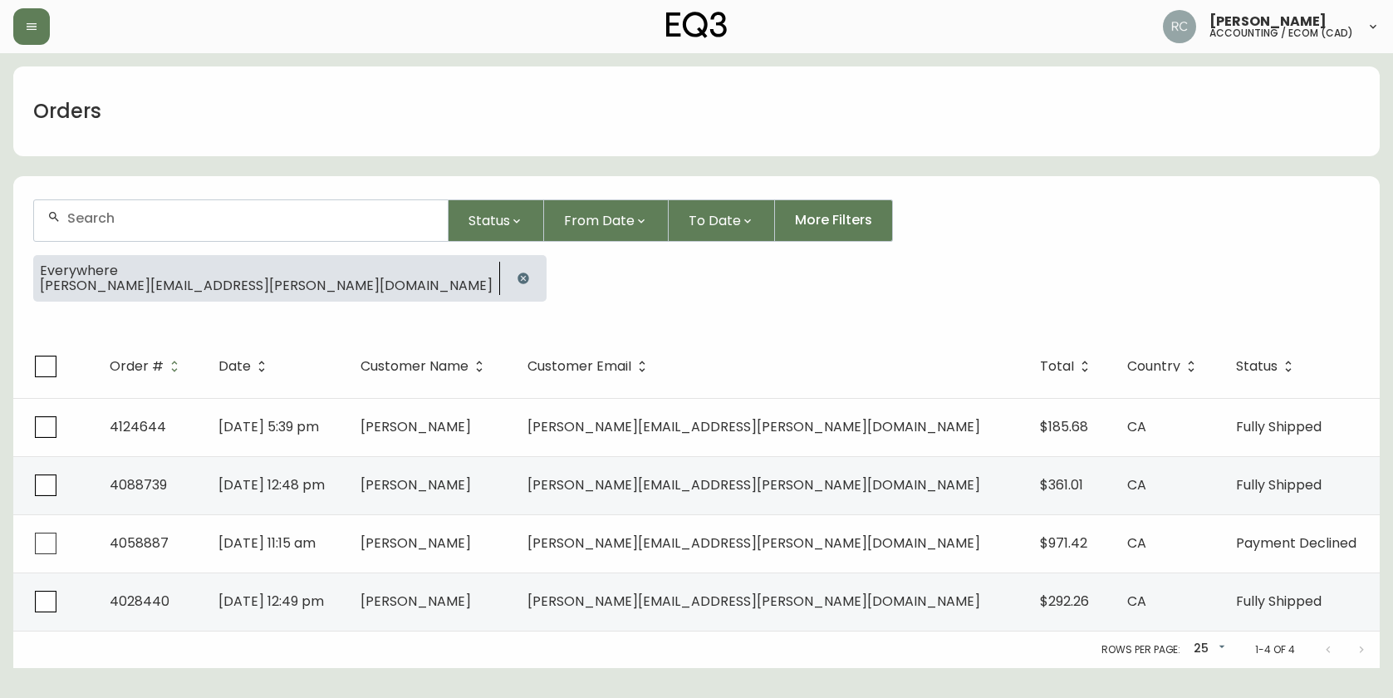
click at [293, 218] on input "text" at bounding box center [250, 218] width 367 height 16
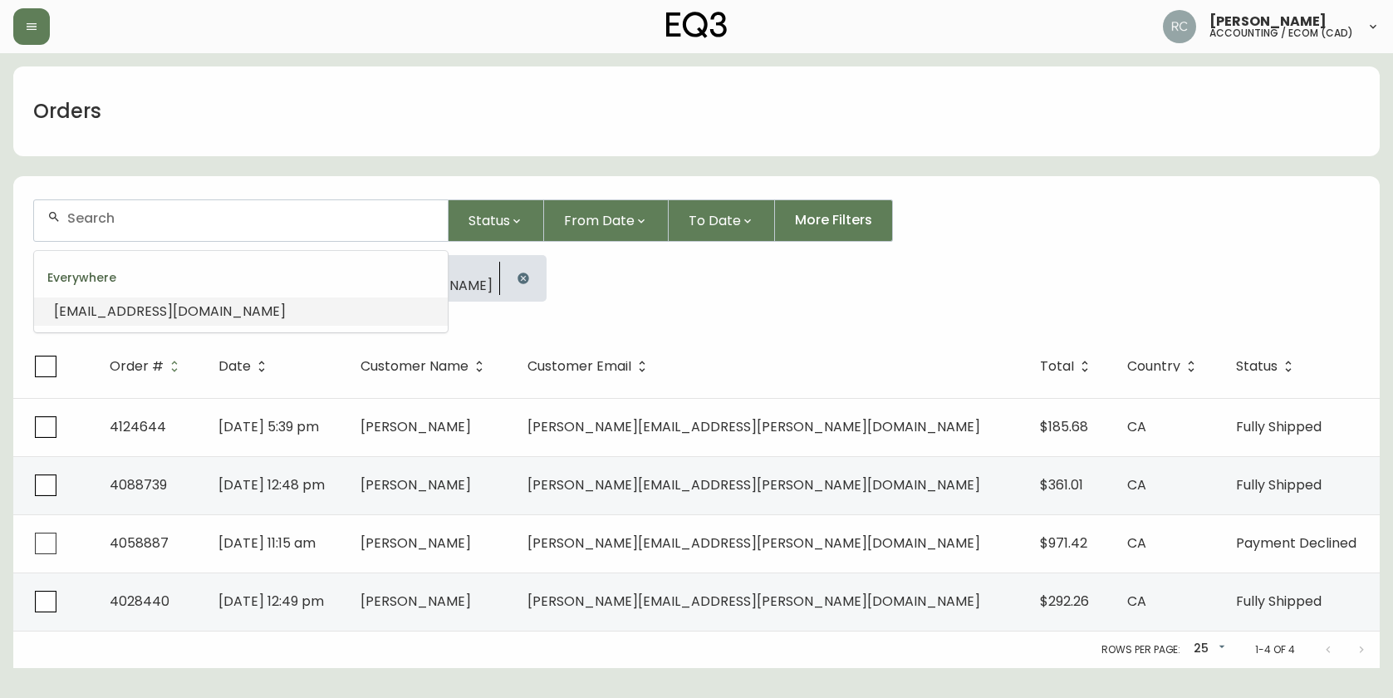
paste input "PIERCETHIESSEN@GMAIL.COM"
click at [199, 223] on input "PIERCETHIESSEN@GMAIL.COM" at bounding box center [250, 218] width 367 height 16
paste input "GMAIL"
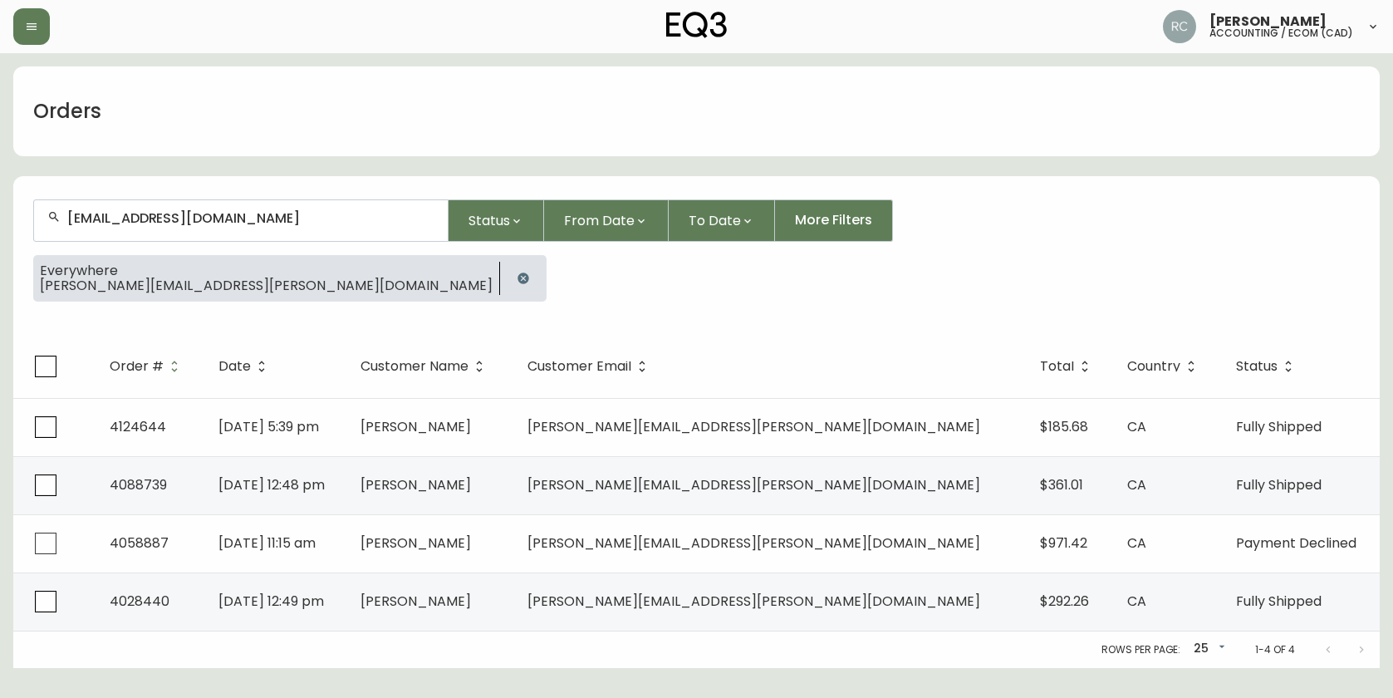
click at [214, 219] on input "GMAIL@GMAIL.COM" at bounding box center [250, 218] width 367 height 16
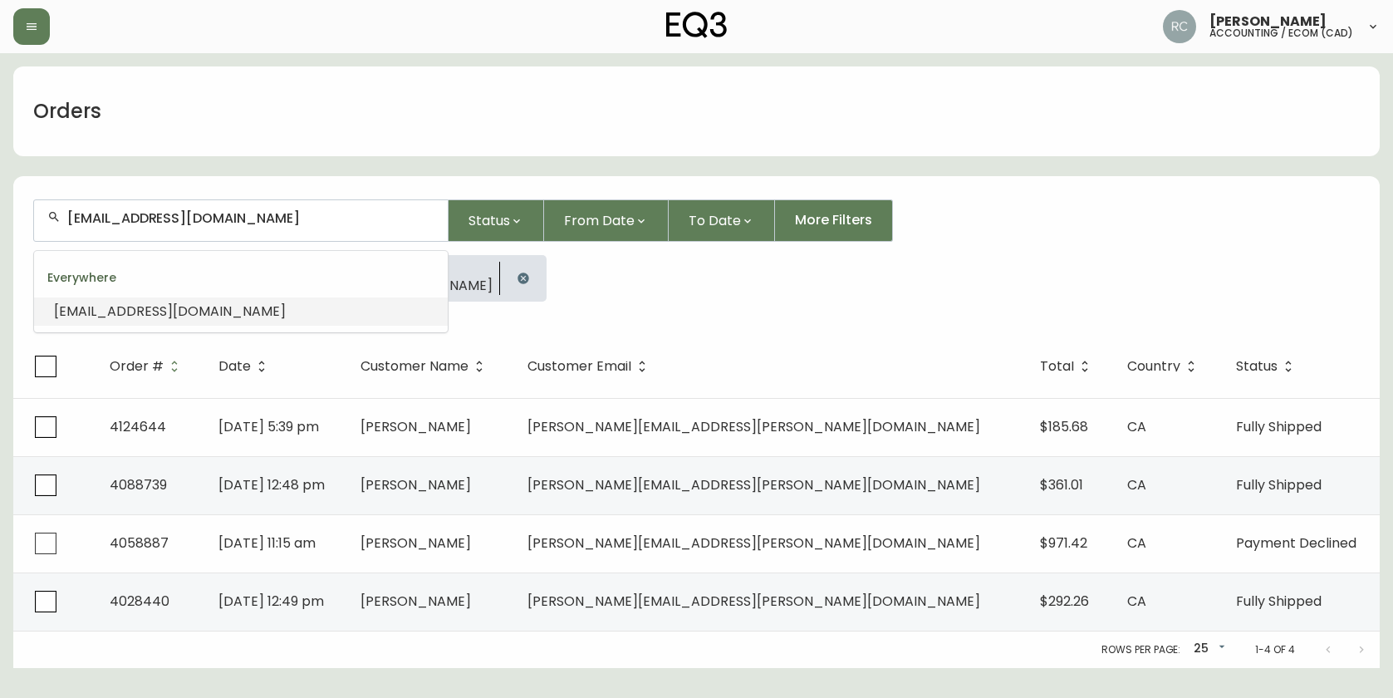
paste input "ASHTON_CLEAR@OUTLOOK"
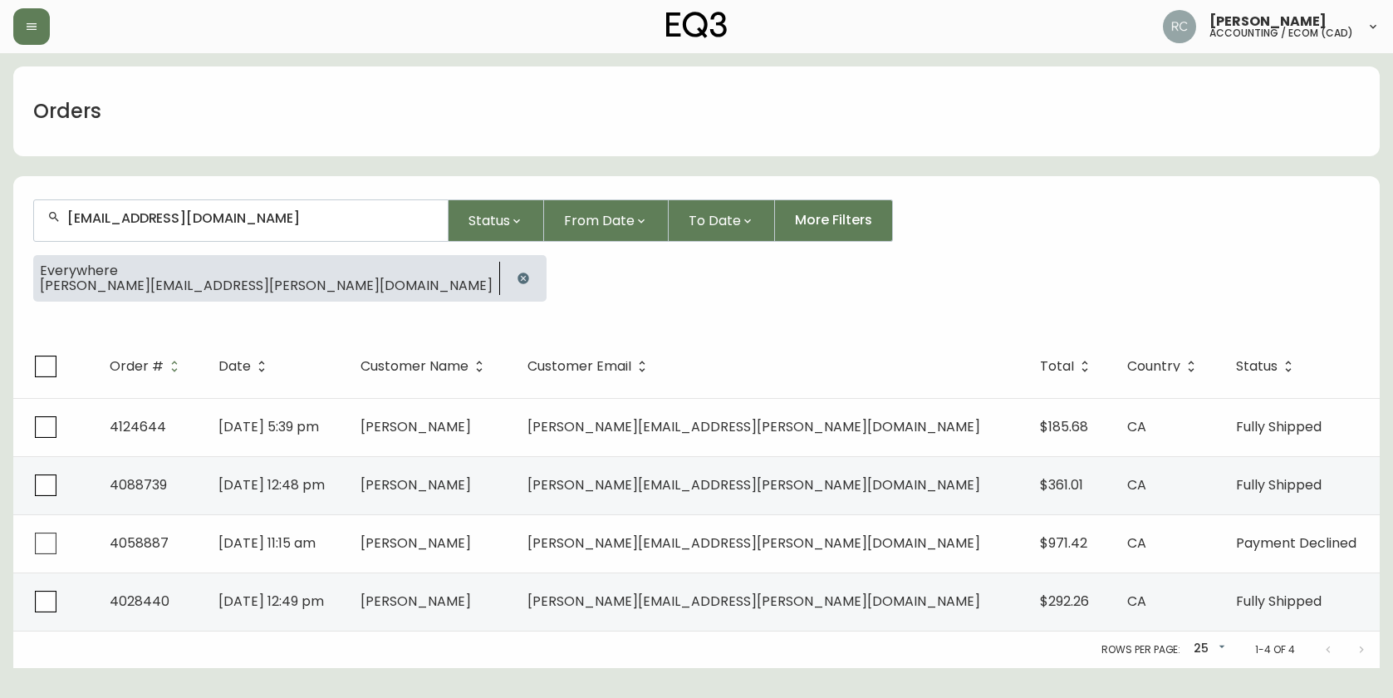
click at [202, 220] on input "ASHTON_CLEAR@OUTLOOK.COM" at bounding box center [250, 218] width 367 height 16
paste input "AKASH.MAGO"
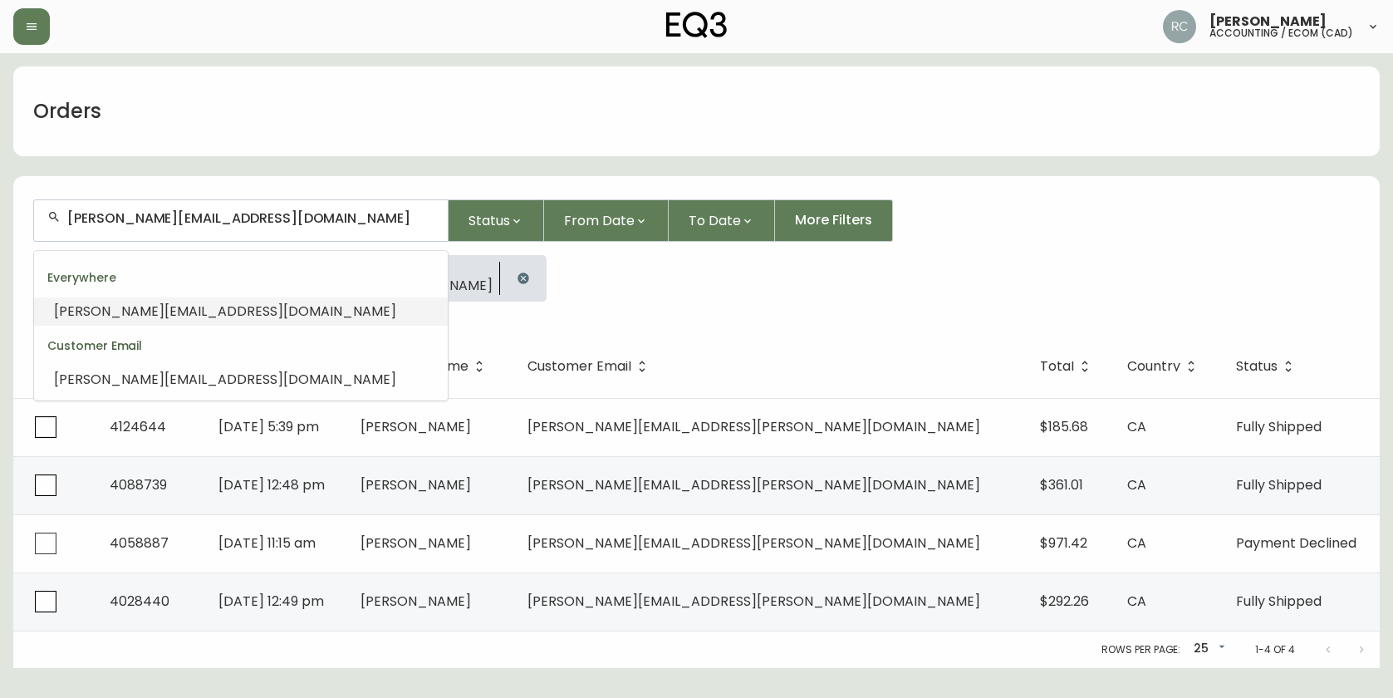
click at [95, 312] on span "AAKASH.MAGO@OUTLOOK.COM" at bounding box center [225, 311] width 342 height 19
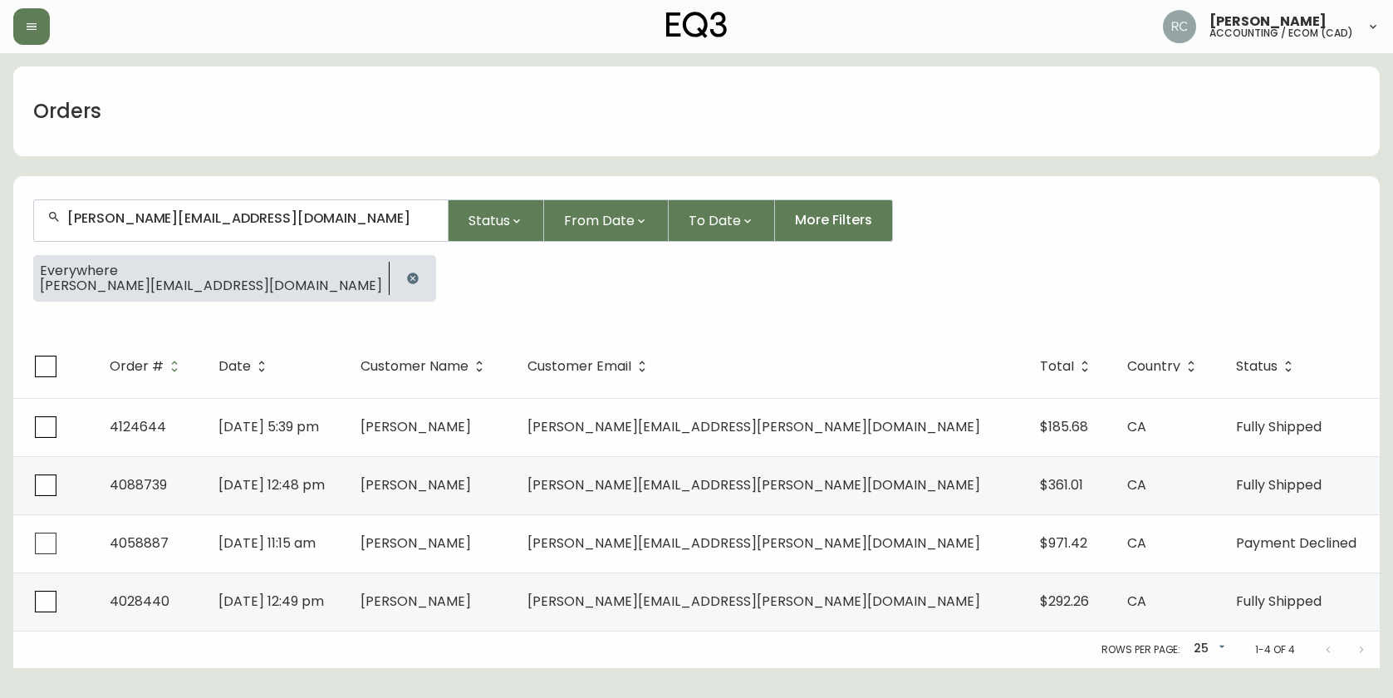
type input "AAKASH.MAGO@OUTLOOK.COM"
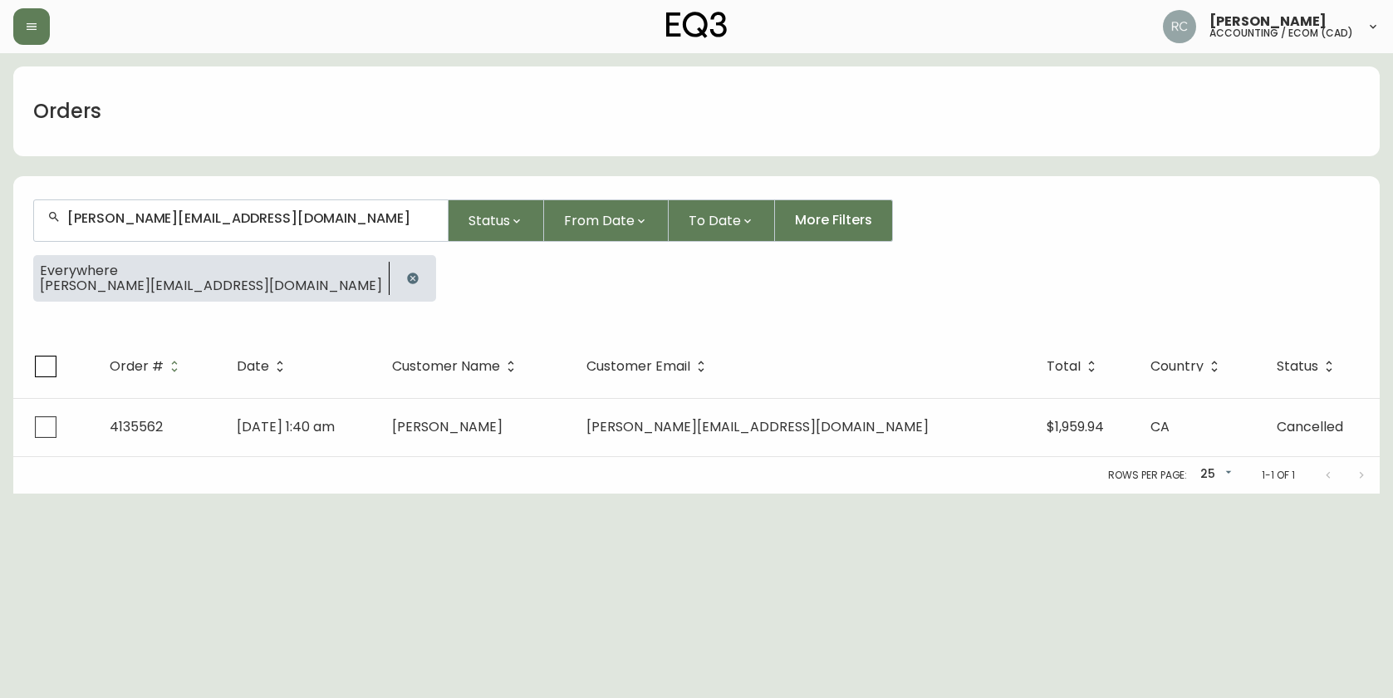
click at [497, 402] on td "Aakash Mago" at bounding box center [476, 427] width 194 height 58
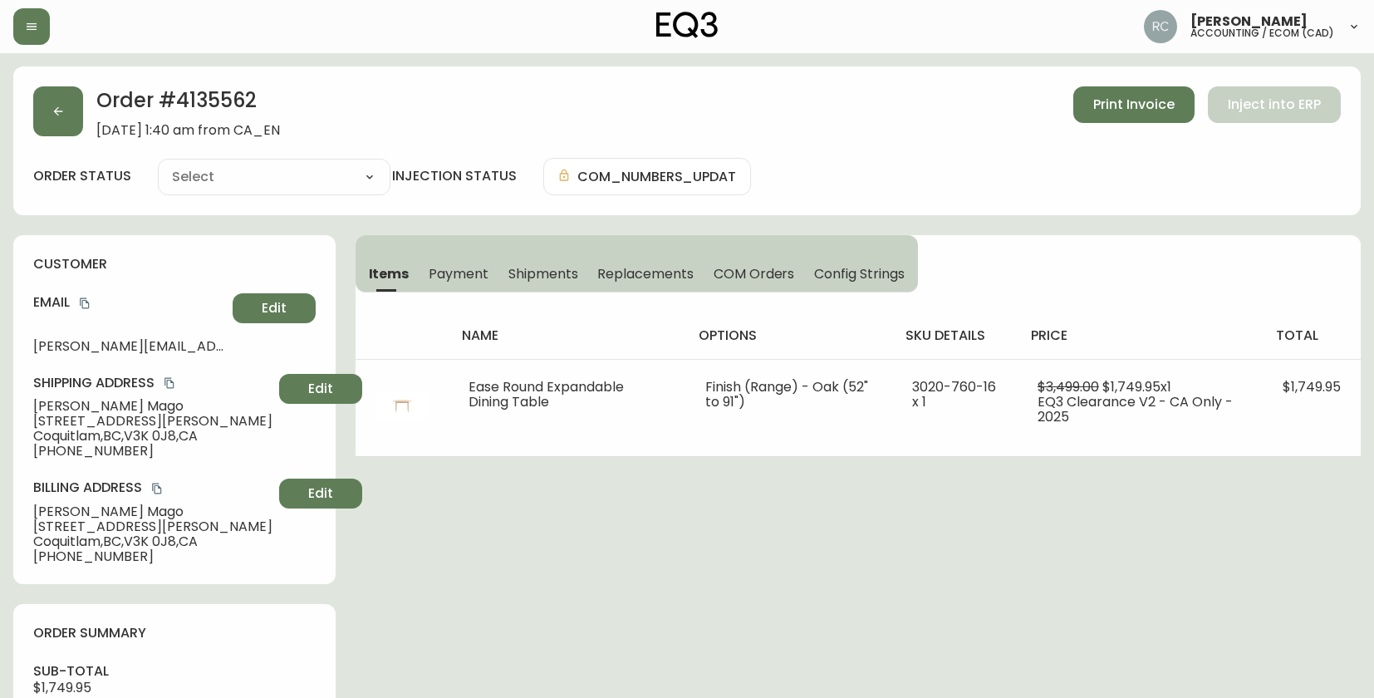
type input "Cancelled"
select select "CANCELLED"
click at [227, 100] on h2 "Order # 4135562" at bounding box center [188, 104] width 184 height 37
copy h2 "4135562"
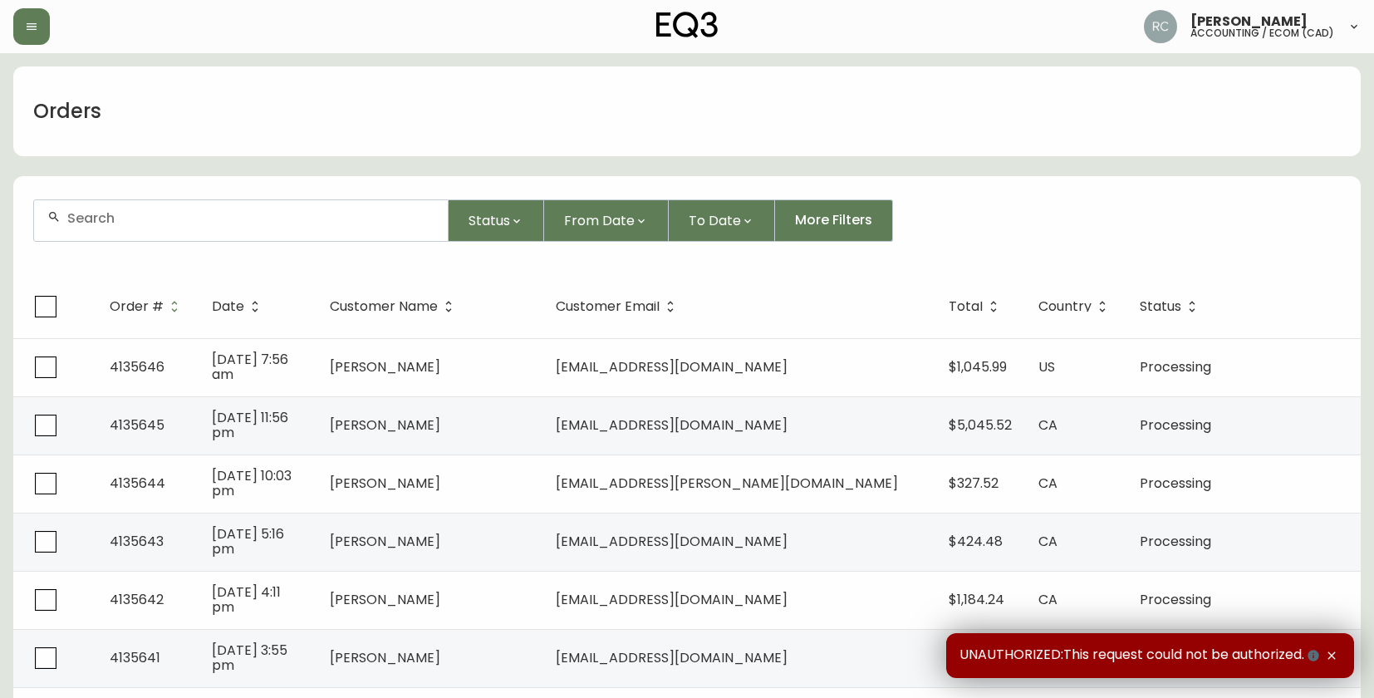
click at [258, 221] on input "text" at bounding box center [250, 218] width 367 height 16
paste input "[EMAIL_ADDRESS][DOMAIN_NAME]"
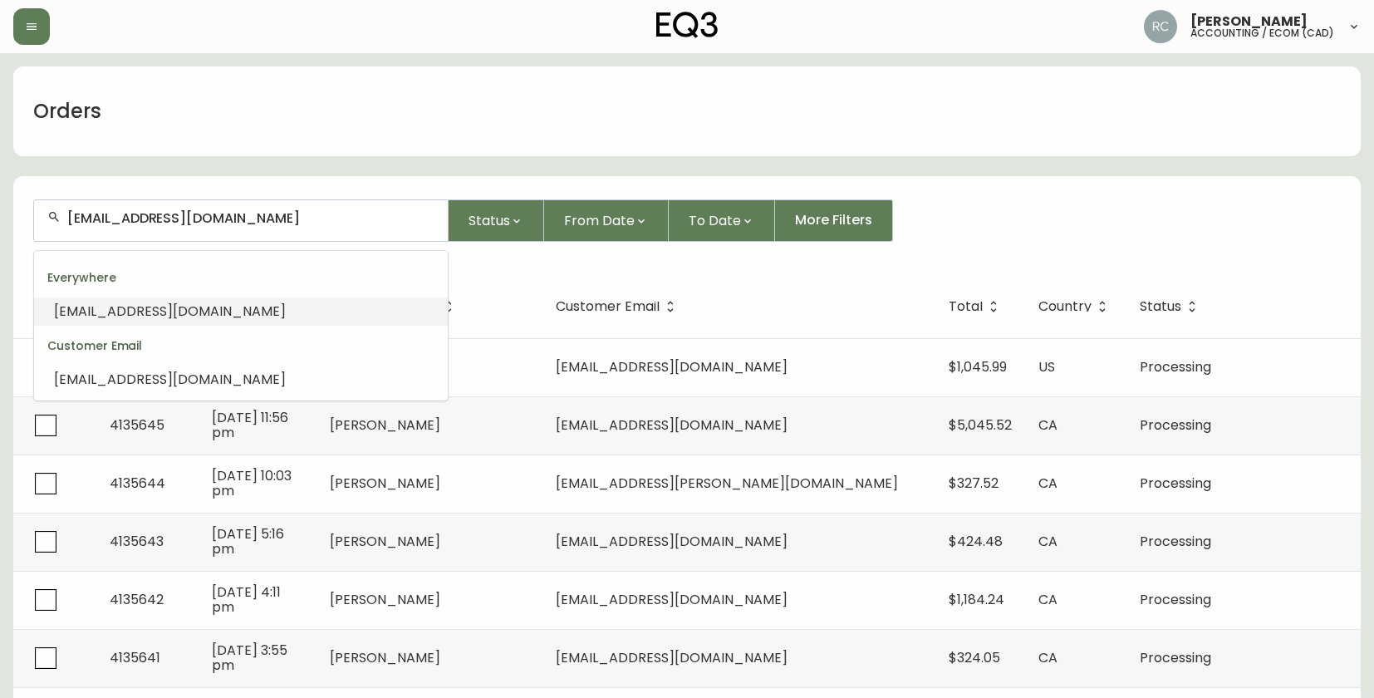
click at [267, 319] on li "[EMAIL_ADDRESS][DOMAIN_NAME]" at bounding box center [241, 311] width 414 height 28
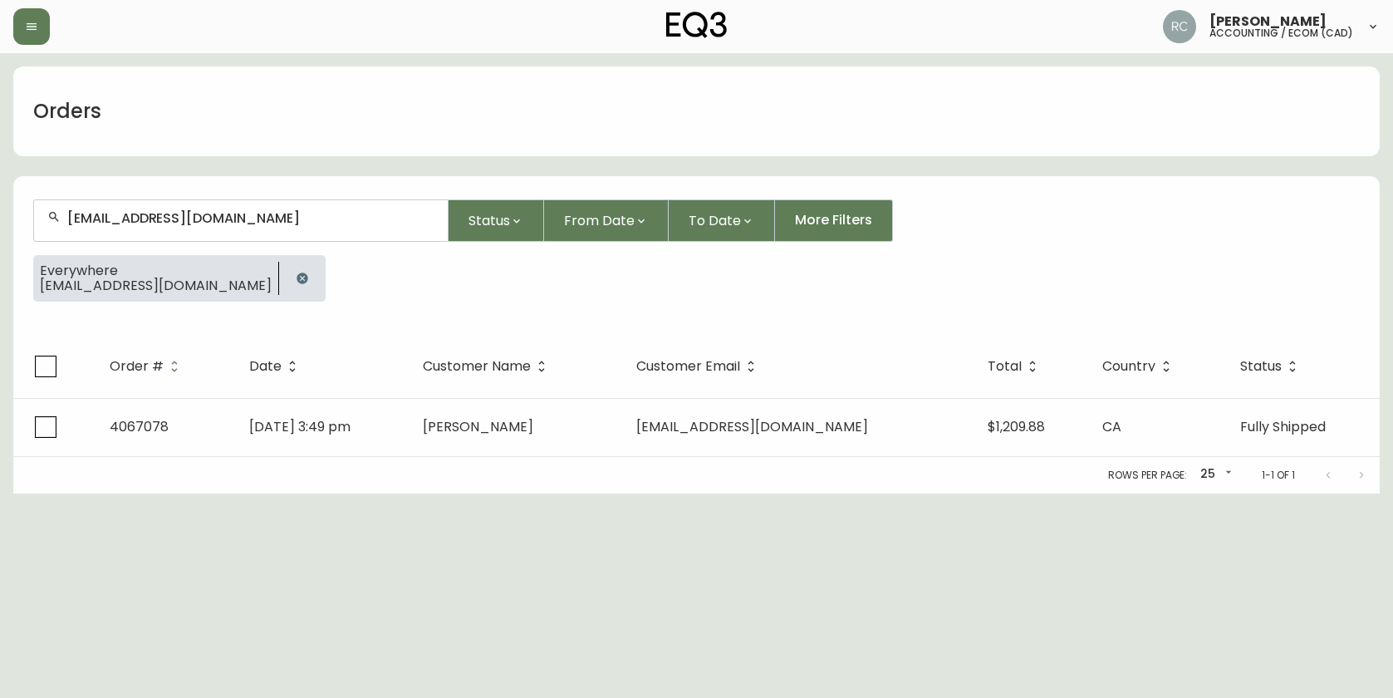
click at [213, 204] on div "[EMAIL_ADDRESS][DOMAIN_NAME]" at bounding box center [241, 220] width 414 height 41
paste input "[EMAIL_ADDRESS][PERSON_NAME][DOMAIN_NAME]"
type input "[EMAIL_ADDRESS][PERSON_NAME][DOMAIN_NAME]"
click at [198, 226] on div at bounding box center [241, 220] width 414 height 41
paste input "[EMAIL_ADDRESS][DOMAIN_NAME]"
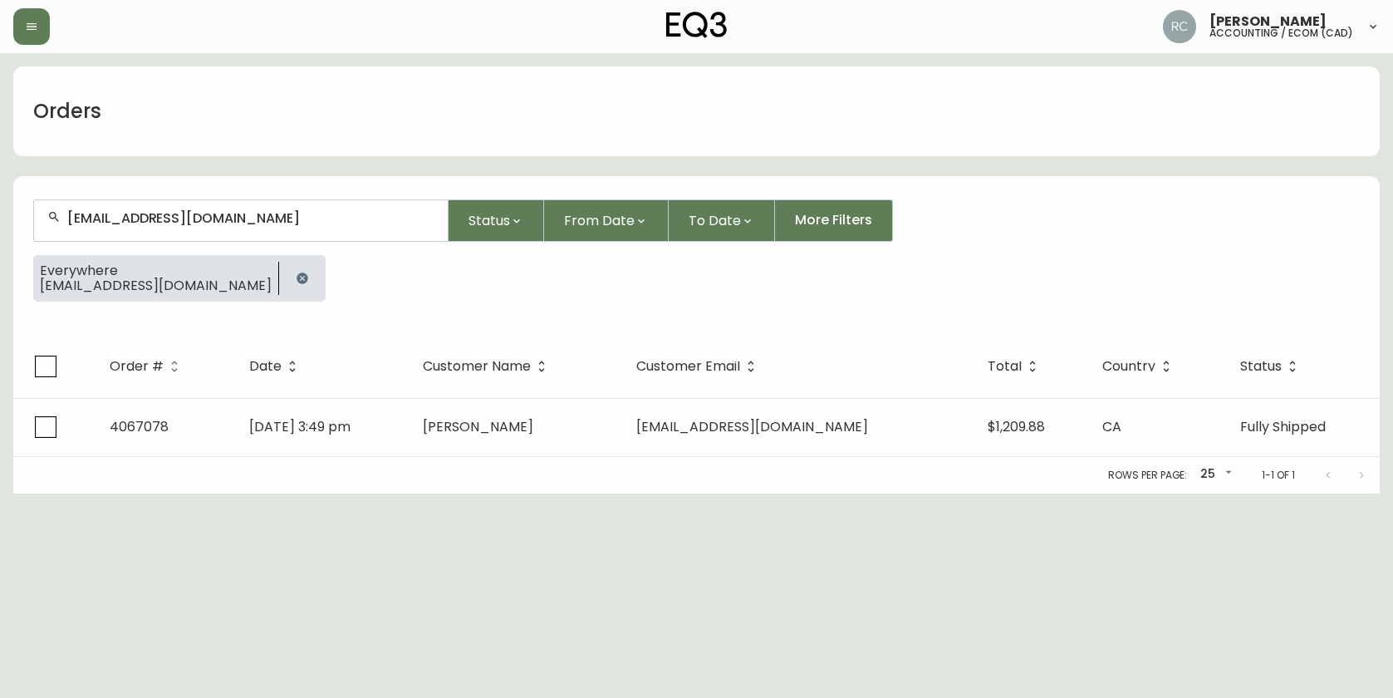
click at [311, 218] on input "[EMAIL_ADDRESS][DOMAIN_NAME]" at bounding box center [250, 218] width 367 height 16
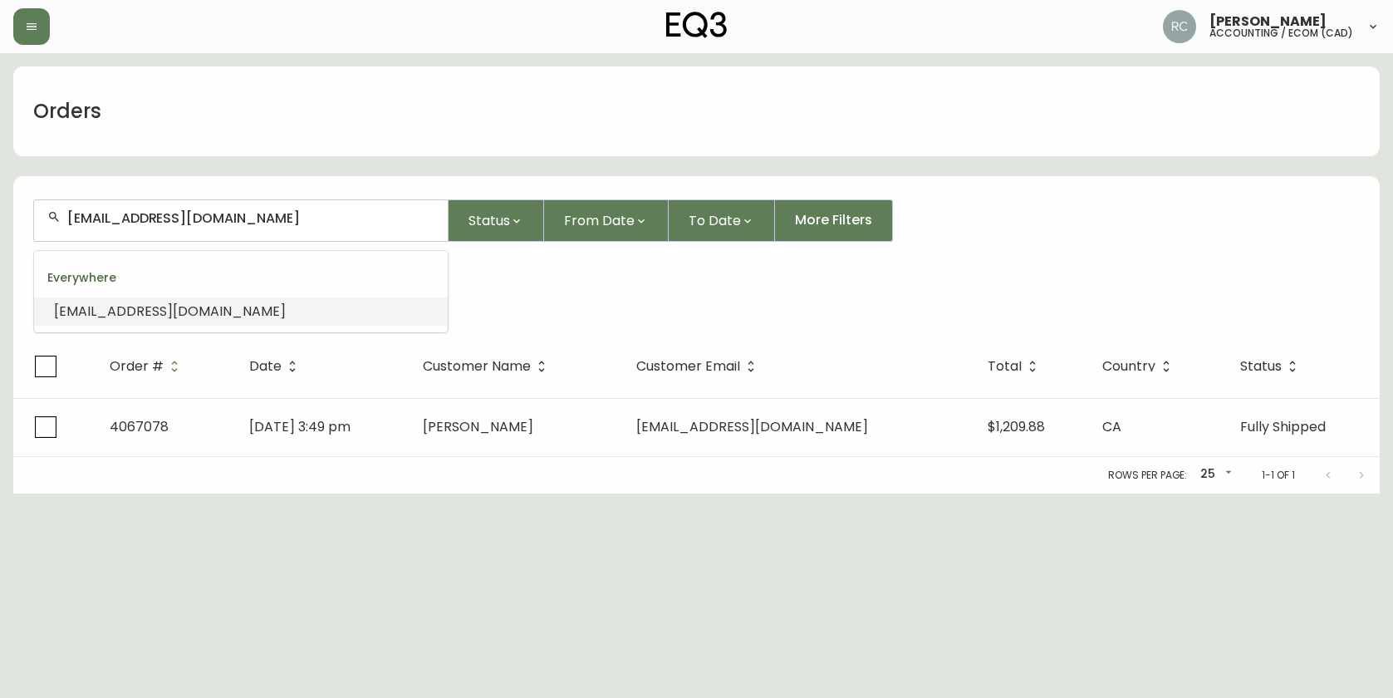
paste input "[EMAIL_ADDRESS]"
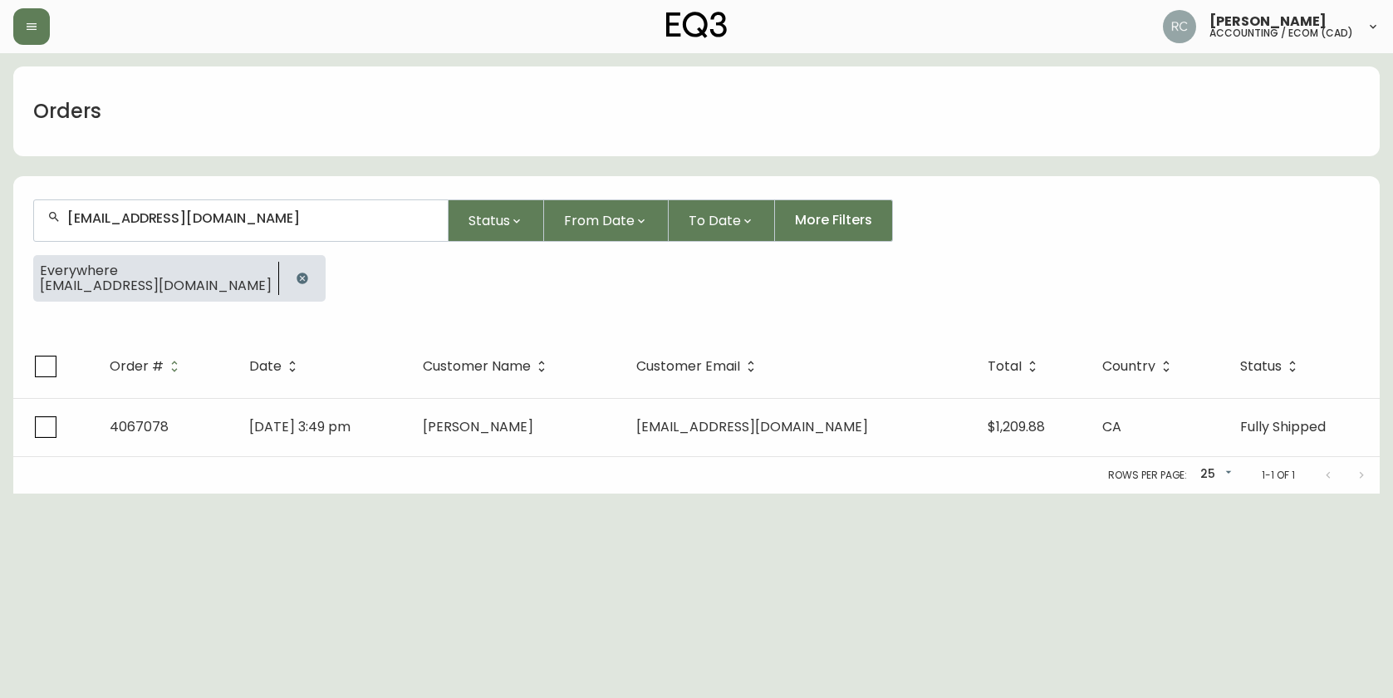
click at [281, 207] on div "[EMAIL_ADDRESS][DOMAIN_NAME]" at bounding box center [241, 220] width 414 height 41
paste input "JOEBLIER@HOT"
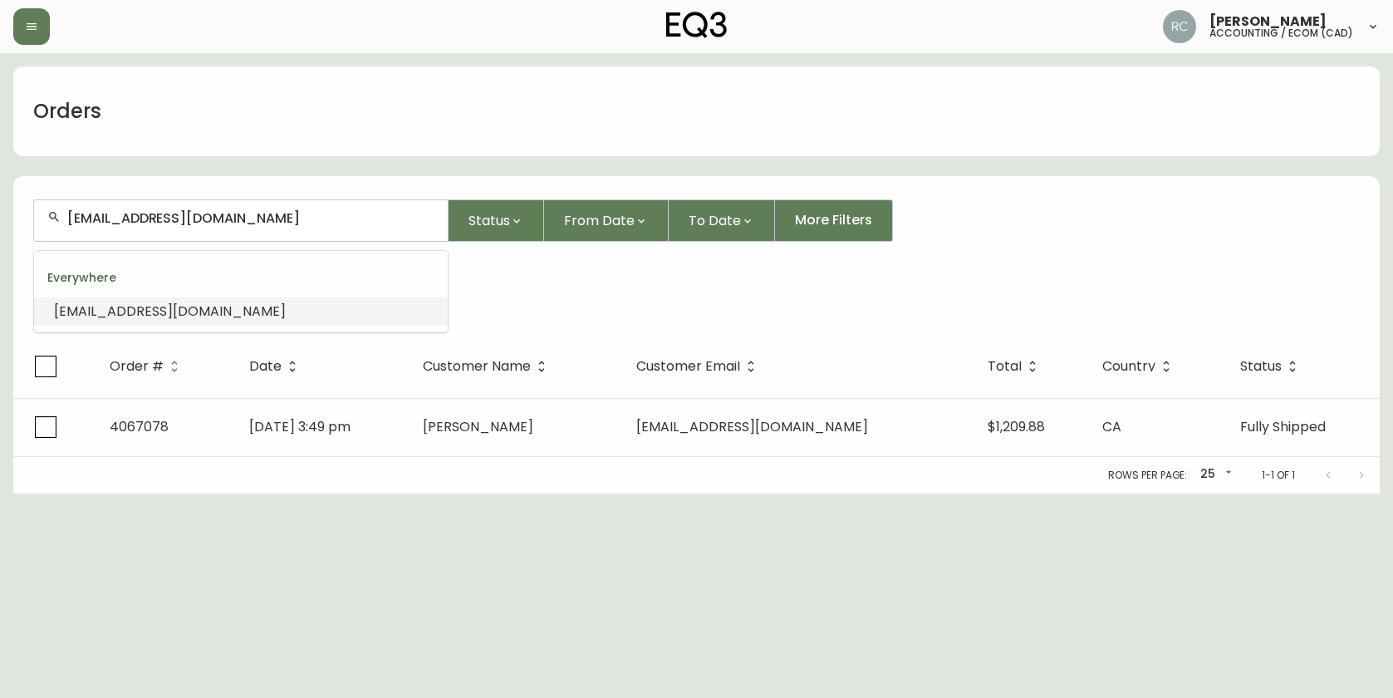
click at [256, 220] on input "[EMAIL_ADDRESS][DOMAIN_NAME]" at bounding box center [250, 218] width 367 height 16
paste input "[PERSON_NAME].[PERSON_NAME]@G"
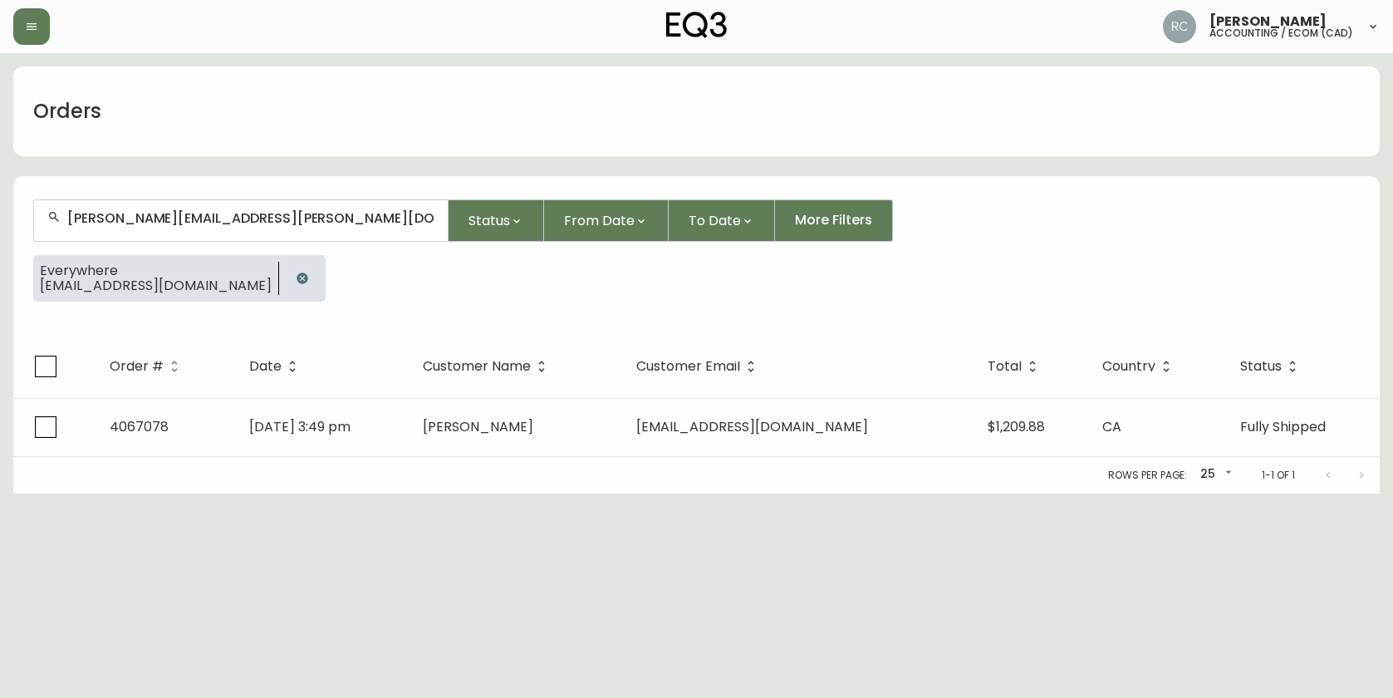
click at [237, 206] on div "[PERSON_NAME][EMAIL_ADDRESS][PERSON_NAME][DOMAIN_NAME]" at bounding box center [241, 220] width 414 height 41
paste input "[EMAIL_ADDRESS][DOMAIN_NAME]"
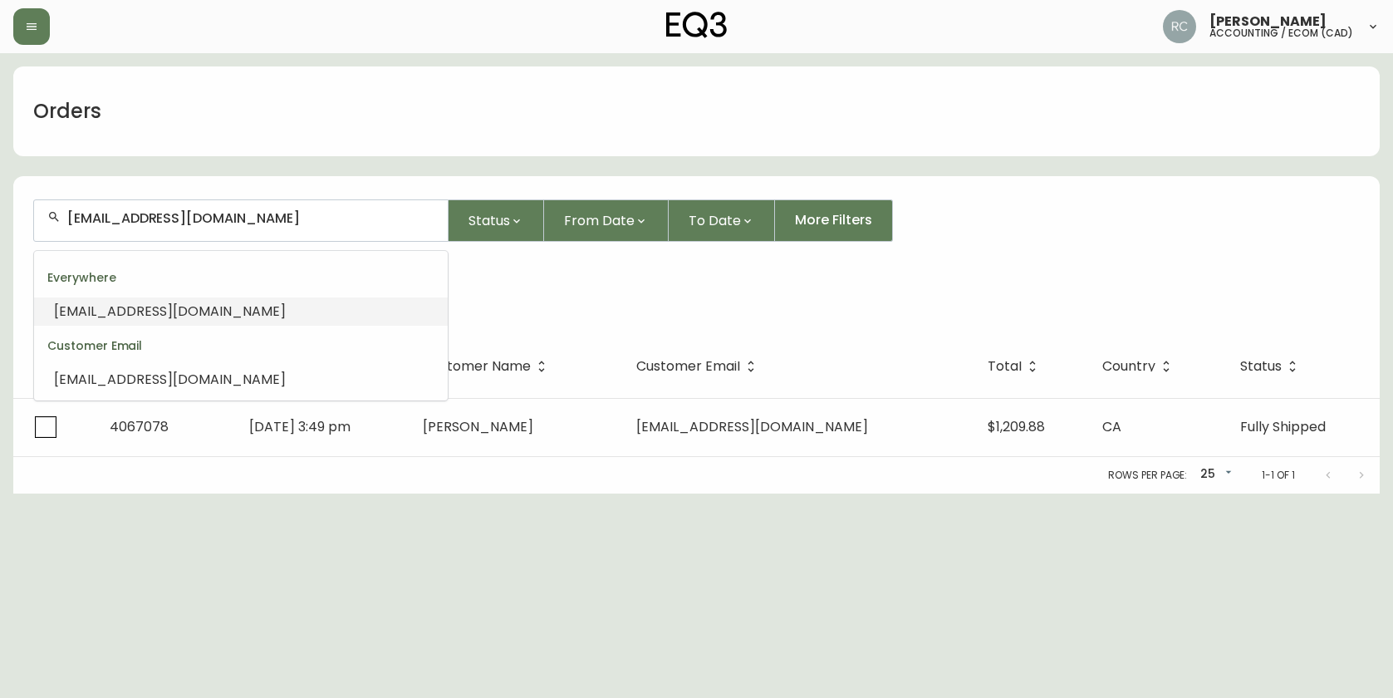
click at [249, 312] on span "[EMAIL_ADDRESS][DOMAIN_NAME]" at bounding box center [170, 311] width 232 height 19
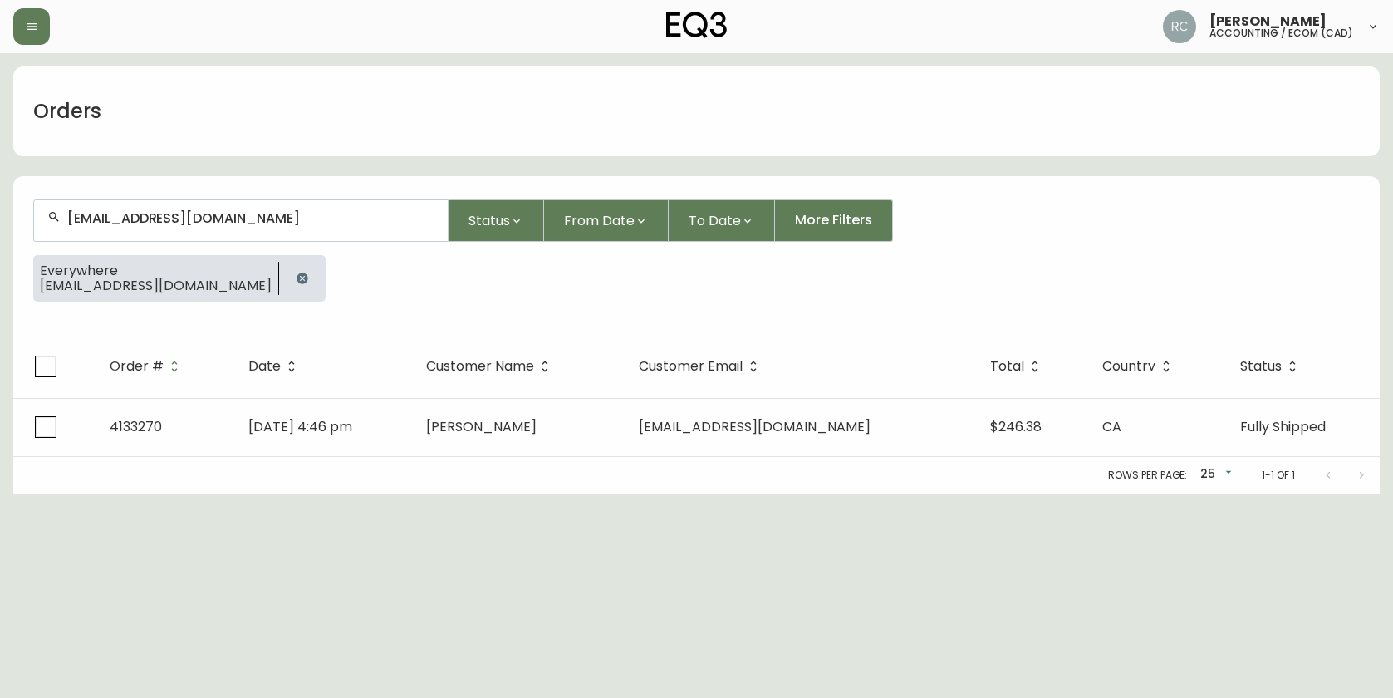
click at [201, 204] on div "[EMAIL_ADDRESS][DOMAIN_NAME]" at bounding box center [241, 220] width 414 height 41
paste input "[EMAIL_ADDRESS][DOMAIN_NAME]"
type input "[EMAIL_ADDRESS][DOMAIN_NAME]"
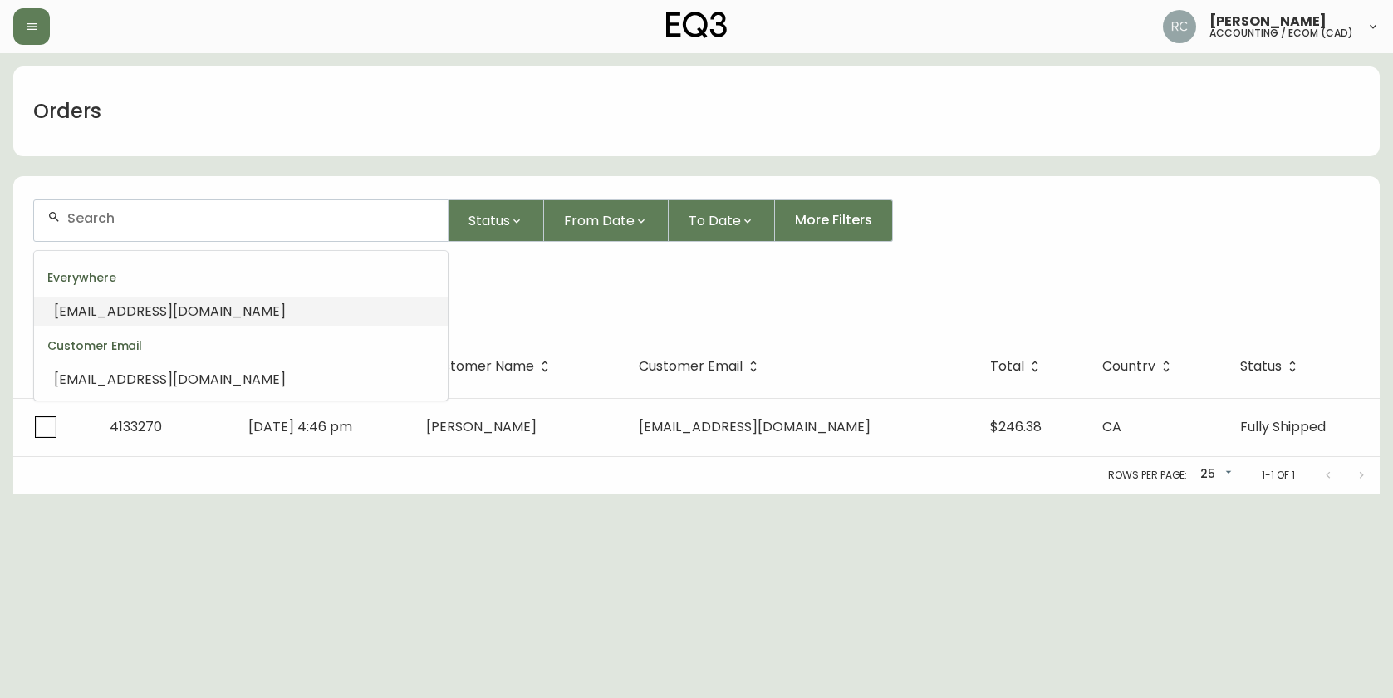
click at [136, 324] on li "[EMAIL_ADDRESS][DOMAIN_NAME]" at bounding box center [241, 311] width 414 height 28
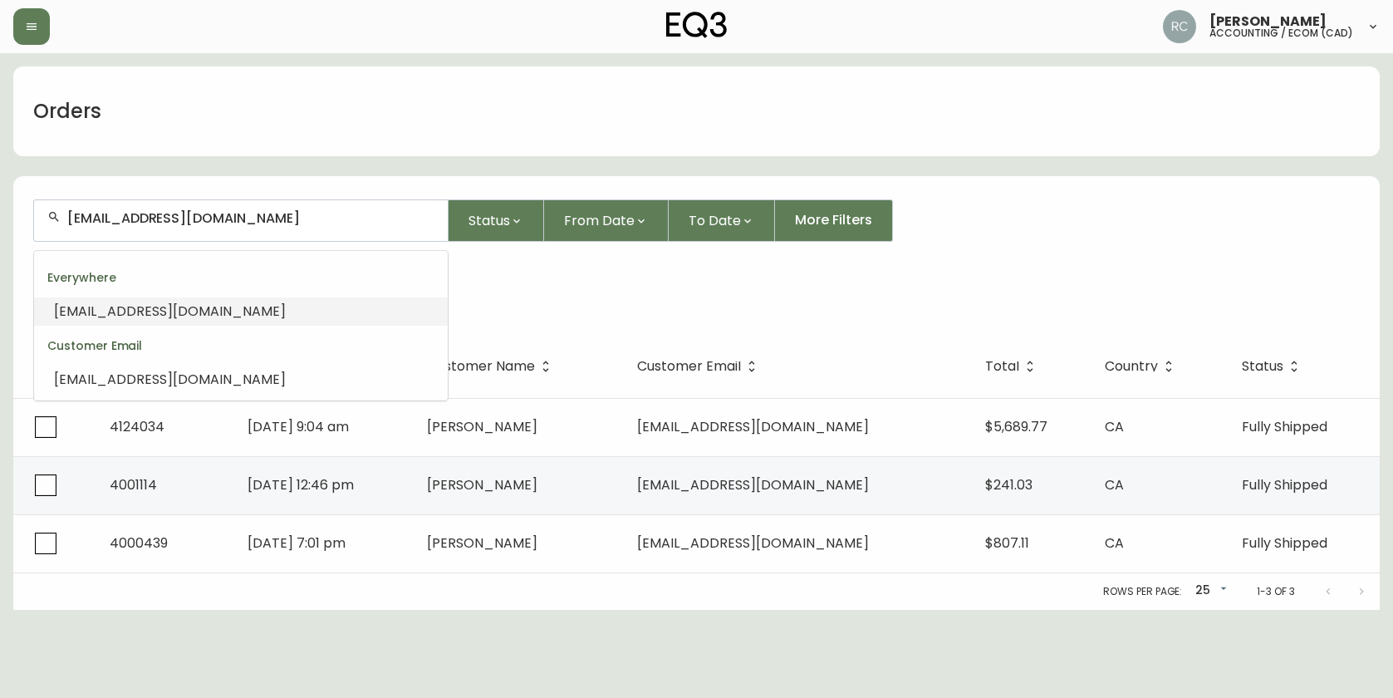
click at [296, 219] on input "[EMAIL_ADDRESS][DOMAIN_NAME]" at bounding box center [250, 218] width 367 height 16
paste input "BONBGM@G"
type input "[EMAIL_ADDRESS][DOMAIN_NAME]"
